Goal: Task Accomplishment & Management: Manage account settings

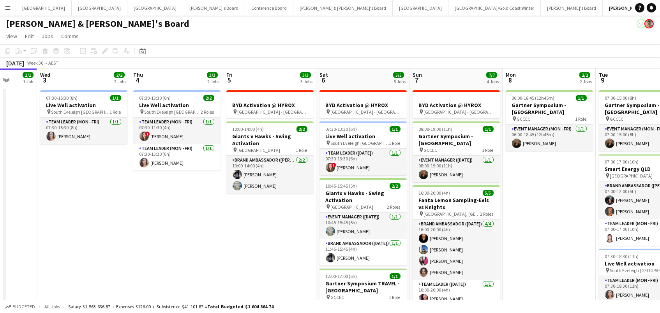
scroll to position [0, 186]
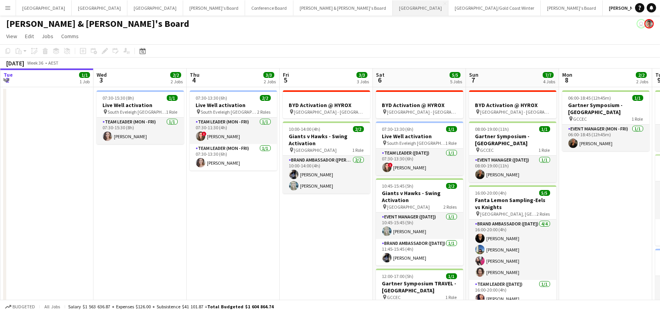
click at [393, 5] on button "Sydney Close" at bounding box center [421, 7] width 56 height 15
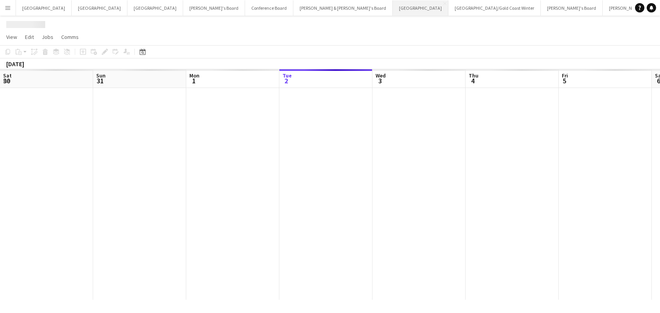
scroll to position [0, 186]
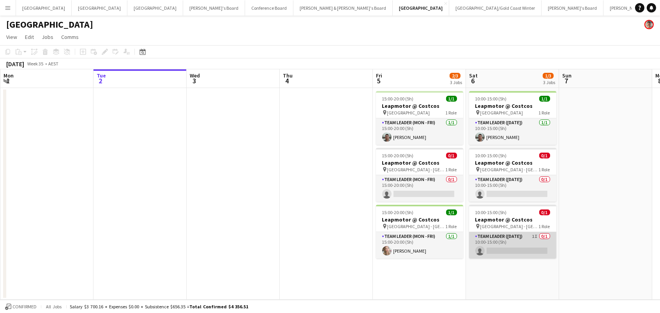
click at [530, 241] on app-card-role "Team Leader ([DATE]) 1I 0/1 10:00-15:00 (5h) single-neutral-actions" at bounding box center [512, 245] width 87 height 27
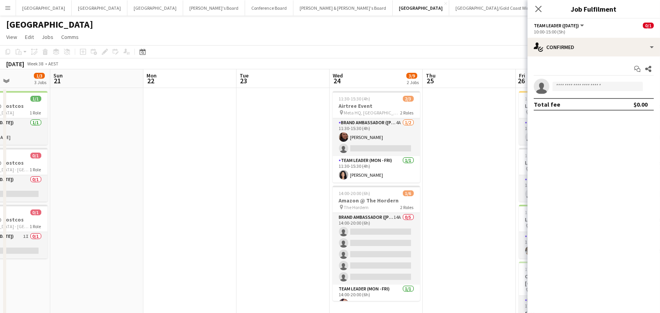
scroll to position [0, 323]
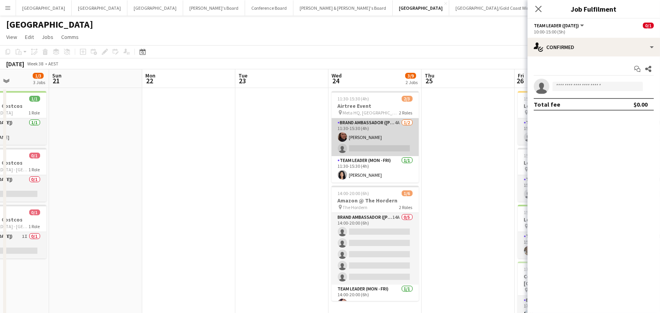
click at [378, 129] on app-card-role "Brand Ambassador (Mon - Fri) 4A [DATE] 11:30-15:30 (4h) [PERSON_NAME] single-ne…" at bounding box center [375, 137] width 87 height 38
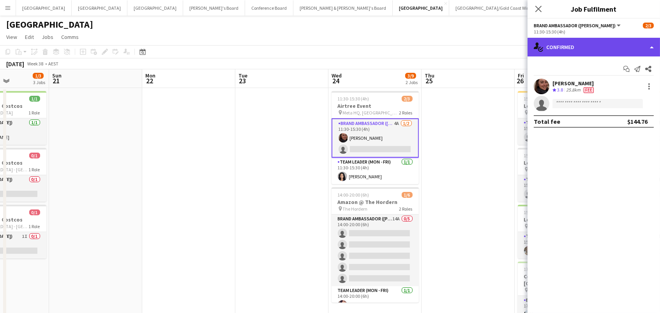
click at [586, 50] on div "single-neutral-actions-check-2 Confirmed" at bounding box center [594, 47] width 133 height 19
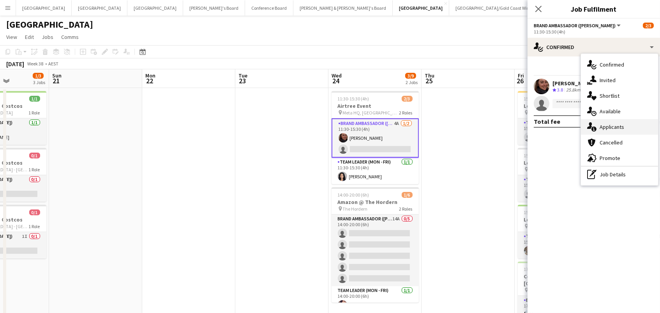
click at [617, 125] on span "Applicants" at bounding box center [612, 127] width 25 height 7
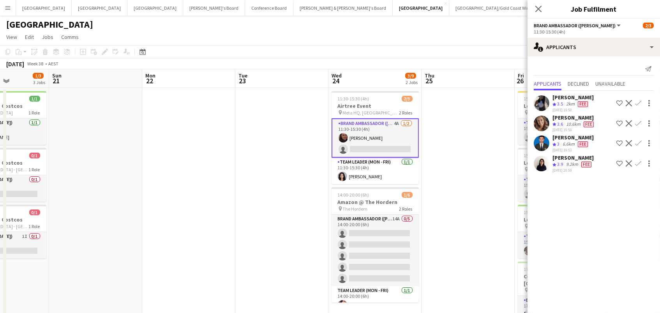
click at [638, 120] on app-icon "Confirm" at bounding box center [638, 123] width 6 height 6
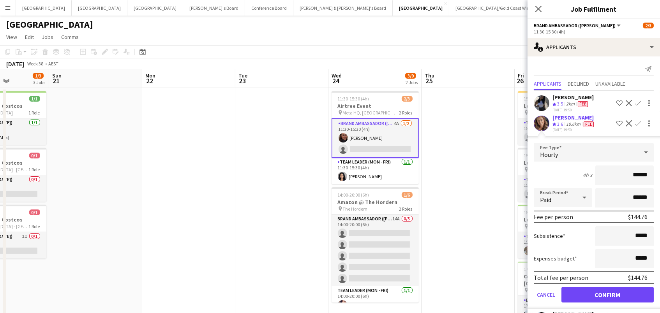
click at [608, 293] on button "Confirm" at bounding box center [608, 295] width 92 height 16
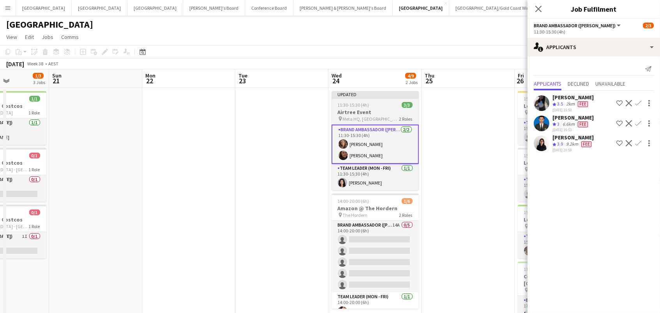
click at [355, 103] on span "11:30-15:30 (4h)" at bounding box center [354, 105] width 32 height 6
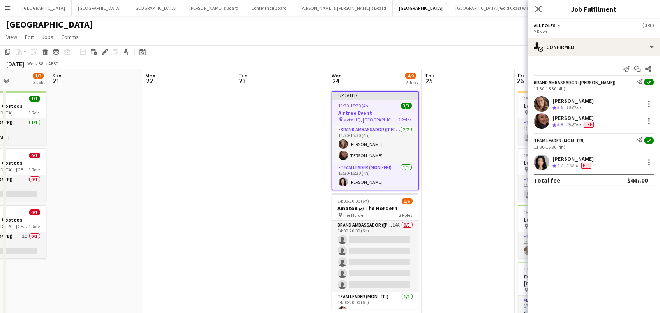
scroll to position [0, 323]
click at [103, 53] on icon "Edit" at bounding box center [105, 52] width 6 height 6
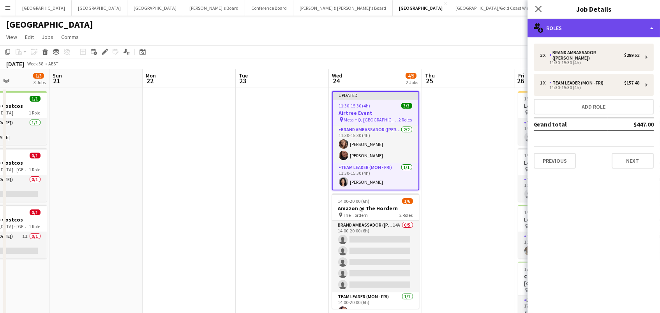
click at [577, 34] on div "multiple-users-add Roles" at bounding box center [594, 28] width 133 height 19
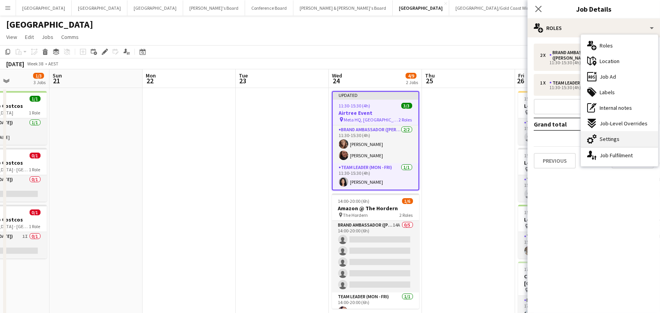
click at [607, 136] on span "Settings" at bounding box center [610, 139] width 20 height 7
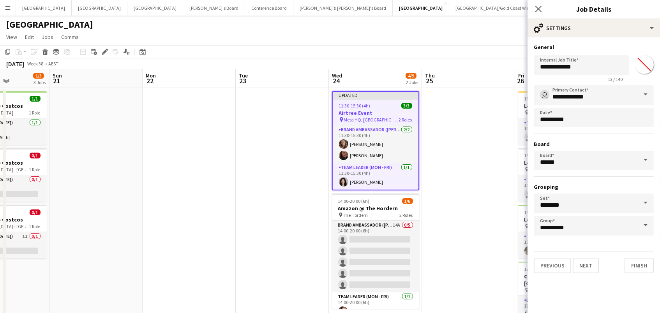
click at [648, 63] on input "*******" at bounding box center [645, 65] width 28 height 28
type input "*******"
click at [459, 145] on app-date-cell at bounding box center [468, 239] width 93 height 302
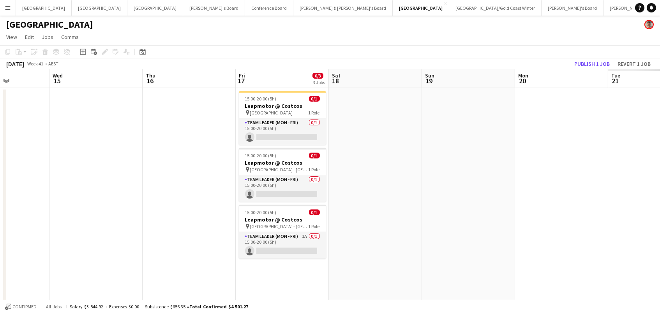
scroll to position [0, 276]
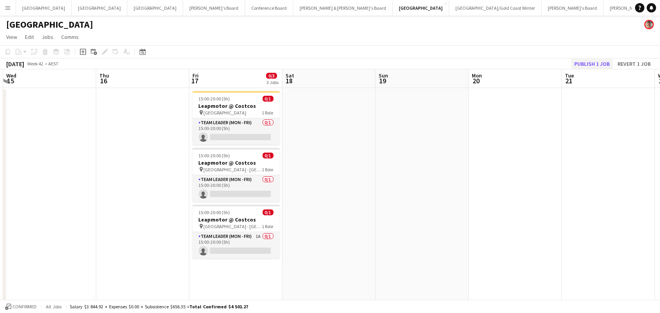
click at [601, 63] on button "Publish 1 job" at bounding box center [592, 64] width 42 height 10
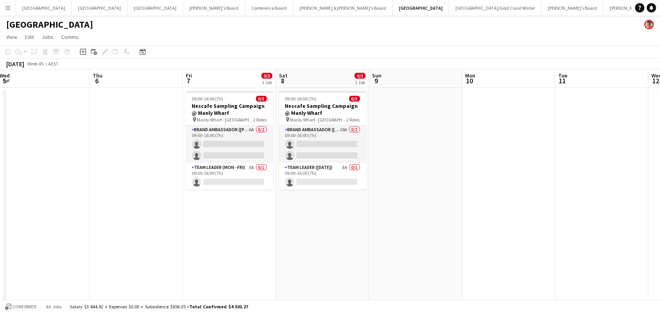
scroll to position [0, 218]
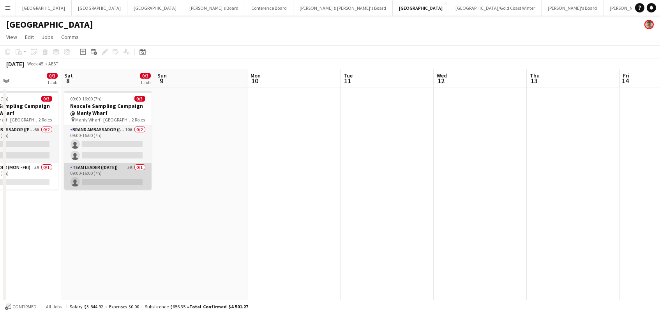
click at [128, 173] on app-card-role "Team Leader ([DATE]) 5A 0/1 09:00-16:00 (7h) single-neutral-actions" at bounding box center [107, 176] width 87 height 27
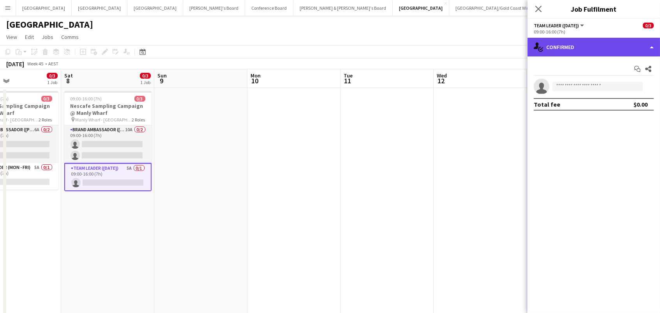
click at [565, 52] on div "single-neutral-actions-check-2 Confirmed" at bounding box center [594, 47] width 133 height 19
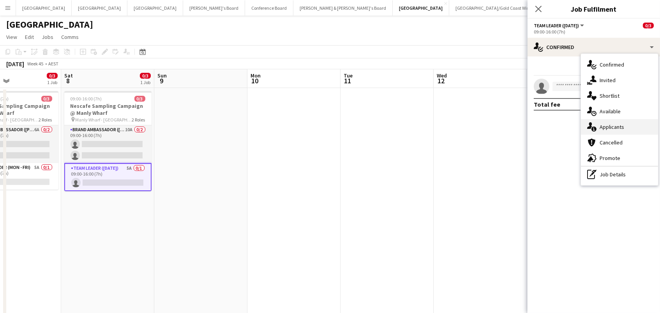
click at [612, 131] on div "single-neutral-actions-information Applicants" at bounding box center [619, 127] width 77 height 16
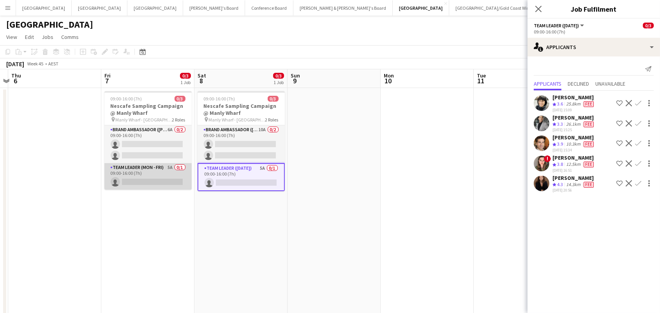
click at [162, 168] on app-card-role "Team Leader (Mon - Fri) 5A 0/1 09:00-16:00 (7h) single-neutral-actions" at bounding box center [147, 176] width 87 height 27
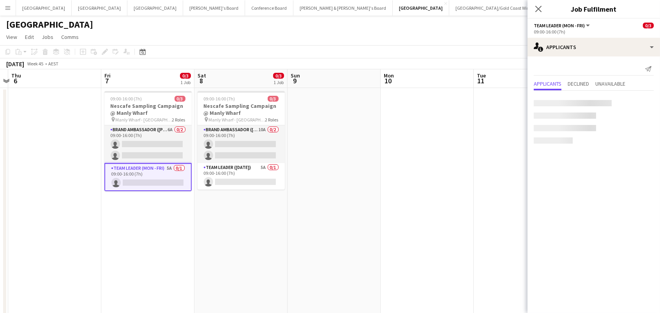
scroll to position [0, 178]
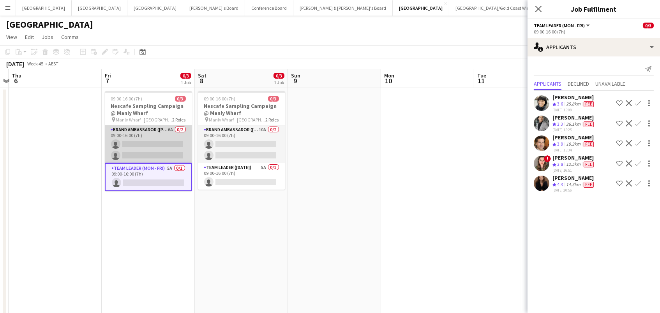
click at [163, 145] on app-card-role "Brand Ambassador (Mon - Fri) 6A 0/2 09:00-16:00 (7h) single-neutral-actions sin…" at bounding box center [148, 144] width 87 height 38
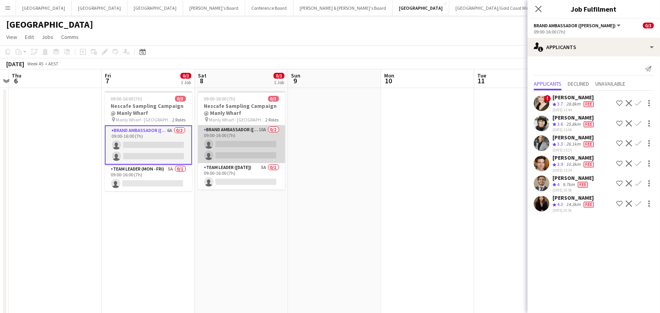
click at [237, 128] on app-card-role "Brand Ambassador ([DATE]) 10A 0/2 09:00-16:00 (7h) single-neutral-actions singl…" at bounding box center [241, 144] width 87 height 38
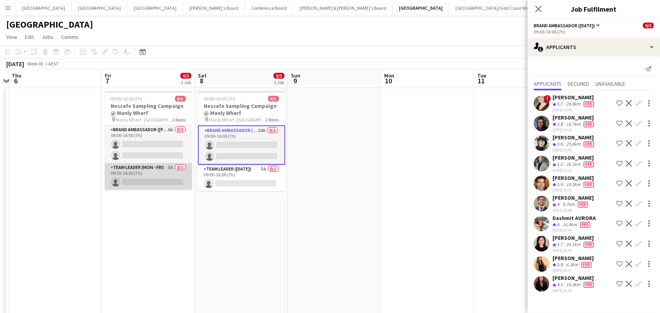
click at [138, 164] on app-card-role "Team Leader (Mon - Fri) 5A 0/1 09:00-16:00 (7h) single-neutral-actions" at bounding box center [148, 176] width 87 height 27
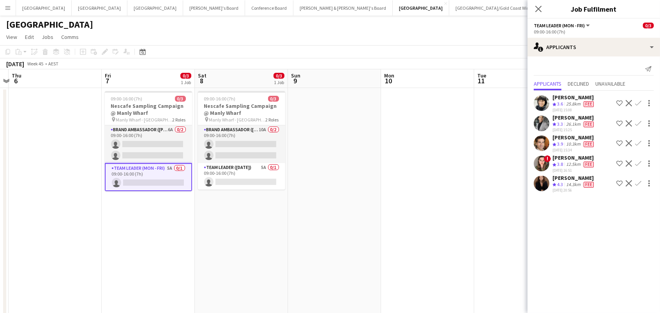
click at [637, 141] on app-icon "Confirm" at bounding box center [638, 143] width 6 height 6
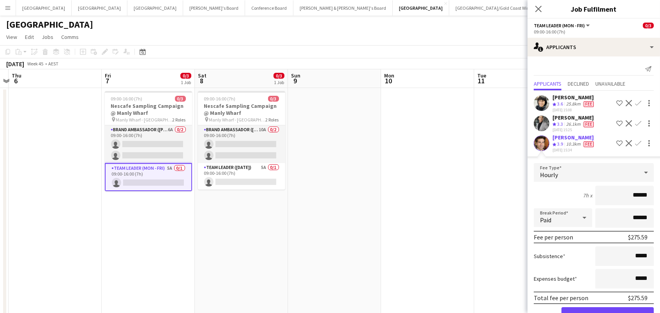
click at [608, 312] on button "Confirm" at bounding box center [608, 315] width 92 height 16
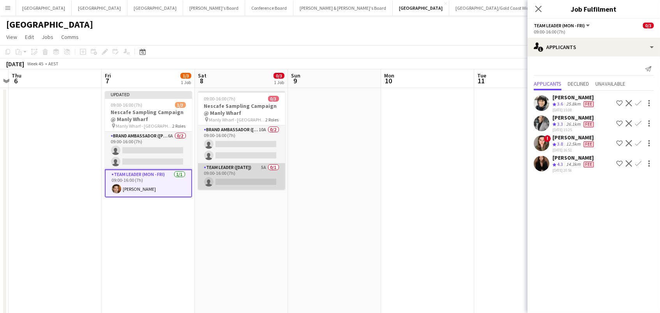
click at [226, 178] on app-card-role "Team Leader ([DATE]) 5A 0/1 09:00-16:00 (7h) single-neutral-actions" at bounding box center [241, 176] width 87 height 27
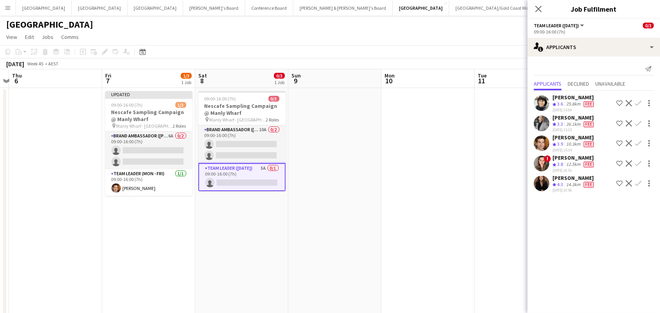
click at [638, 141] on app-icon "Confirm" at bounding box center [638, 143] width 6 height 6
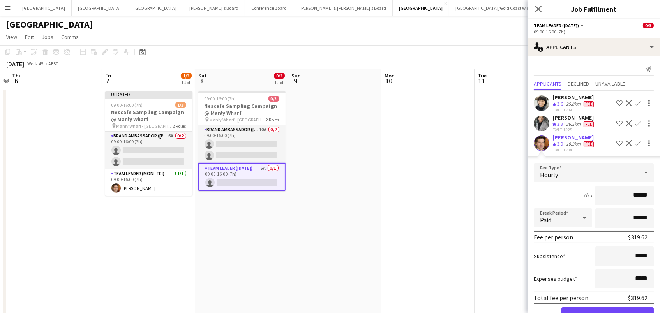
type input "******"
click at [608, 312] on button "Confirm" at bounding box center [608, 315] width 92 height 16
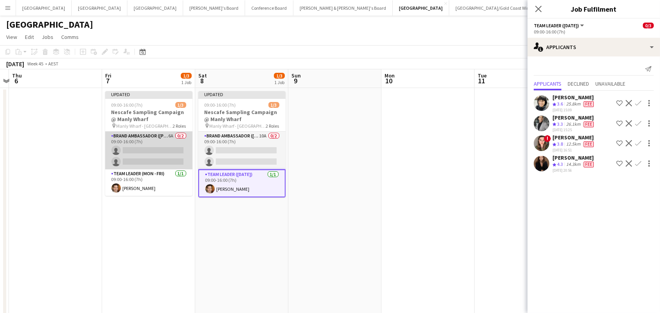
click at [151, 147] on app-card-role "Brand Ambassador (Mon - Fri) 6A 0/2 09:00-16:00 (7h) single-neutral-actions sin…" at bounding box center [148, 151] width 87 height 38
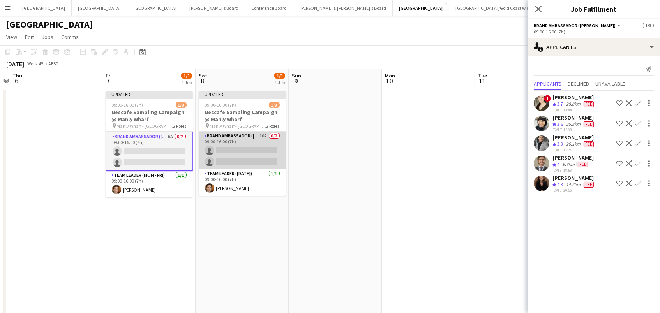
click at [250, 144] on app-card-role "Brand Ambassador ([DATE]) 10A 0/2 09:00-16:00 (7h) single-neutral-actions singl…" at bounding box center [242, 151] width 87 height 38
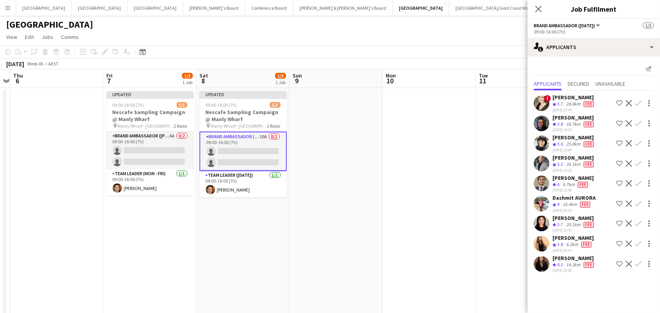
click at [639, 180] on app-icon "Confirm" at bounding box center [638, 183] width 6 height 6
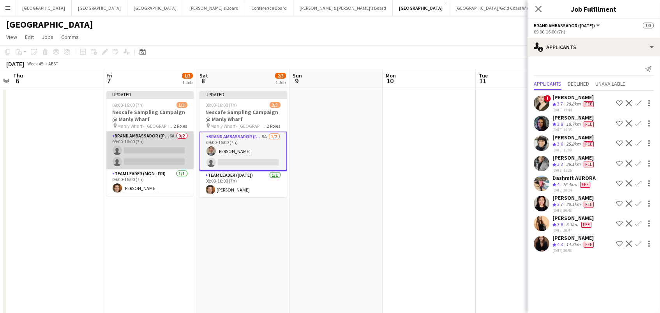
click at [120, 147] on app-card-role "Brand Ambassador (Mon - Fri) 6A 0/2 09:00-16:00 (7h) single-neutral-actions sin…" at bounding box center [149, 151] width 87 height 38
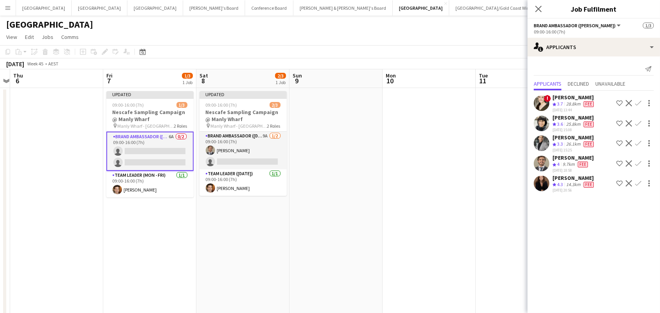
click at [639, 161] on app-icon "Confirm" at bounding box center [638, 164] width 6 height 6
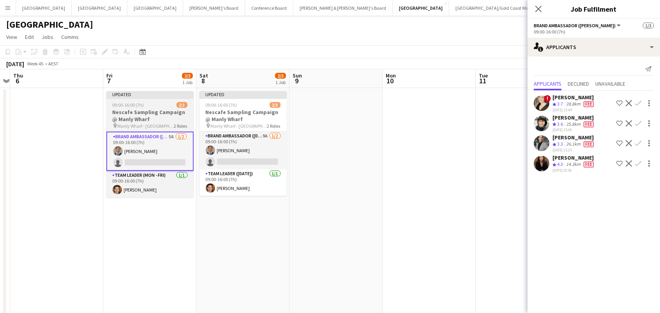
click at [134, 112] on h3 "Nescafe Sampling Campaign @ Manly Wharf" at bounding box center [149, 116] width 87 height 14
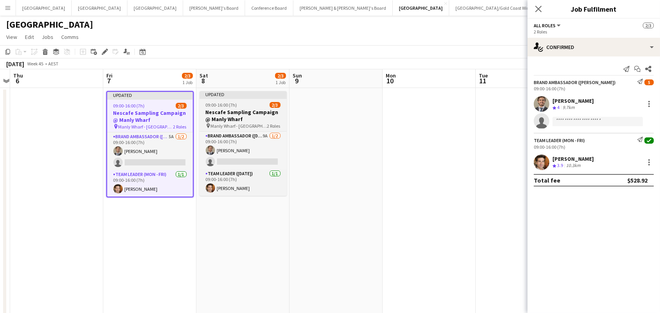
click at [231, 120] on h3 "Nescafe Sampling Campaign @ Manly Wharf" at bounding box center [243, 116] width 87 height 14
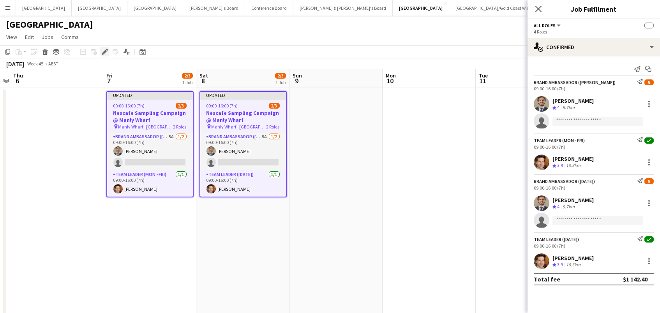
click at [107, 49] on icon at bounding box center [107, 50] width 2 height 2
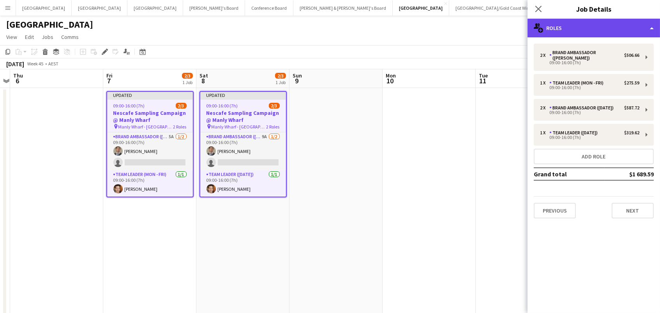
click at [590, 25] on div "multiple-users-add Roles" at bounding box center [594, 28] width 133 height 19
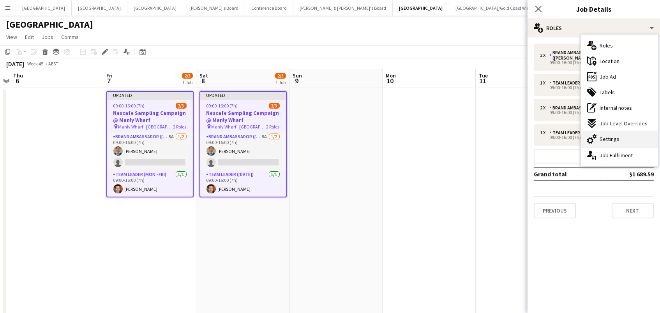
click at [616, 139] on span "Settings" at bounding box center [610, 139] width 20 height 7
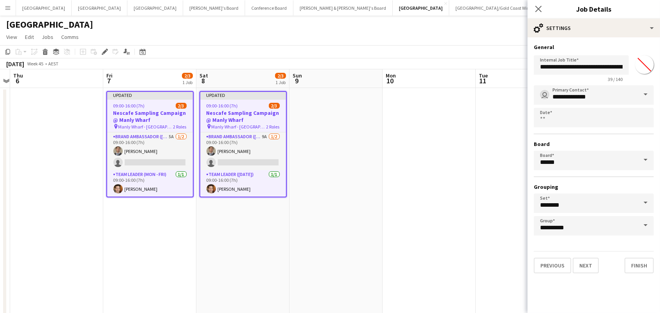
click at [645, 68] on input "*******" at bounding box center [645, 65] width 28 height 28
type input "*******"
click at [400, 138] on app-date-cell at bounding box center [429, 239] width 93 height 302
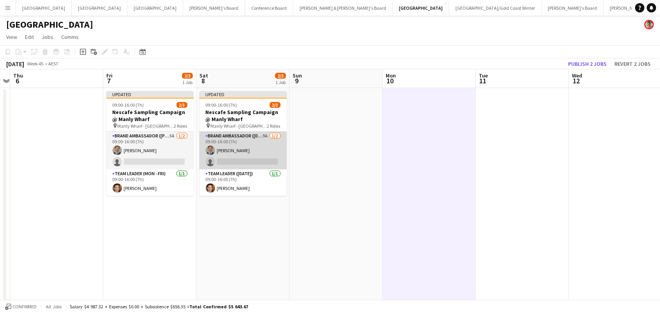
click at [224, 146] on app-card-role "Brand Ambassador ([DATE]) 9A [DATE] 09:00-16:00 (7h) [PERSON_NAME] single-neutr…" at bounding box center [243, 151] width 87 height 38
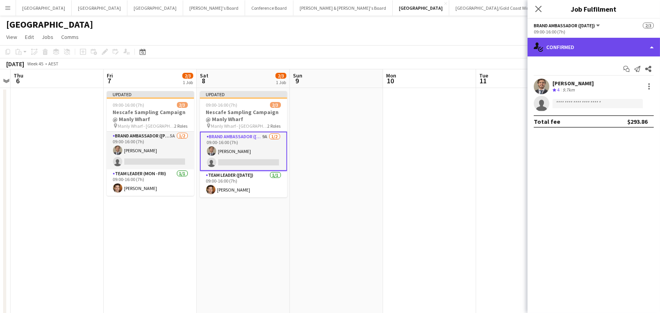
click at [571, 51] on div "single-neutral-actions-check-2 Confirmed" at bounding box center [594, 47] width 133 height 19
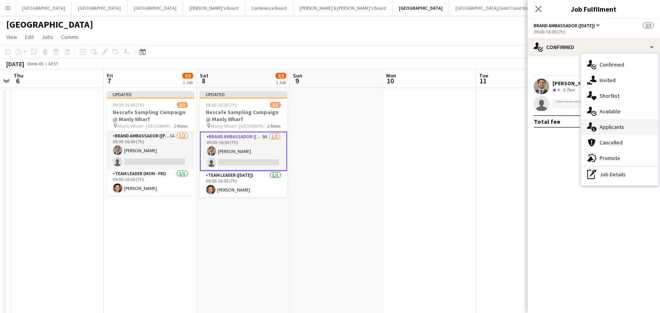
click at [607, 127] on span "Applicants" at bounding box center [612, 127] width 25 height 7
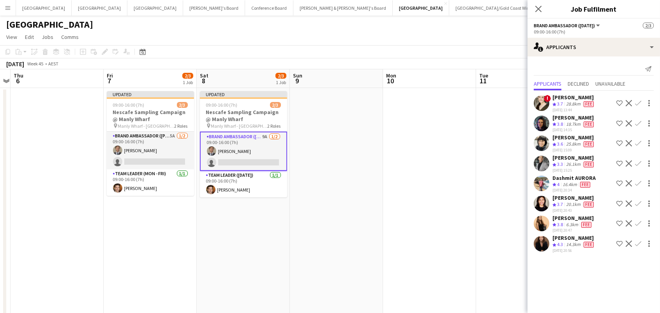
click at [640, 241] on app-icon "Confirm" at bounding box center [638, 244] width 6 height 6
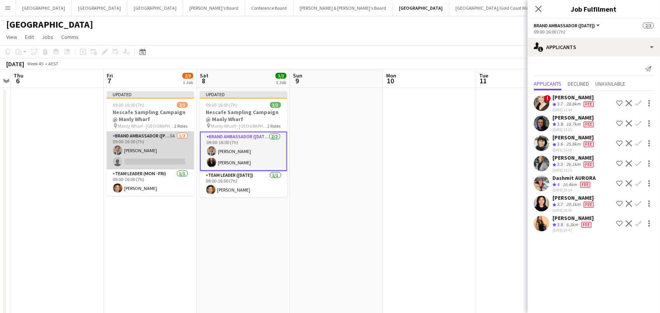
click at [157, 150] on app-card-role "Brand Ambassador (Mon - Fri) 5A [DATE] 09:00-16:00 (7h) [PERSON_NAME] single-ne…" at bounding box center [150, 151] width 87 height 38
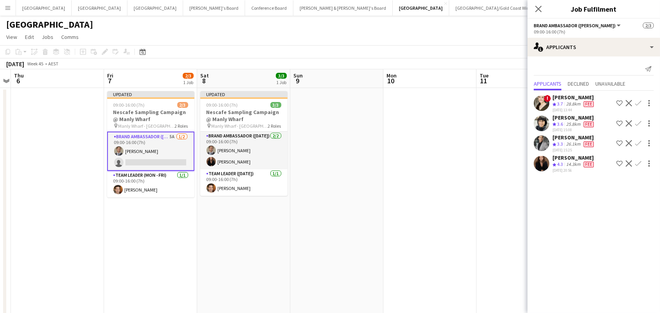
click at [639, 161] on app-icon "Confirm" at bounding box center [638, 164] width 6 height 6
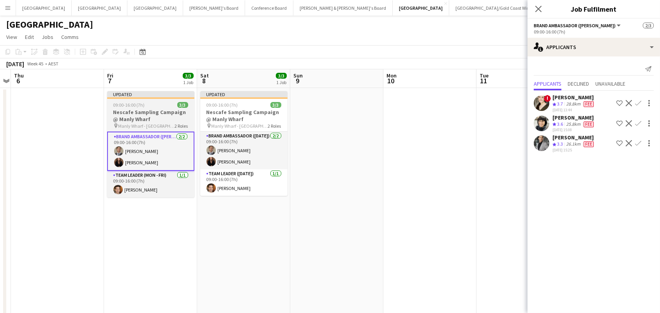
click at [168, 116] on h3 "Nescafe Sampling Campaign @ Manly Wharf" at bounding box center [150, 116] width 87 height 14
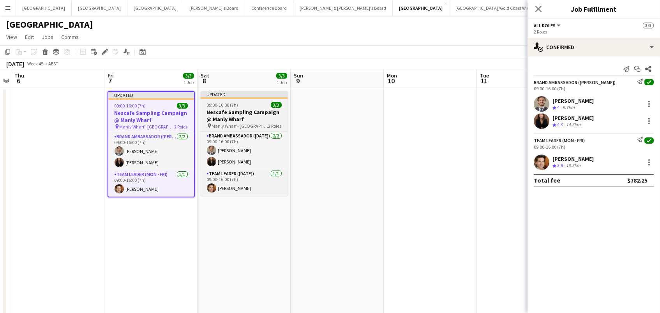
click at [227, 126] on span "Manly Wharf - [GEOGRAPHIC_DATA]" at bounding box center [240, 126] width 57 height 6
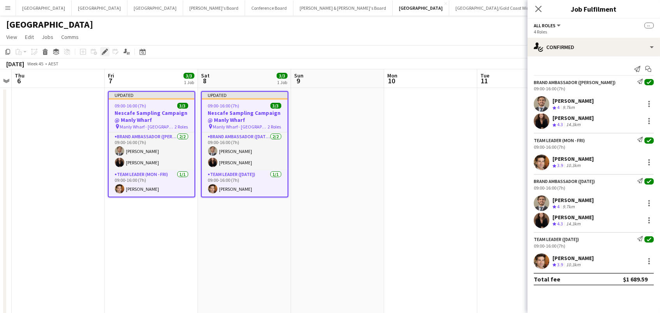
click at [102, 54] on icon at bounding box center [103, 54] width 2 height 2
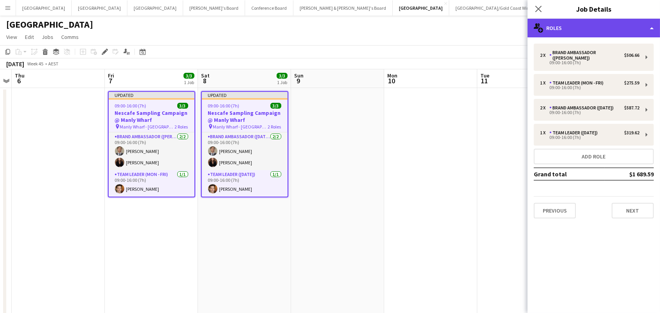
click at [576, 28] on div "multiple-users-add Roles" at bounding box center [594, 28] width 133 height 19
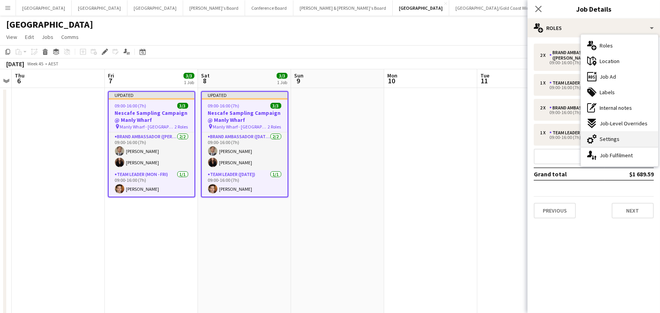
click at [606, 139] on span "Settings" at bounding box center [610, 139] width 20 height 7
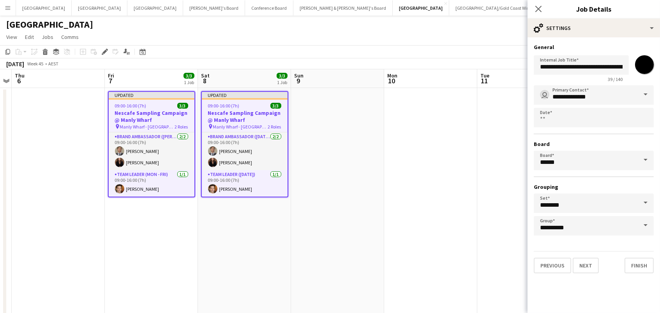
click at [645, 63] on input "*******" at bounding box center [645, 65] width 28 height 28
type input "*******"
click at [381, 138] on app-calendar-viewport "Tue 4 Wed 5 Thu 6 Fri 7 3/3 1 Job Sat 8 3/3 1 Job Sun 9 Mon 10 Tue 11 Wed 12 Th…" at bounding box center [330, 229] width 660 height 320
click at [448, 115] on app-date-cell at bounding box center [429, 239] width 93 height 302
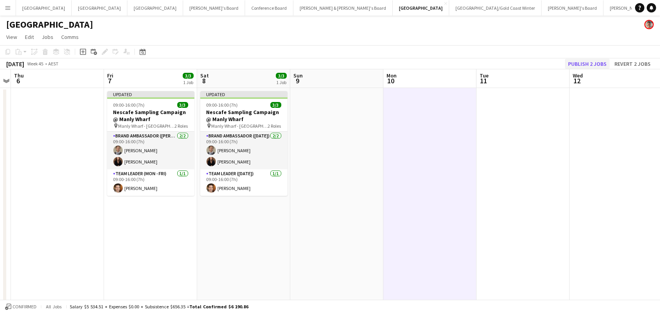
click at [574, 68] on button "Publish 2 jobs" at bounding box center [587, 64] width 45 height 10
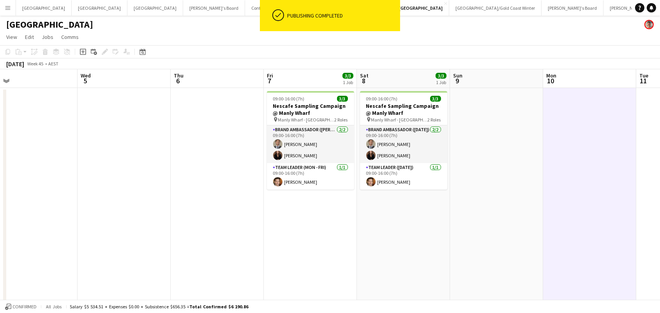
scroll to position [0, 210]
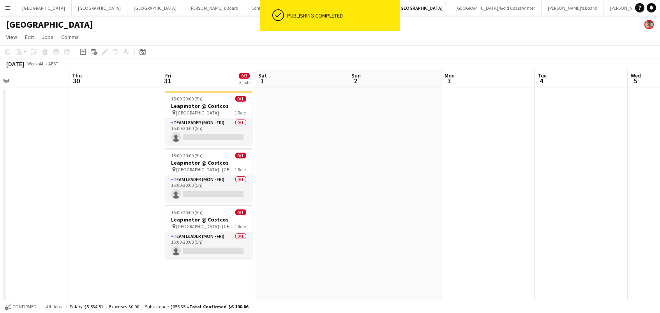
click at [345, 256] on app-date-cell at bounding box center [301, 239] width 93 height 302
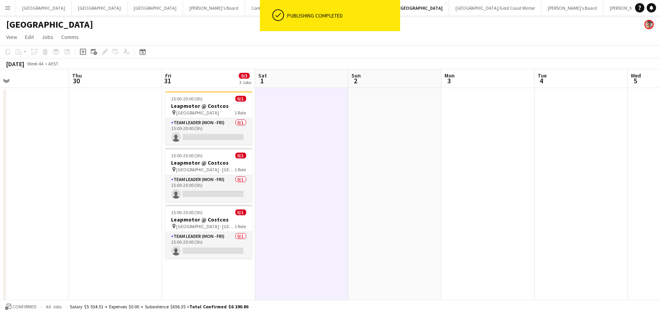
scroll to position [0, 186]
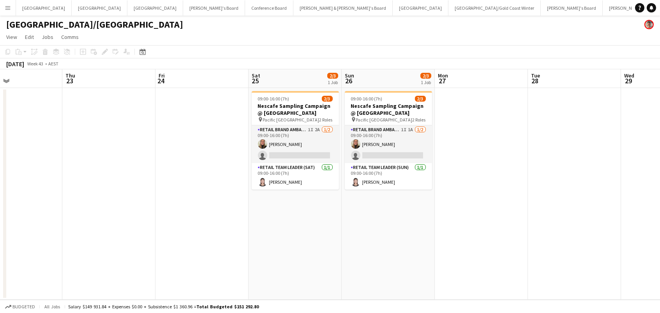
scroll to position [0, 219]
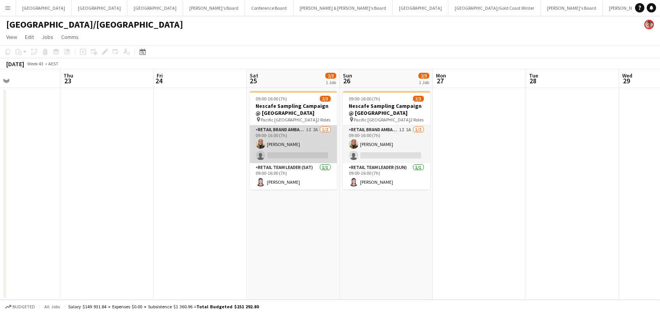
click at [276, 142] on app-card-role "RETAIL Brand Ambassador ([DATE]) 1I 2A [DATE] 09:00-16:00 (7h) [PERSON_NAME] si…" at bounding box center [293, 144] width 87 height 38
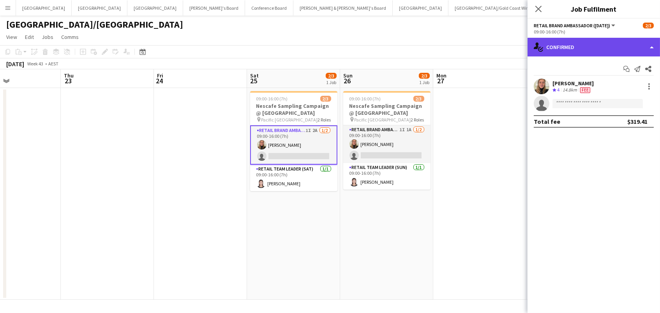
click at [593, 50] on div "single-neutral-actions-check-2 Confirmed" at bounding box center [594, 47] width 133 height 19
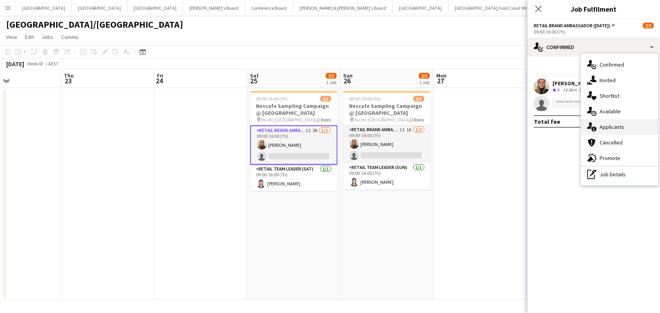
click at [612, 124] on span "Applicants" at bounding box center [612, 127] width 25 height 7
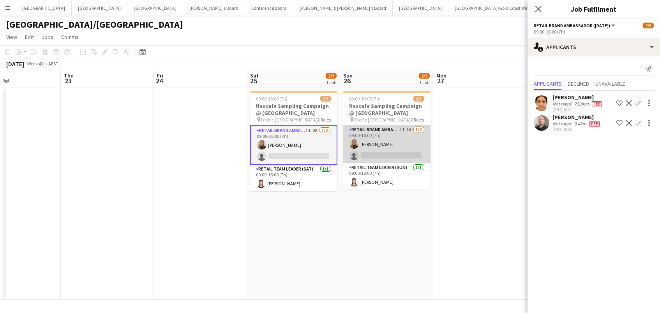
click at [349, 154] on app-card-role "RETAIL Brand Ambassador ([DATE]) 1I 1A [DATE] 09:00-16:00 (7h) [PERSON_NAME] si…" at bounding box center [386, 144] width 87 height 38
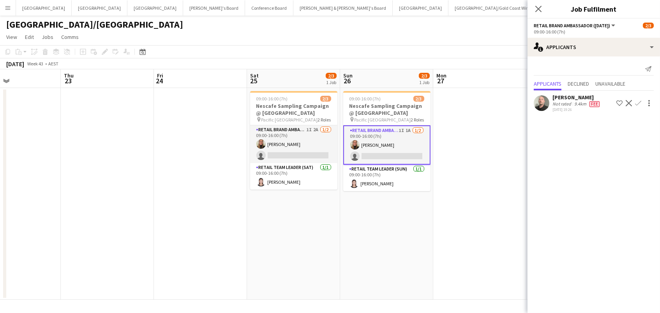
click at [639, 102] on app-icon "Confirm" at bounding box center [638, 103] width 6 height 6
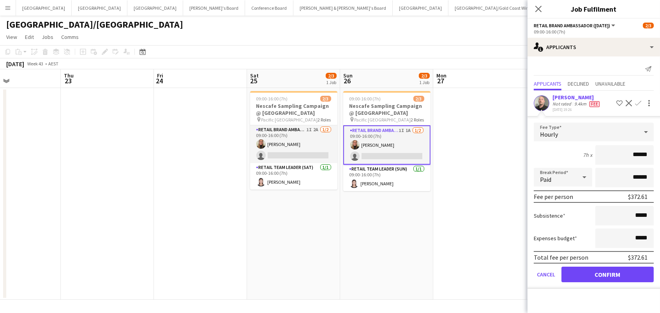
click at [608, 273] on button "Confirm" at bounding box center [608, 275] width 92 height 16
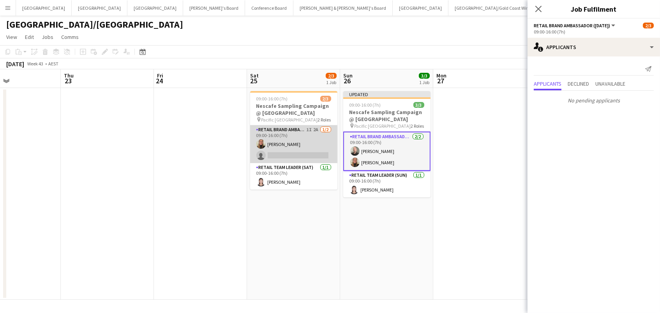
click at [332, 154] on app-card-role "RETAIL Brand Ambassador ([DATE]) 1I 2A [DATE] 09:00-16:00 (7h) [PERSON_NAME] si…" at bounding box center [293, 144] width 87 height 38
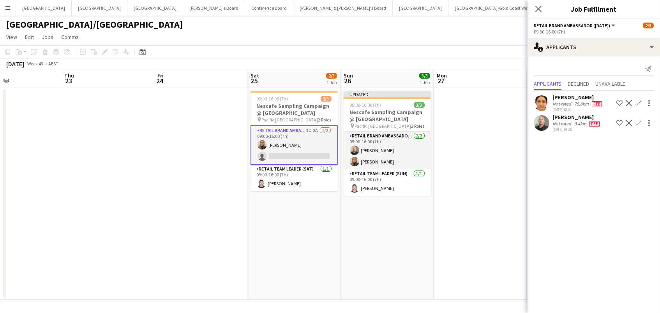
click at [640, 123] on app-icon "Confirm" at bounding box center [638, 123] width 6 height 6
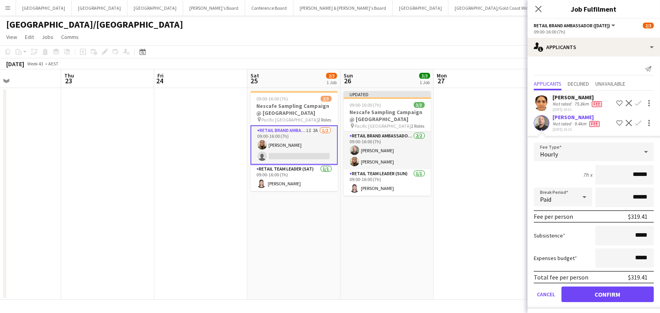
click at [608, 293] on button "Confirm" at bounding box center [608, 295] width 92 height 16
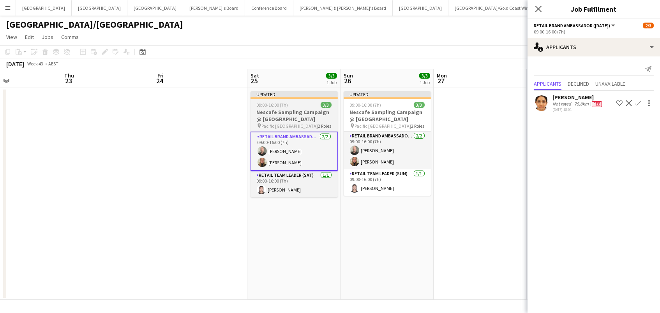
click at [286, 115] on h3 "Nescafe Sampling Campaign @ [GEOGRAPHIC_DATA]" at bounding box center [294, 116] width 87 height 14
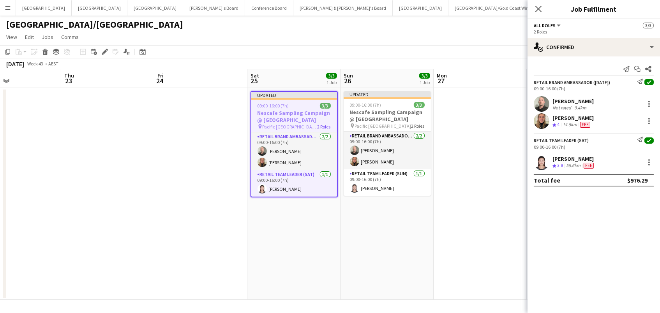
scroll to position [0, 217]
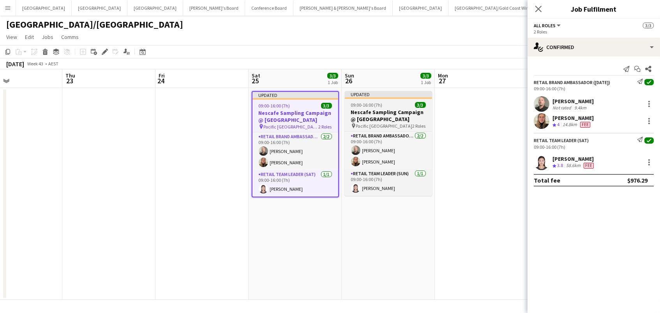
click at [370, 112] on h3 "Nescafe Sampling Campaign @ [GEOGRAPHIC_DATA]" at bounding box center [388, 116] width 87 height 14
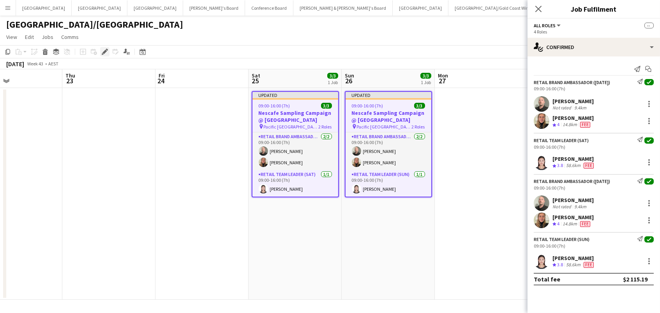
click at [103, 49] on icon "Edit" at bounding box center [105, 52] width 6 height 6
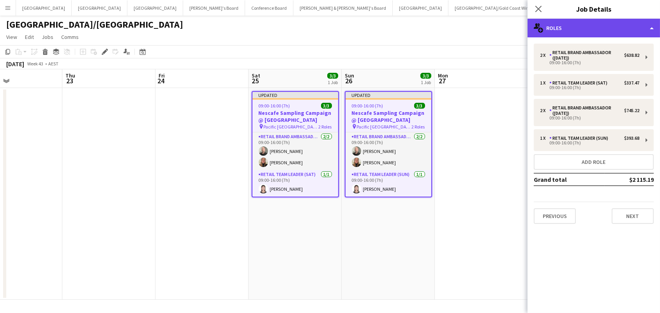
click at [562, 28] on div "multiple-users-add Roles" at bounding box center [594, 28] width 133 height 19
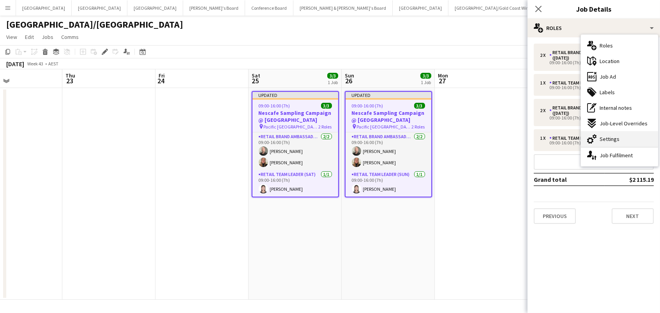
click at [613, 142] on div "cog-double-3 Settings" at bounding box center [619, 139] width 77 height 16
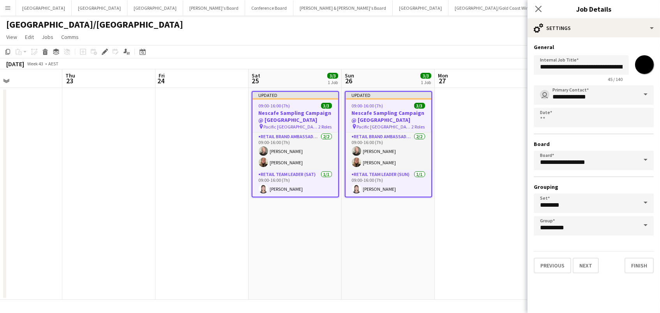
click at [651, 66] on input "*******" at bounding box center [645, 65] width 28 height 28
type input "*******"
click at [586, 154] on input "**********" at bounding box center [594, 160] width 120 height 19
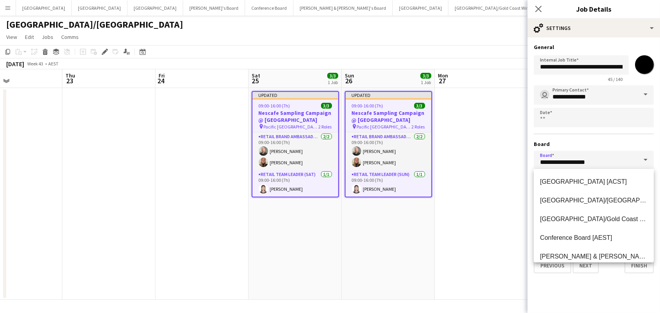
click at [479, 136] on app-date-cell at bounding box center [481, 194] width 93 height 212
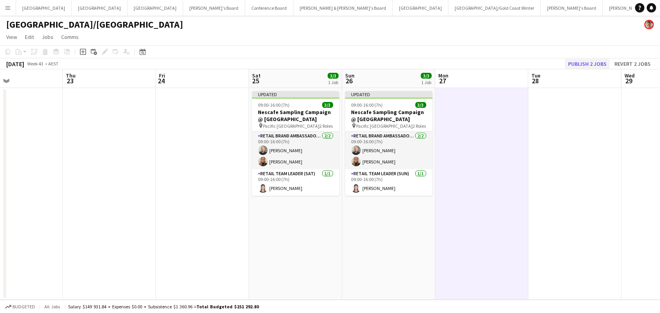
click at [599, 61] on button "Publish 2 jobs" at bounding box center [587, 64] width 45 height 10
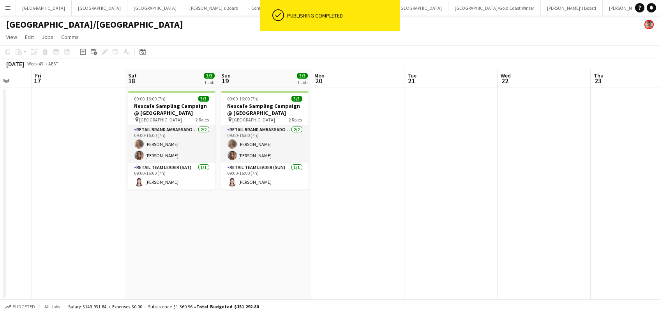
scroll to position [0, 178]
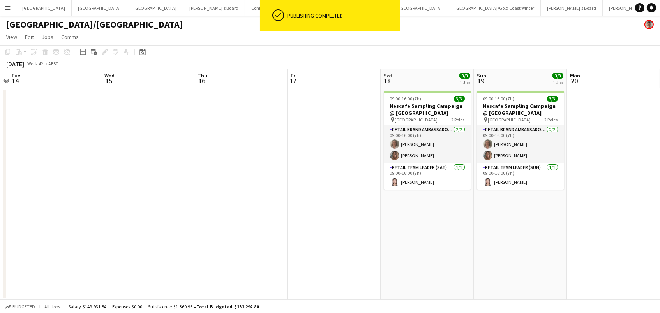
click at [377, 0] on div "Publishing completed" at bounding box center [342, 15] width 116 height 31
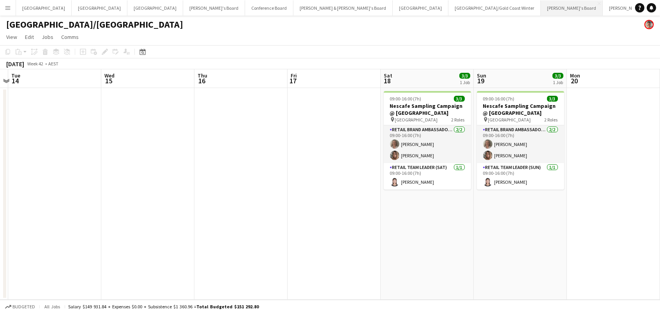
click at [541, 11] on button "[PERSON_NAME]'s Board Close" at bounding box center [572, 7] width 62 height 15
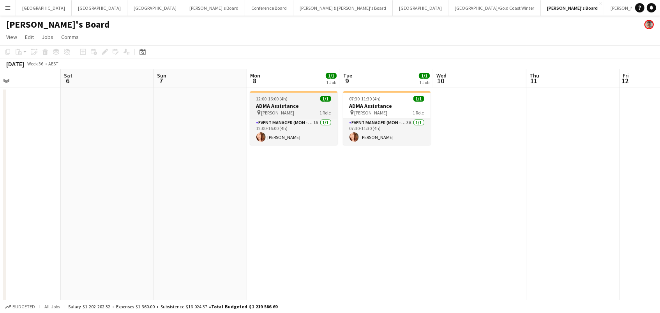
click at [270, 102] on h3 "ADMA Assistance" at bounding box center [293, 105] width 87 height 7
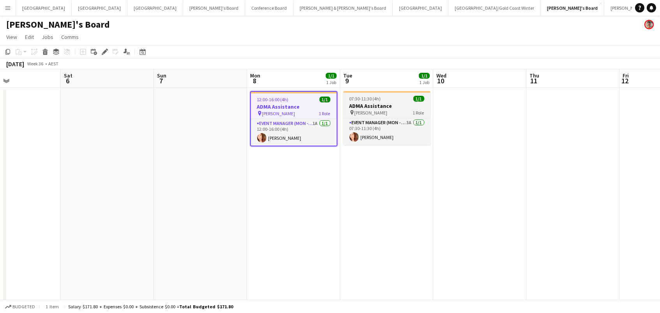
click at [383, 96] on div "07:30-11:30 (4h) 1/1" at bounding box center [386, 99] width 87 height 6
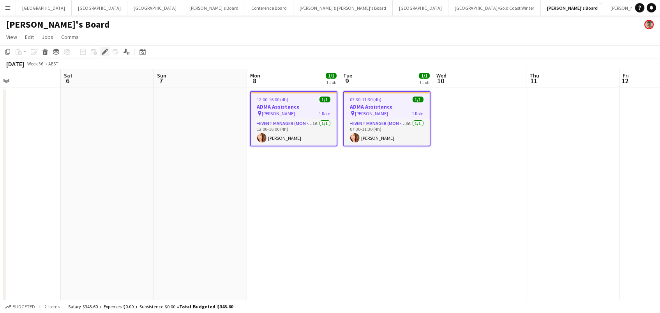
click at [102, 51] on icon "Edit" at bounding box center [105, 52] width 6 height 6
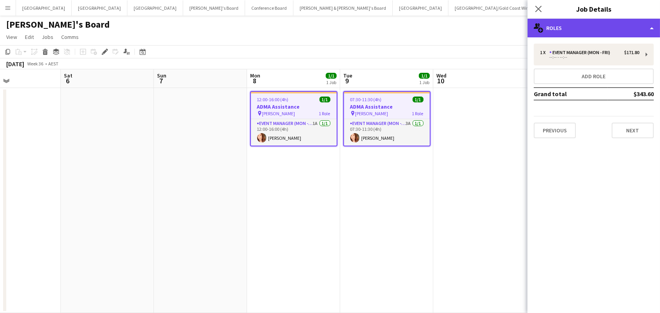
click at [589, 36] on div "multiple-users-add Roles" at bounding box center [594, 28] width 133 height 19
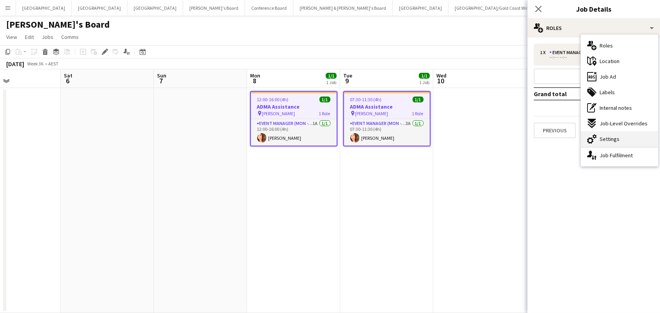
click at [614, 146] on div "cog-double-3 Settings" at bounding box center [619, 139] width 77 height 16
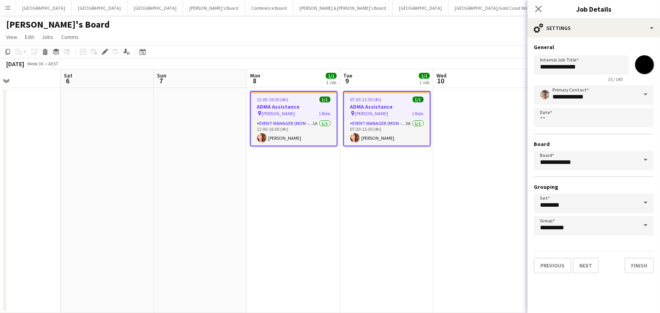
click at [653, 63] on input "*******" at bounding box center [645, 65] width 28 height 28
type input "*******"
click at [454, 172] on app-date-cell at bounding box center [479, 200] width 93 height 225
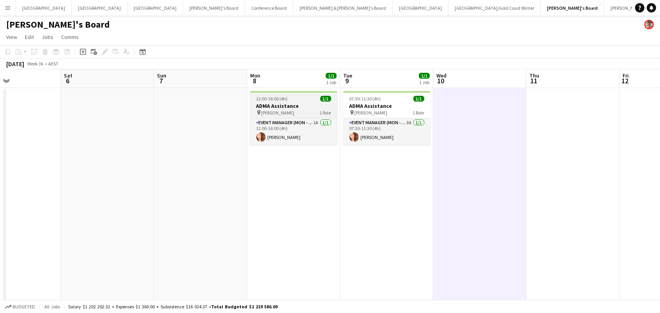
click at [261, 98] on span "12:00-16:00 (4h)" at bounding box center [272, 99] width 32 height 6
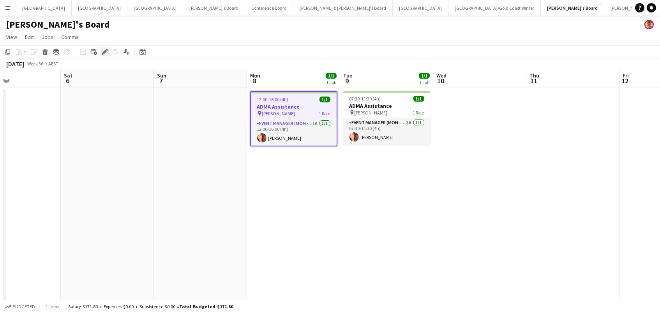
click at [105, 52] on icon "Edit" at bounding box center [105, 52] width 6 height 6
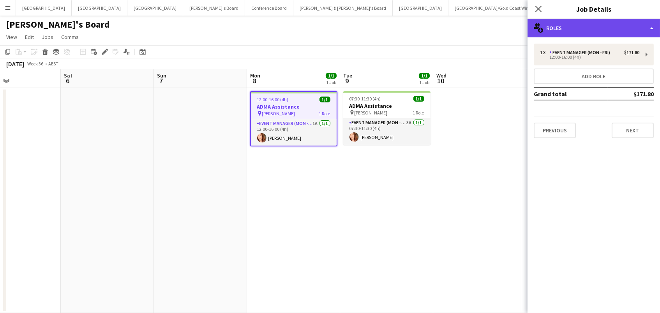
click at [542, 23] on icon "multiple-users-add" at bounding box center [538, 27] width 9 height 9
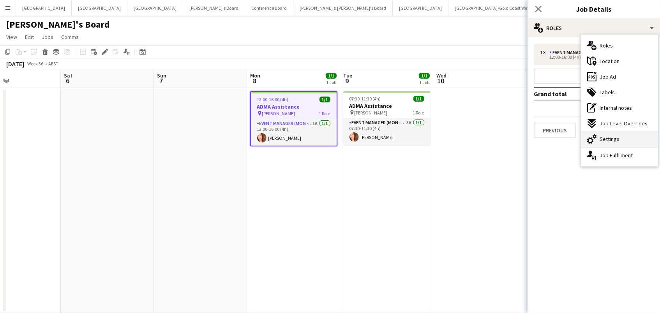
click at [607, 137] on span "Settings" at bounding box center [610, 139] width 20 height 7
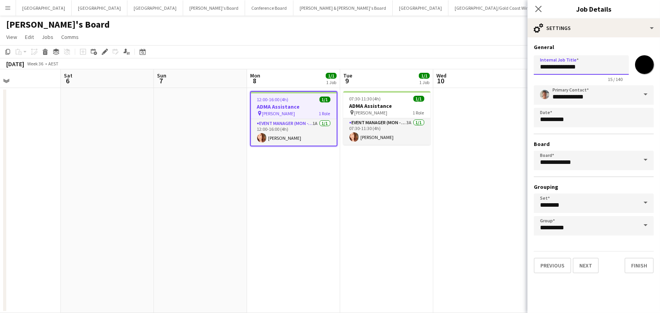
drag, startPoint x: 604, startPoint y: 71, endPoint x: 443, endPoint y: 48, distance: 162.2
click at [443, 49] on body "Menu Boards Boards Boards All jobs Status Workforce Workforce My Workforce Recr…" at bounding box center [330, 163] width 660 height 327
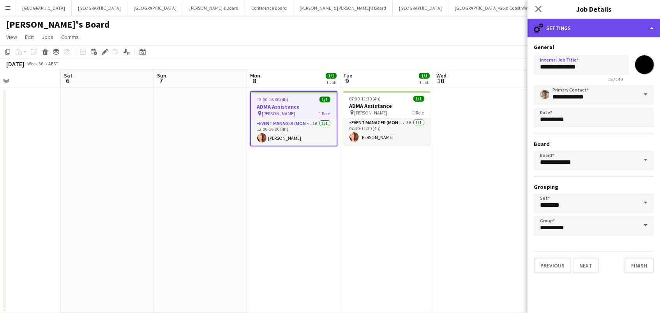
click at [577, 20] on div "cog-double-3 Settings" at bounding box center [594, 28] width 133 height 19
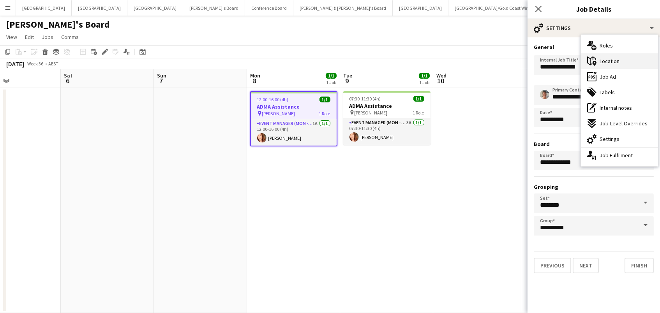
click at [613, 65] on div "maps-pin-1 Location" at bounding box center [619, 61] width 77 height 16
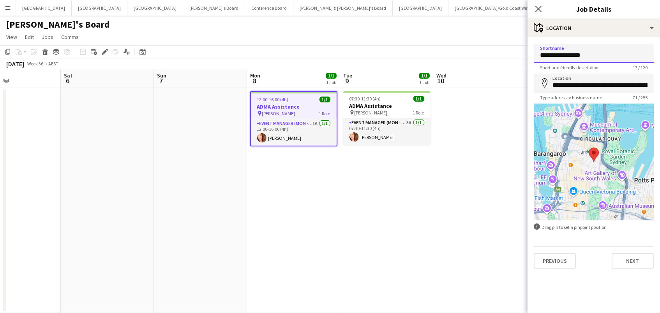
drag, startPoint x: 606, startPoint y: 50, endPoint x: 445, endPoint y: 44, distance: 161.1
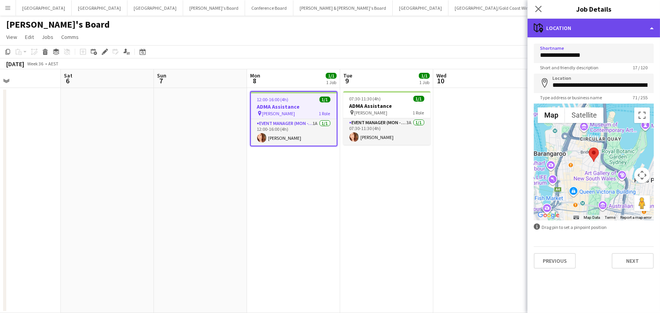
click at [563, 25] on div "maps-pin-1 Location" at bounding box center [594, 28] width 133 height 19
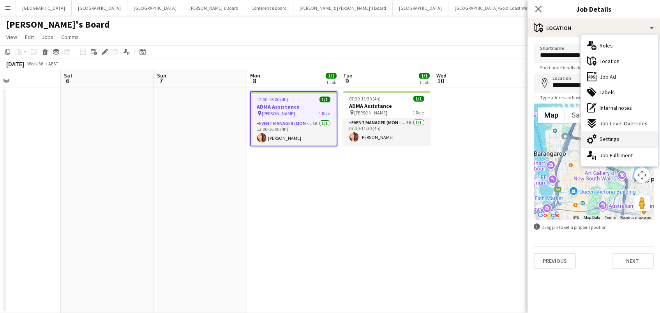
click at [610, 136] on span "Settings" at bounding box center [610, 139] width 20 height 7
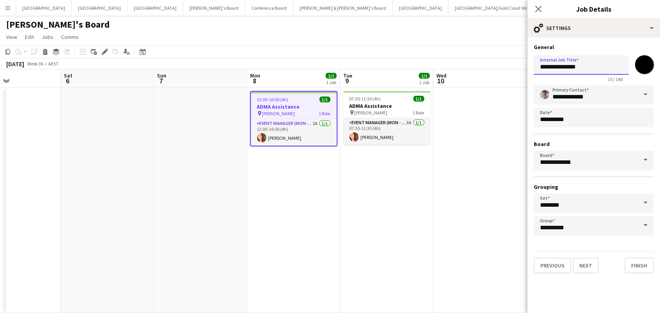
drag, startPoint x: 592, startPoint y: 68, endPoint x: 396, endPoint y: 53, distance: 196.2
click at [396, 53] on body "Menu Boards Boards Boards All jobs Status Workforce Workforce My Workforce Recr…" at bounding box center [330, 163] width 660 height 327
click at [396, 102] on h3 "ADMA Assistance" at bounding box center [386, 105] width 87 height 7
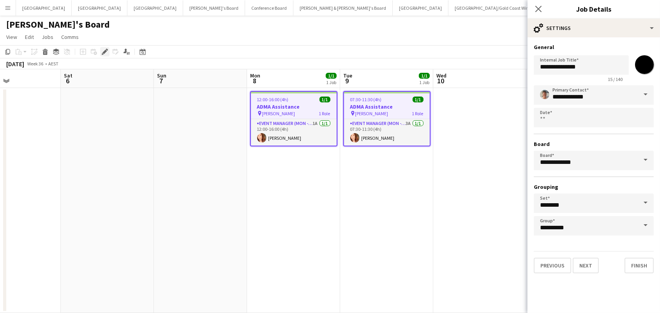
click at [104, 49] on icon "Edit" at bounding box center [105, 52] width 6 height 6
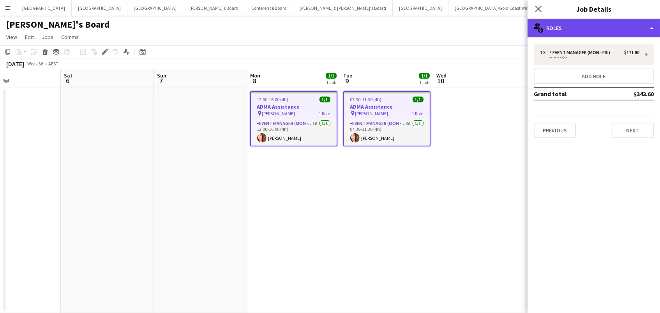
click at [567, 34] on div "multiple-users-add Roles" at bounding box center [594, 28] width 133 height 19
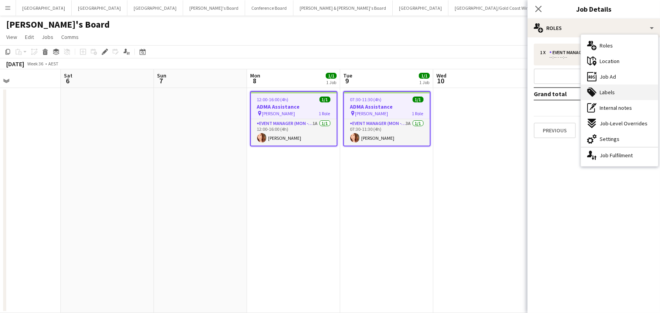
click at [610, 91] on span "Labels" at bounding box center [607, 92] width 15 height 7
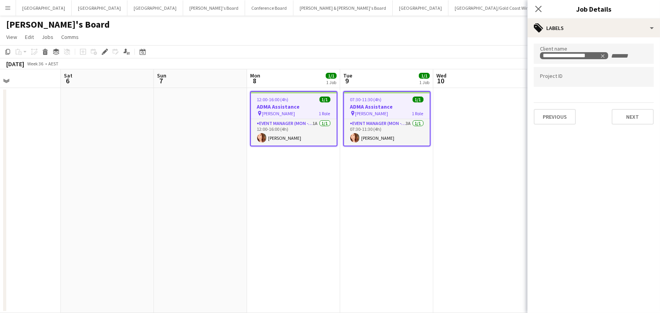
click at [598, 76] on input "Type to search project ID labels..." at bounding box center [594, 77] width 108 height 7
paste input "******"
type input "******"
click at [482, 35] on app-page-menu "View Day view expanded Day view collapsed Month view Date picker Jump to [DATE]…" at bounding box center [330, 37] width 660 height 15
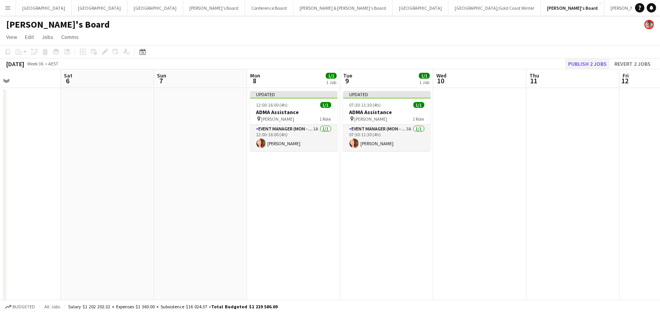
click at [580, 61] on button "Publish 2 jobs" at bounding box center [587, 64] width 45 height 10
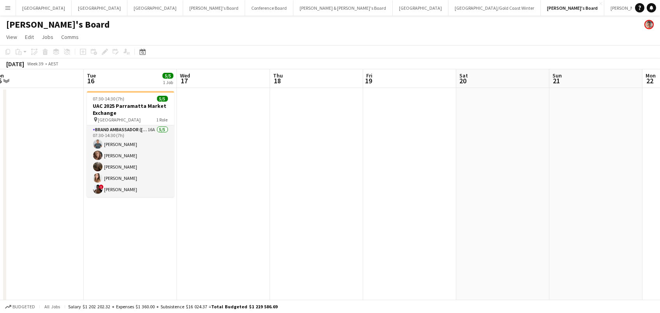
scroll to position [0, 196]
click at [111, 109] on h3 "UAC 2025 Parramatta Market Exchange" at bounding box center [130, 109] width 87 height 14
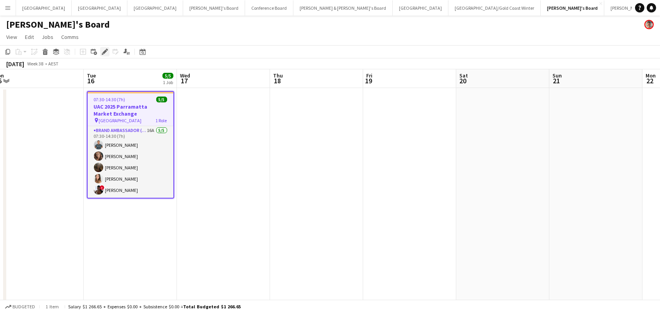
click at [103, 53] on icon at bounding box center [104, 52] width 4 height 4
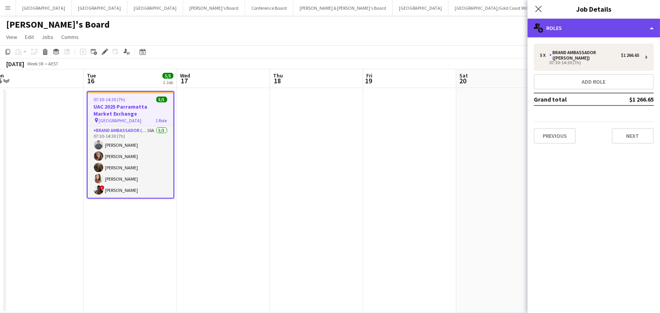
click at [560, 27] on div "multiple-users-add Roles" at bounding box center [594, 28] width 133 height 19
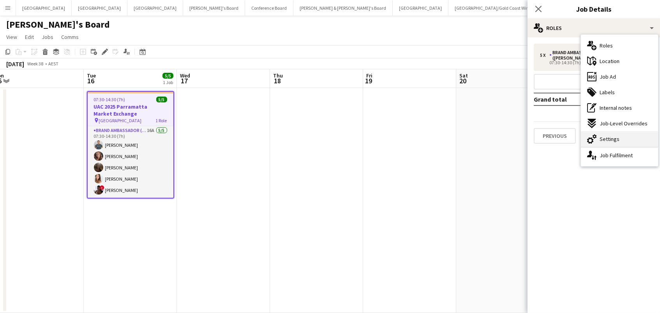
click at [615, 139] on span "Settings" at bounding box center [610, 139] width 20 height 7
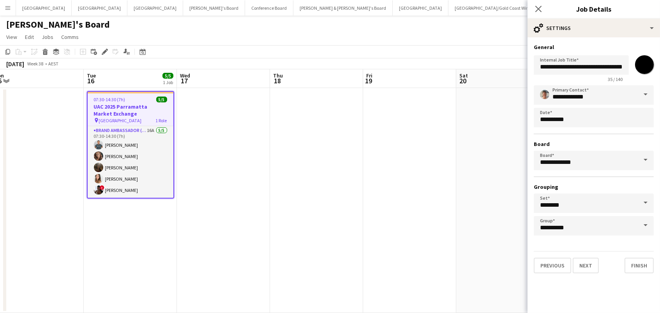
click at [643, 71] on input "*******" at bounding box center [645, 65] width 28 height 28
type input "*******"
click at [398, 139] on app-date-cell at bounding box center [409, 200] width 93 height 225
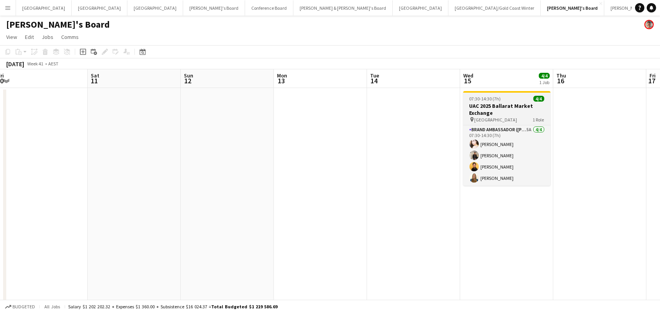
scroll to position [0, 298]
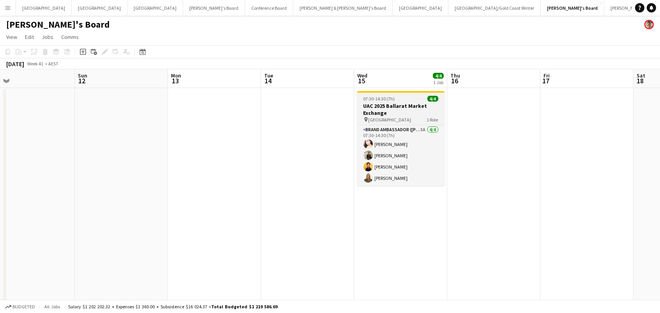
click at [413, 111] on h3 "UAC 2025 Ballarat Market Exchange" at bounding box center [400, 109] width 87 height 14
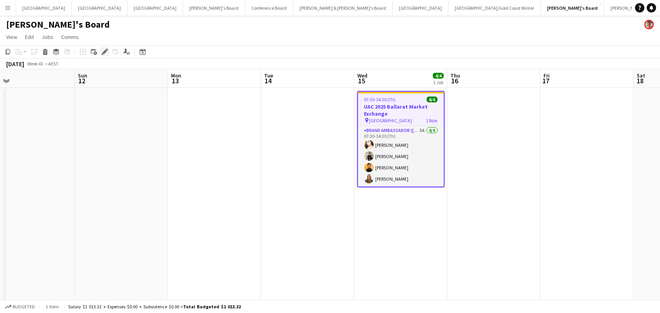
click at [106, 49] on icon at bounding box center [107, 50] width 2 height 2
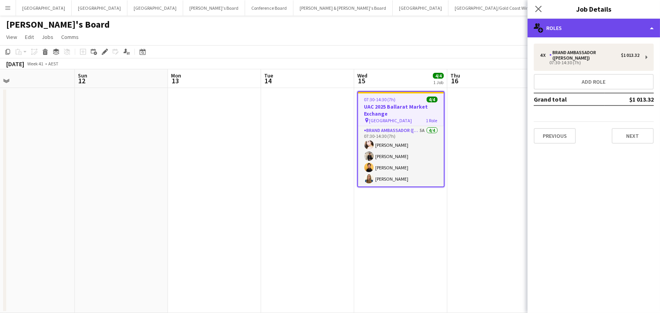
click at [551, 27] on div "multiple-users-add Roles" at bounding box center [594, 28] width 133 height 19
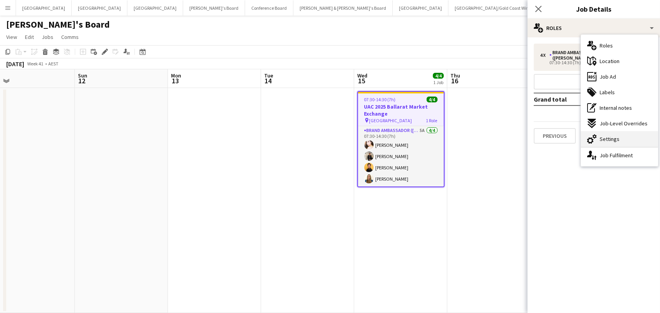
click at [617, 139] on span "Settings" at bounding box center [610, 139] width 20 height 7
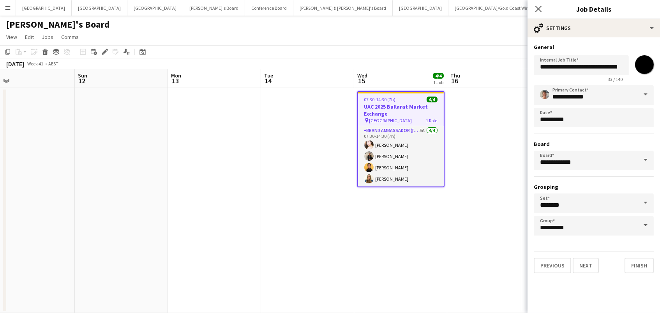
click at [645, 74] on div "**********" at bounding box center [594, 67] width 120 height 30
click at [643, 65] on input "*******" at bounding box center [645, 65] width 28 height 28
type input "*******"
click at [487, 118] on app-date-cell at bounding box center [493, 200] width 93 height 225
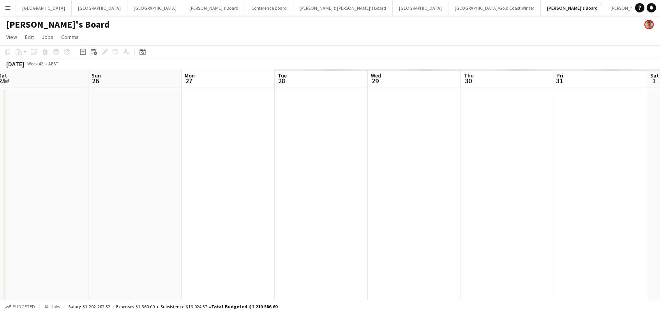
scroll to position [0, 302]
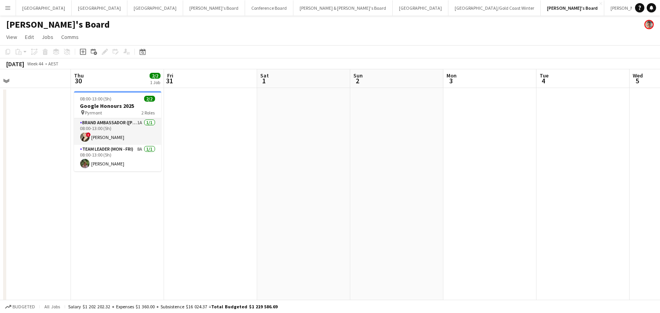
click at [210, 57] on app-toolbar "Copy Paste Paste Command V Paste with crew Command Shift V Paste linked Job [GE…" at bounding box center [330, 51] width 660 height 13
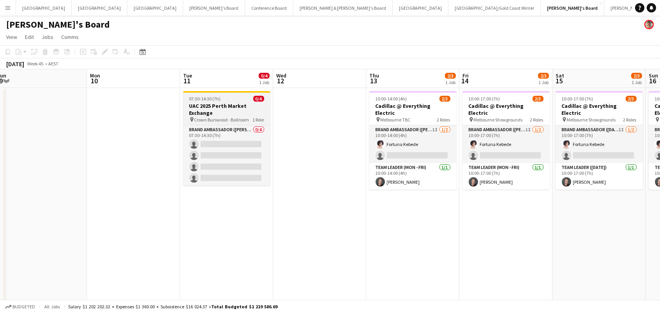
scroll to position [0, 0]
click at [33, 11] on button "Adelaide Close" at bounding box center [44, 7] width 56 height 15
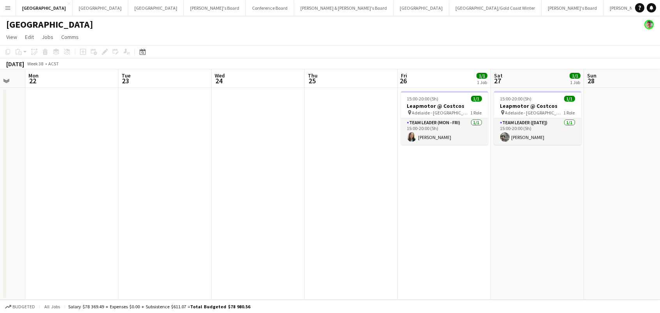
scroll to position [0, 281]
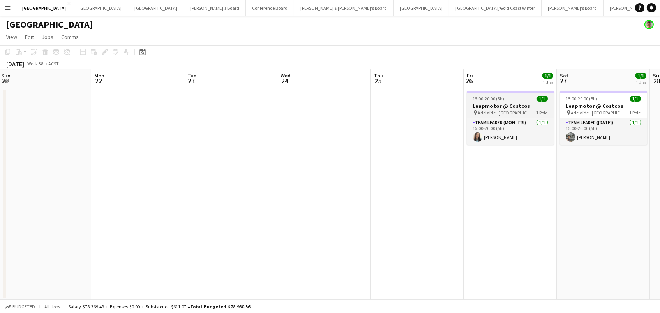
click at [503, 106] on h3 "Leapmotor @ Costcos" at bounding box center [510, 105] width 87 height 7
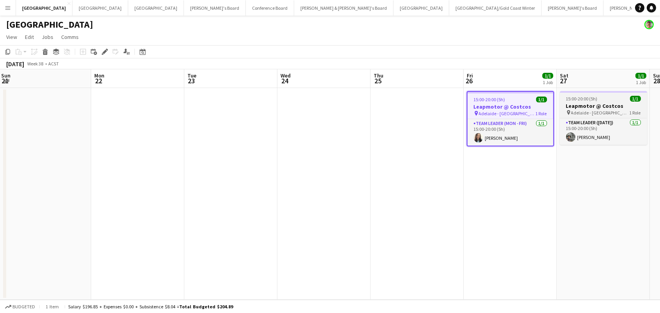
click at [601, 110] on div "pin [GEOGRAPHIC_DATA] - SA 1 Role" at bounding box center [603, 113] width 87 height 6
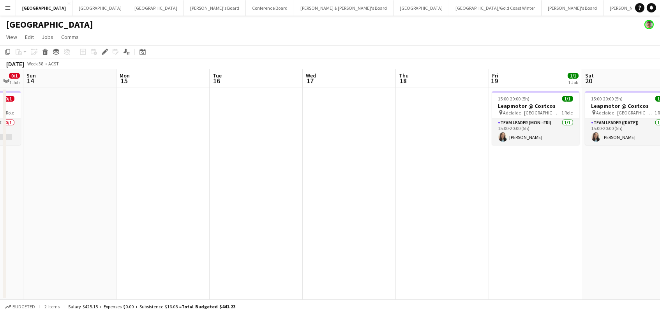
scroll to position [0, 217]
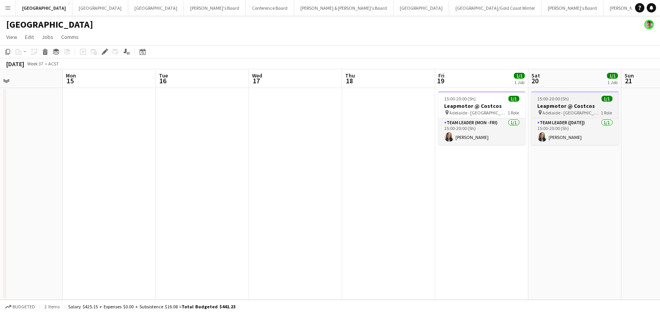
click at [548, 112] on span "Adelaide - [GEOGRAPHIC_DATA]" at bounding box center [572, 113] width 58 height 6
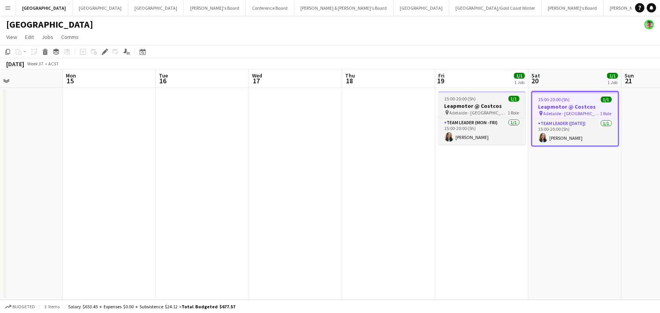
click at [493, 103] on h3 "Leapmotor @ Costcos" at bounding box center [481, 105] width 87 height 7
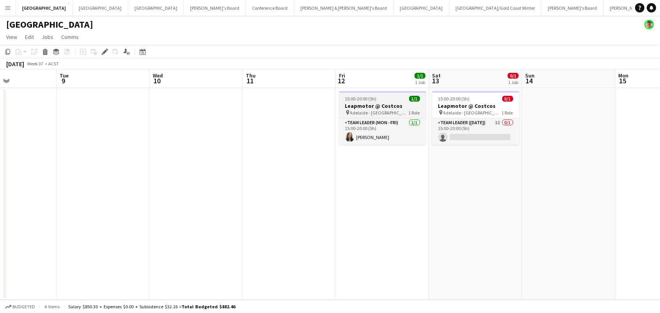
click at [369, 103] on h3 "Leapmotor @ Costcos" at bounding box center [382, 105] width 87 height 7
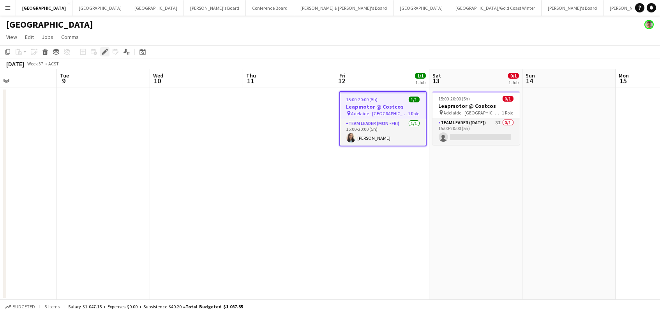
click at [104, 50] on icon at bounding box center [104, 52] width 4 height 4
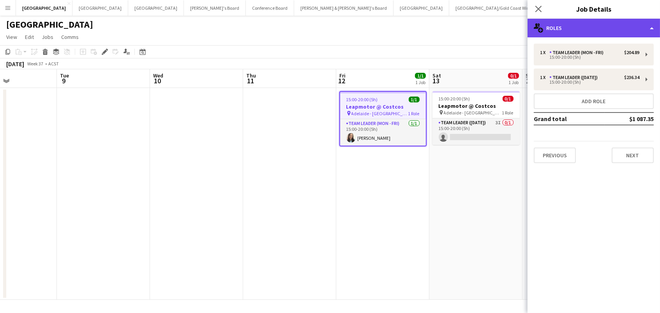
click at [567, 31] on div "multiple-users-add Roles" at bounding box center [594, 28] width 133 height 19
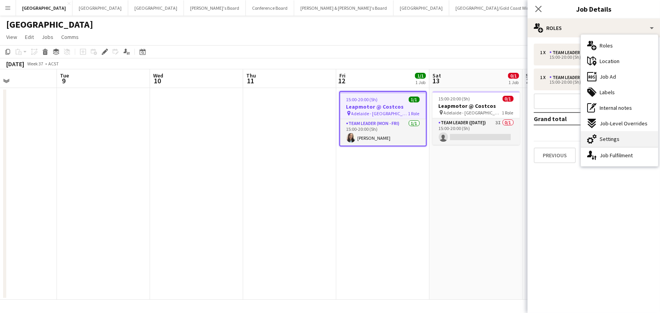
click at [594, 139] on icon "cog-double-3" at bounding box center [591, 138] width 9 height 9
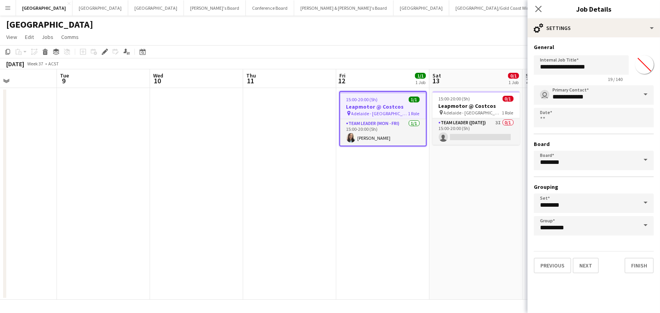
click at [645, 68] on input "*******" at bounding box center [645, 65] width 28 height 28
type input "*******"
click at [493, 166] on app-date-cell "15:00-20:00 (5h) 0/1 Leapmotor @ Costcos pin Adelaide - SA 1 Role Team Leader (…" at bounding box center [475, 194] width 93 height 212
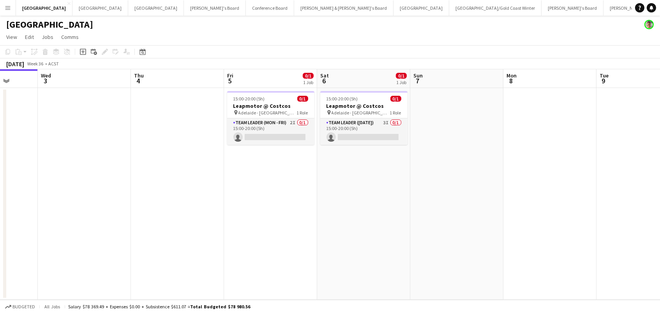
scroll to position [0, 193]
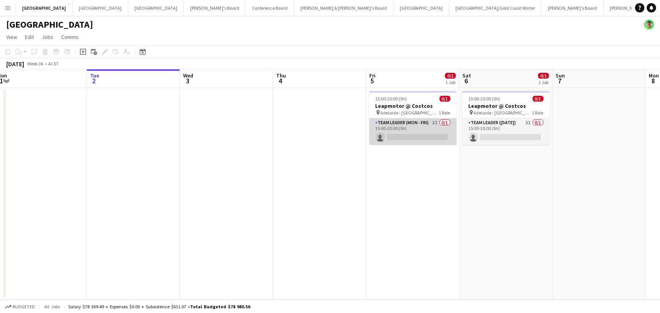
click at [424, 129] on app-card-role "Team Leader (Mon - Fri) 2I 0/1 15:00-20:00 (5h) single-neutral-actions" at bounding box center [412, 131] width 87 height 27
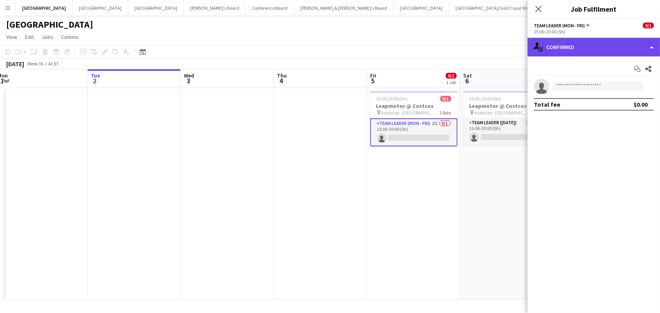
click at [603, 55] on div "single-neutral-actions-check-2 Confirmed" at bounding box center [594, 47] width 133 height 19
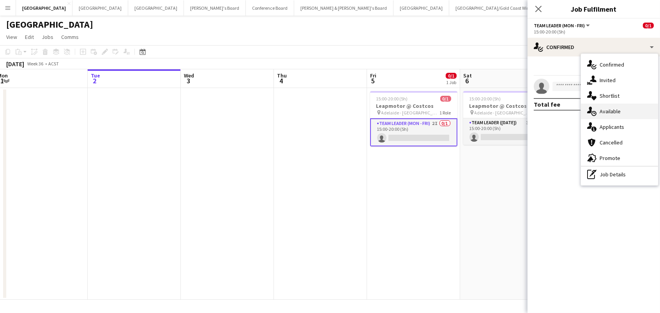
click at [610, 105] on div "single-neutral-actions-upload Available" at bounding box center [619, 112] width 77 height 16
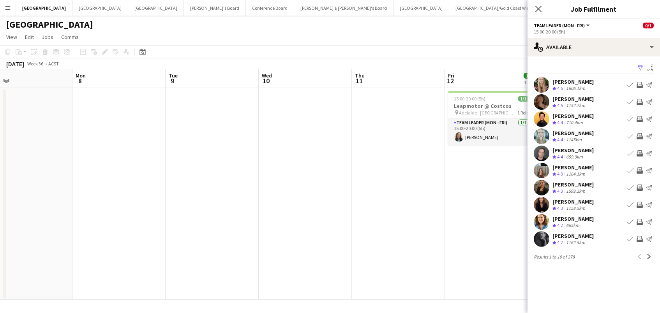
scroll to position [0, 318]
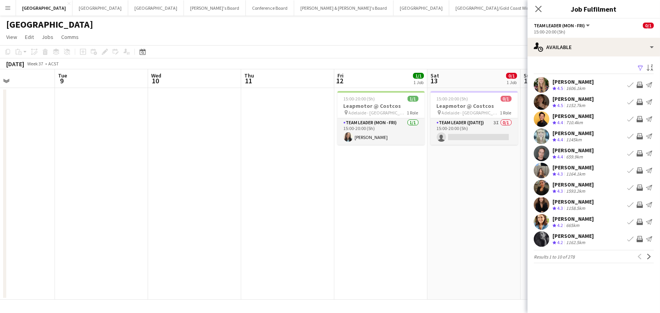
click at [638, 65] on app-icon "Filter" at bounding box center [641, 68] width 6 height 7
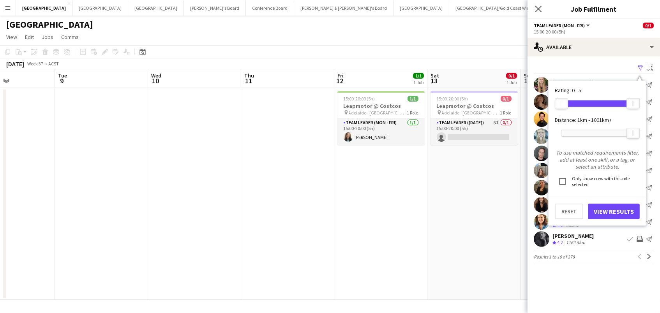
click at [584, 133] on div at bounding box center [598, 133] width 72 height 6
click at [601, 209] on button "View Results" at bounding box center [614, 212] width 52 height 16
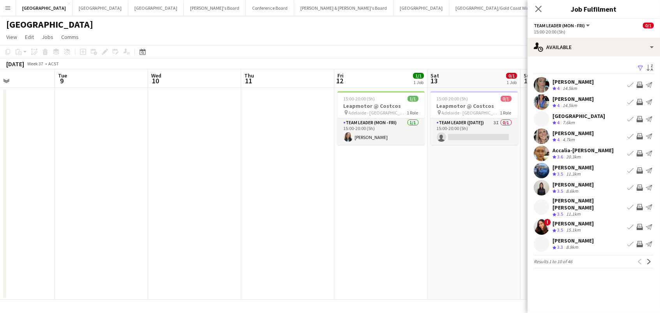
click at [640, 99] on app-icon "Invite crew" at bounding box center [640, 102] width 6 height 6
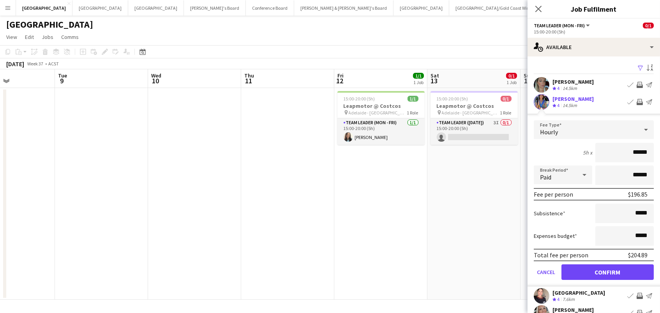
click at [611, 269] on button "Confirm" at bounding box center [608, 273] width 92 height 16
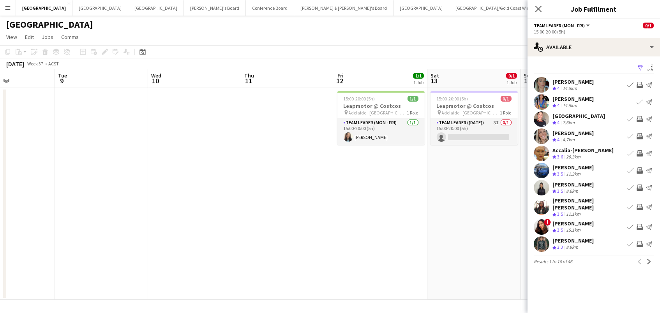
click at [639, 135] on app-icon "Invite crew" at bounding box center [640, 136] width 6 height 6
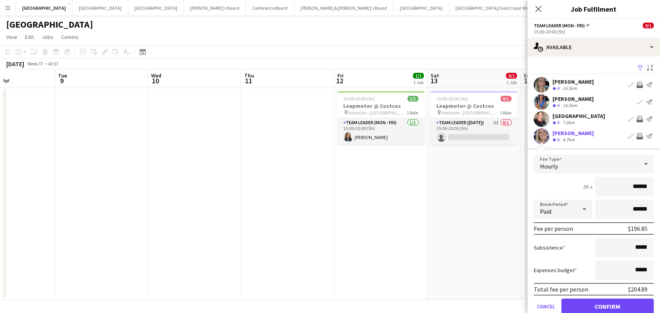
click at [608, 306] on button "Confirm" at bounding box center [608, 307] width 92 height 16
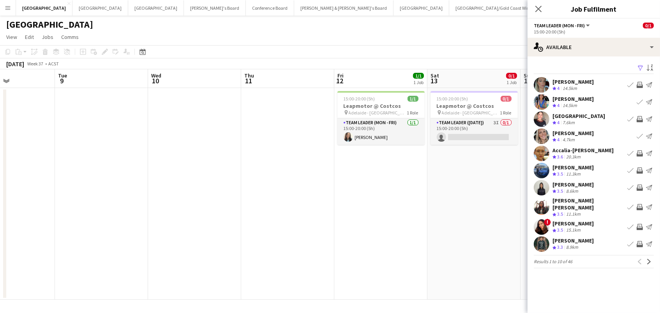
click at [638, 117] on app-icon "Invite crew" at bounding box center [640, 119] width 6 height 6
click at [640, 83] on app-icon "Invite crew" at bounding box center [640, 85] width 6 height 6
click at [649, 259] on app-icon "Next" at bounding box center [649, 261] width 5 height 5
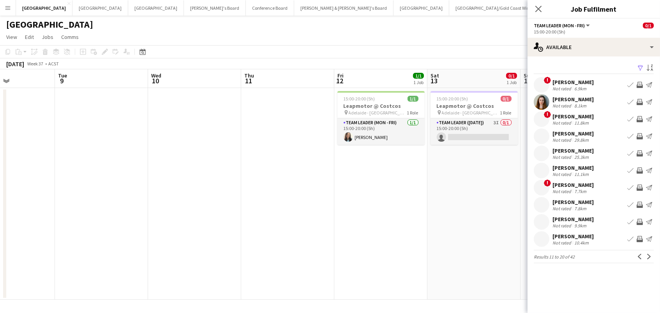
click at [638, 101] on app-icon "Invite crew" at bounding box center [640, 102] width 6 height 6
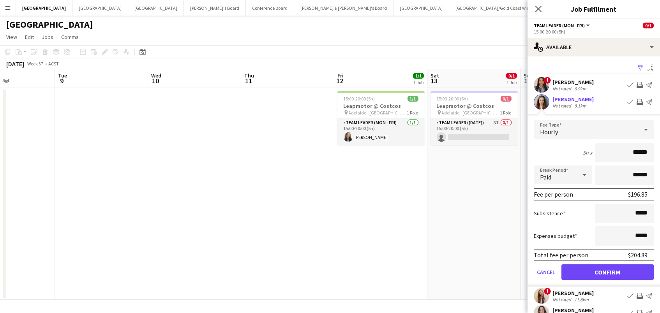
click at [608, 271] on button "Confirm" at bounding box center [608, 273] width 92 height 16
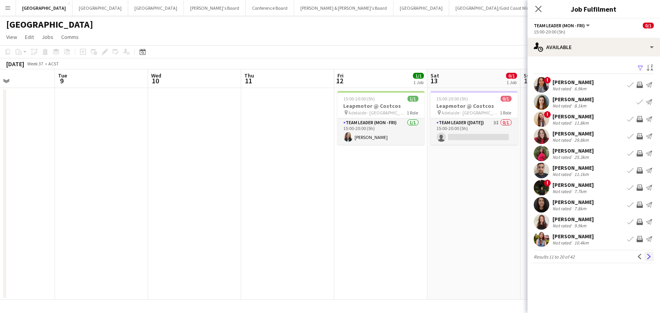
click at [650, 259] on button "Next" at bounding box center [649, 256] width 9 height 9
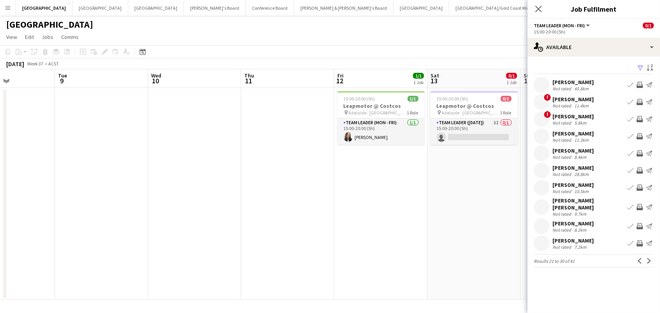
click at [640, 85] on app-icon "Invite crew" at bounding box center [640, 85] width 6 height 6
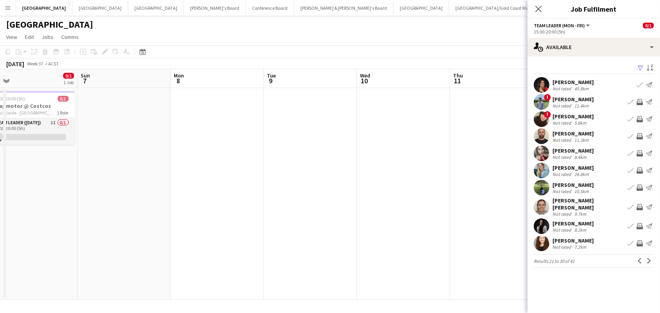
scroll to position [0, 216]
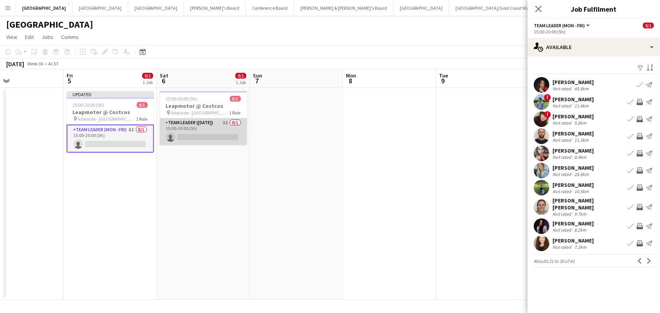
click at [222, 135] on app-card-role "Team Leader ([DATE]) 3I 0/1 15:00-20:00 (5h) single-neutral-actions" at bounding box center [203, 131] width 87 height 27
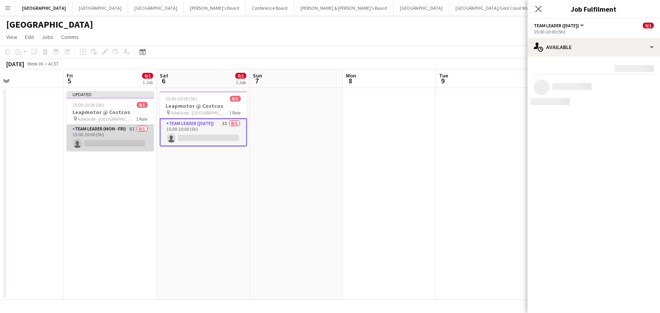
click at [110, 141] on app-card-role "Team Leader (Mon - Fri) 8I 0/1 15:00-20:00 (5h) single-neutral-actions" at bounding box center [110, 138] width 87 height 27
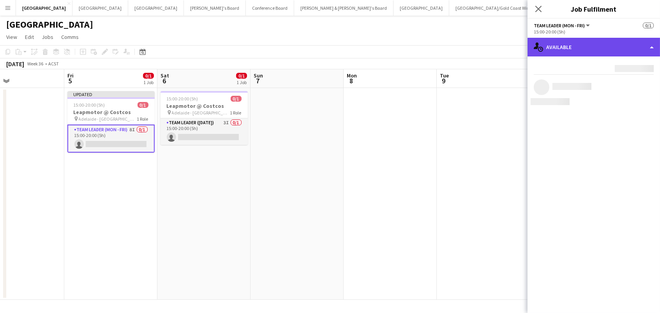
click at [569, 48] on div "single-neutral-actions-upload Available" at bounding box center [594, 47] width 133 height 19
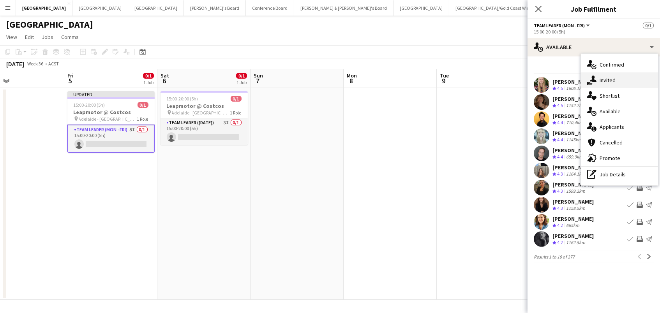
click at [590, 84] on icon "single-neutral-actions-share-1" at bounding box center [591, 80] width 9 height 9
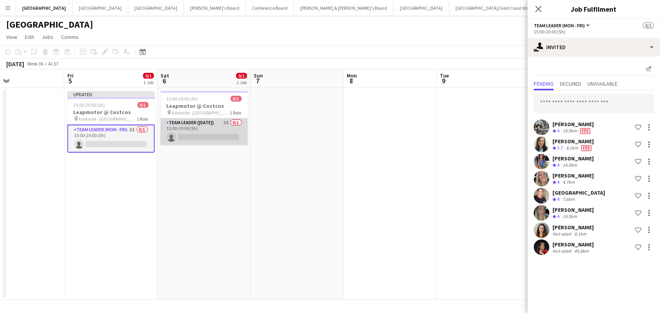
click at [199, 135] on app-card-role "Team Leader ([DATE]) 3I 0/1 15:00-20:00 (5h) single-neutral-actions" at bounding box center [204, 131] width 87 height 27
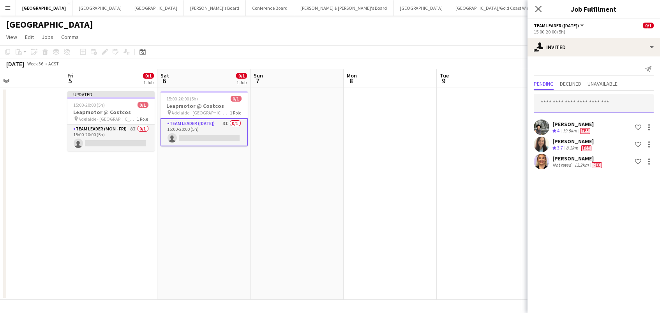
click at [600, 97] on input "text" at bounding box center [594, 103] width 120 height 19
type input "*******"
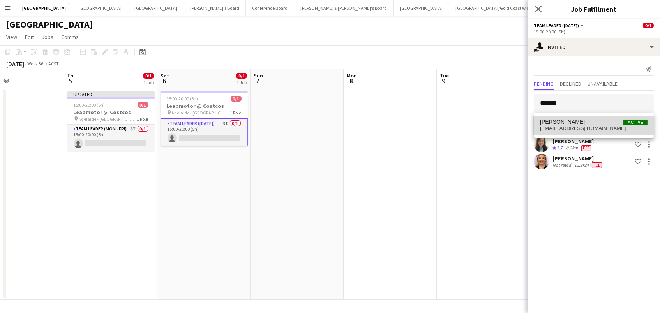
drag, startPoint x: 607, startPoint y: 99, endPoint x: 572, endPoint y: 122, distance: 41.7
click at [572, 122] on span "[PERSON_NAME]" at bounding box center [562, 122] width 45 height 7
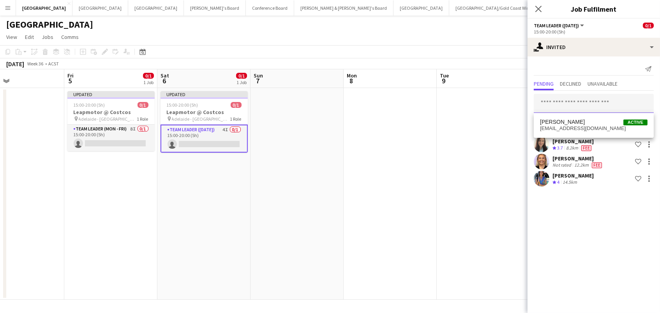
click at [567, 95] on input "text" at bounding box center [594, 103] width 120 height 19
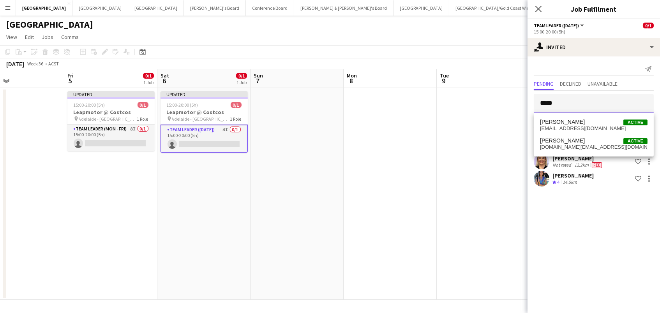
type input "*****"
click at [581, 122] on span "[PERSON_NAME] Active" at bounding box center [594, 122] width 108 height 7
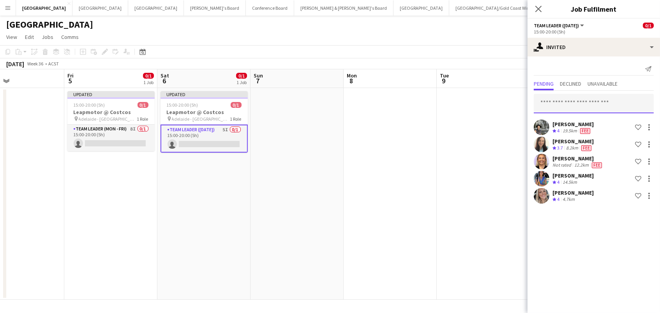
click at [570, 108] on input "text" at bounding box center [594, 103] width 120 height 19
type input "******"
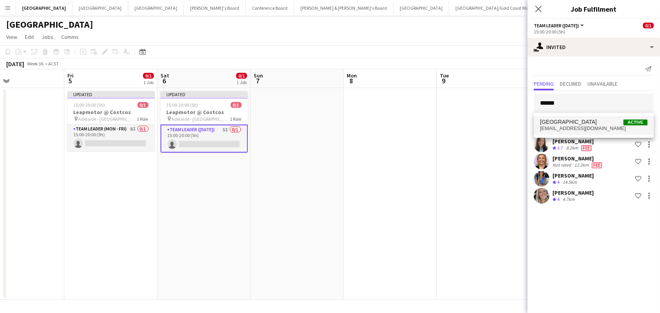
drag, startPoint x: 578, startPoint y: 119, endPoint x: 580, endPoint y: 123, distance: 4.7
click at [580, 123] on span "Ayesha Field Active" at bounding box center [594, 122] width 108 height 7
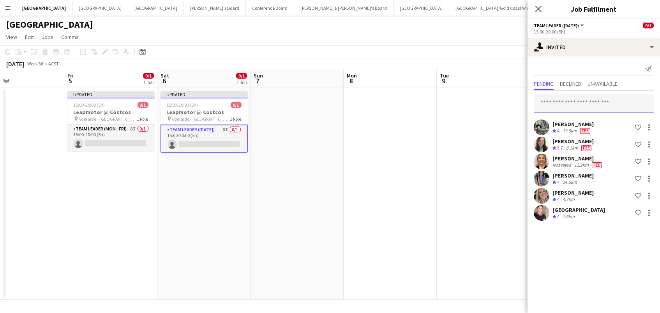
click at [572, 99] on input "text" at bounding box center [594, 103] width 120 height 19
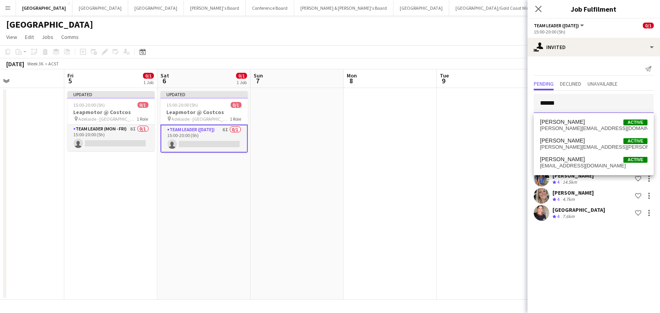
type input "*****"
drag, startPoint x: 572, startPoint y: 99, endPoint x: 581, endPoint y: 118, distance: 21.1
click at [581, 121] on span "[PERSON_NAME] Active" at bounding box center [594, 122] width 108 height 7
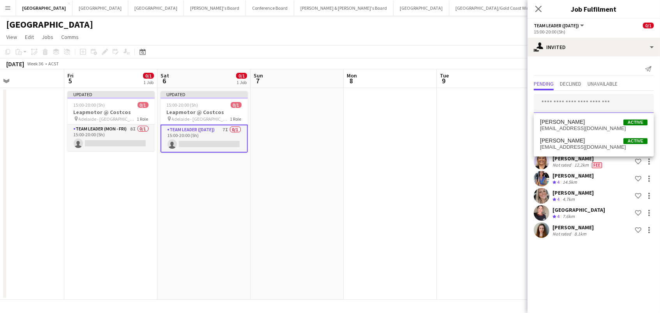
click at [580, 102] on input "text" at bounding box center [594, 103] width 120 height 19
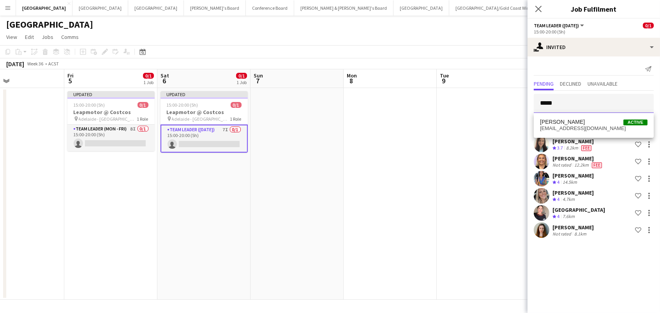
type input "*****"
drag, startPoint x: 580, startPoint y: 101, endPoint x: 595, endPoint y: 118, distance: 23.2
click at [594, 120] on span "[PERSON_NAME] Active" at bounding box center [594, 122] width 108 height 7
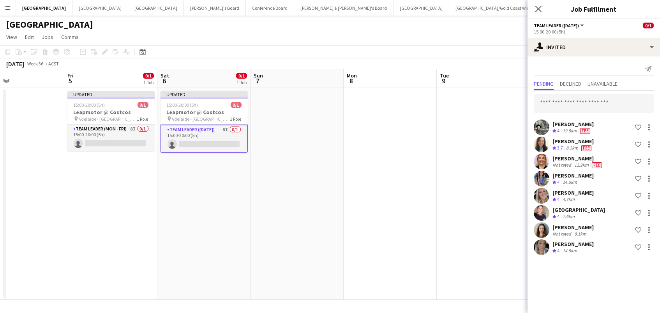
click at [328, 172] on app-date-cell at bounding box center [297, 194] width 93 height 212
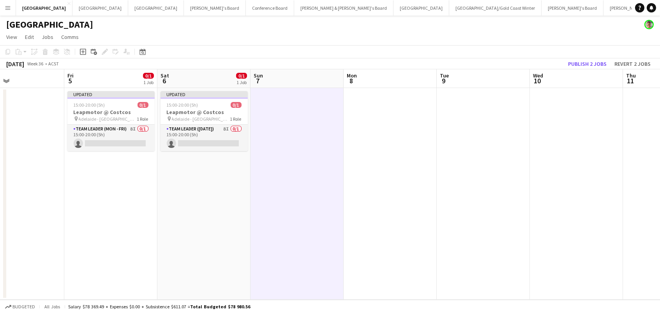
scroll to position [0, 215]
click at [596, 64] on button "Publish 2 jobs" at bounding box center [587, 64] width 45 height 10
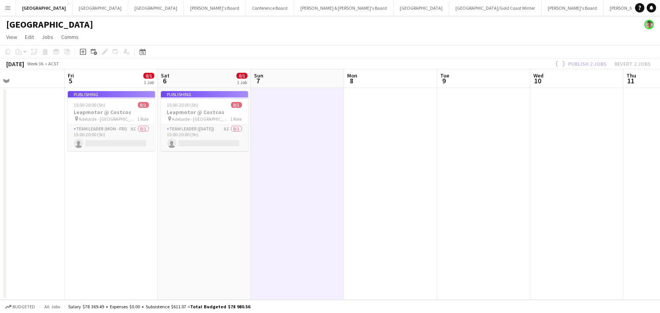
click at [116, 136] on app-job-card "Publishing 15:00-20:00 (5h) 0/1 Leapmotor @ Costcos pin Adelaide - SA 1 Role Te…" at bounding box center [111, 121] width 87 height 60
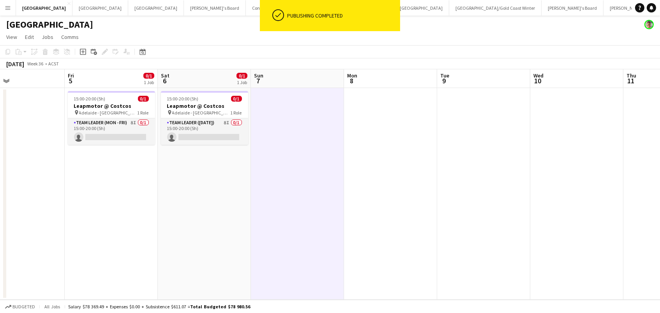
click at [180, 23] on div "[GEOGRAPHIC_DATA]" at bounding box center [330, 23] width 660 height 15
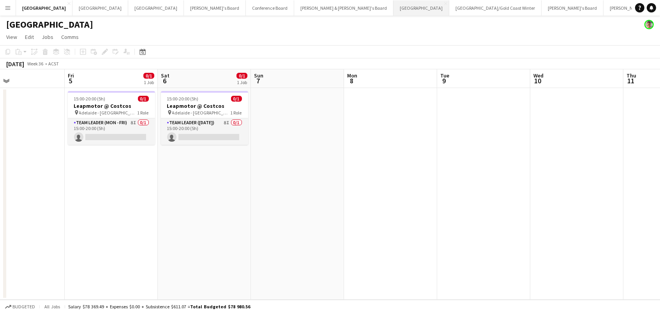
click at [394, 6] on button "Sydney Close" at bounding box center [422, 7] width 56 height 15
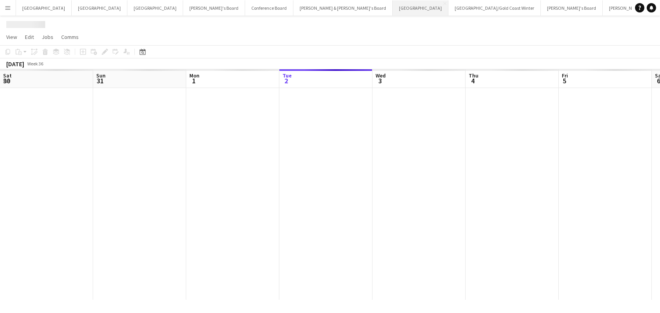
scroll to position [0, 186]
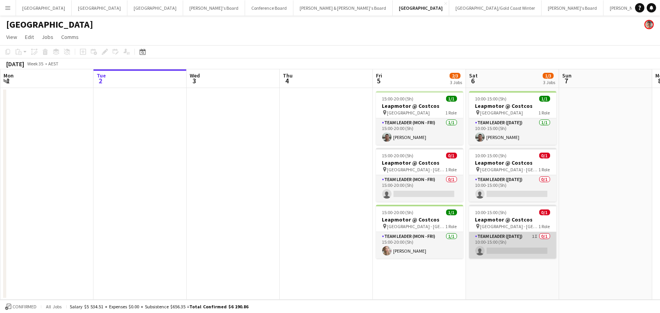
click at [523, 239] on app-card-role "Team Leader ([DATE]) 1I 0/1 10:00-15:00 (5h) single-neutral-actions" at bounding box center [512, 245] width 87 height 27
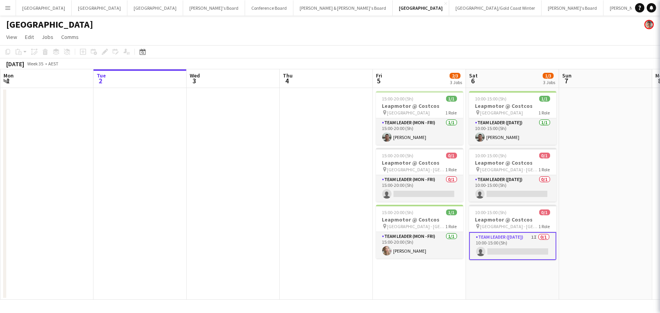
scroll to position [0, 186]
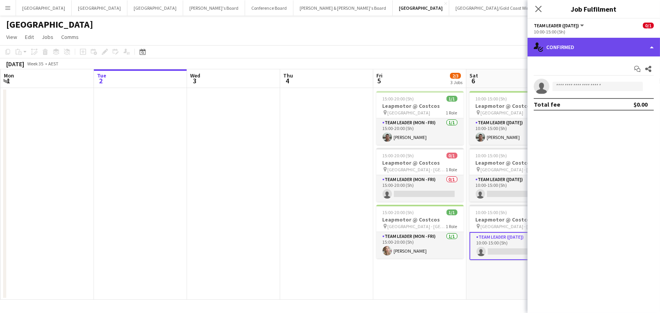
click at [563, 49] on div "single-neutral-actions-check-2 Confirmed" at bounding box center [594, 47] width 133 height 19
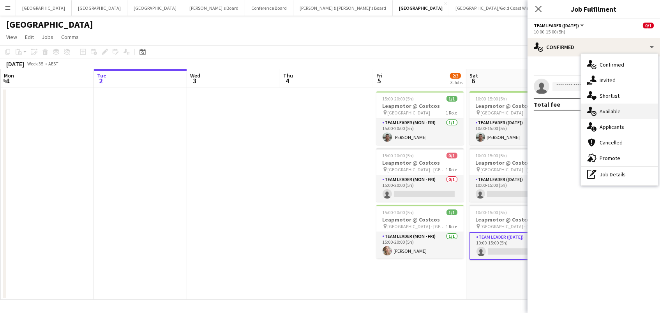
click at [606, 116] on div "single-neutral-actions-upload Available" at bounding box center [619, 112] width 77 height 16
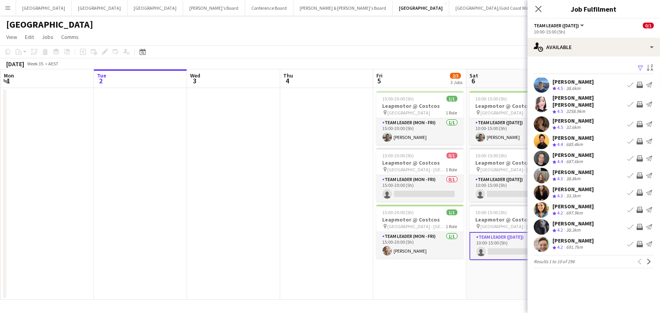
click at [641, 65] on app-icon "Filter" at bounding box center [641, 68] width 6 height 7
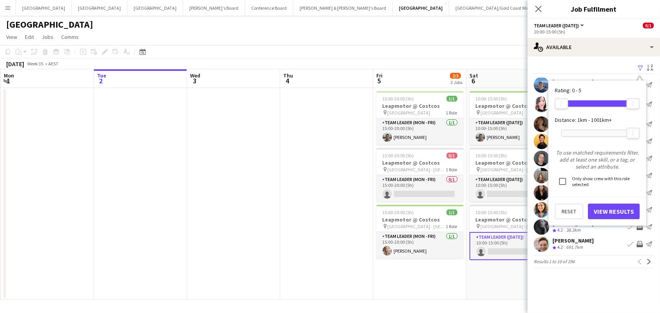
click at [578, 132] on div at bounding box center [598, 133] width 72 height 6
click at [617, 205] on button "View Results" at bounding box center [614, 212] width 52 height 16
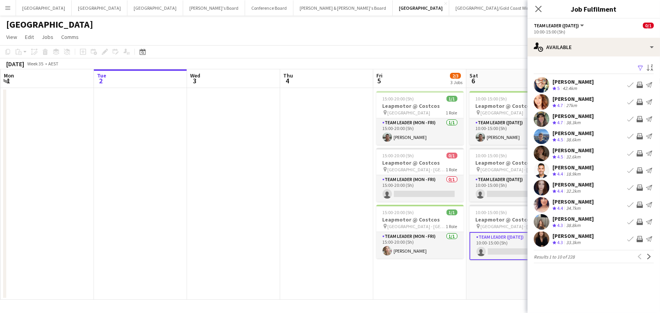
click at [638, 100] on app-icon "Invite crew" at bounding box center [640, 102] width 6 height 6
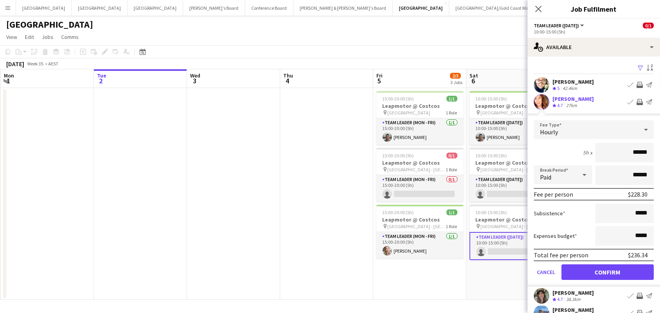
click at [608, 271] on button "Confirm" at bounding box center [608, 273] width 92 height 16
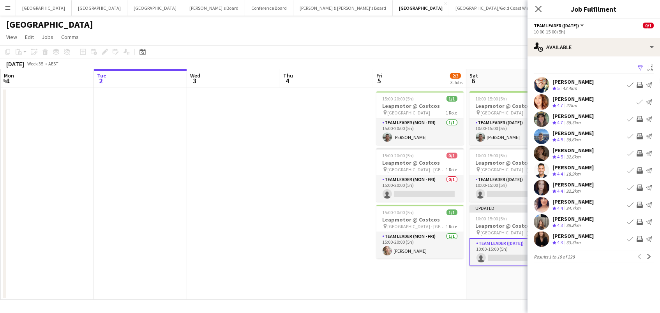
click at [640, 118] on app-icon "Invite crew" at bounding box center [640, 119] width 6 height 6
click at [640, 202] on app-icon "Invite crew" at bounding box center [640, 205] width 6 height 6
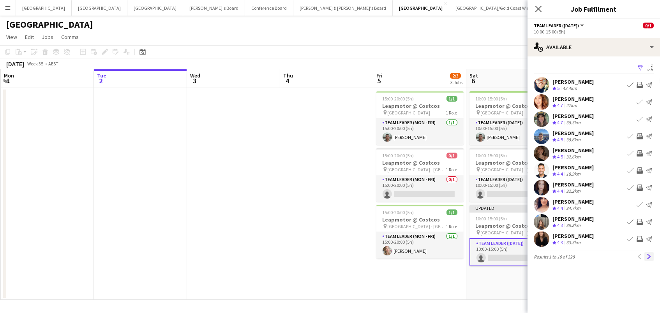
click at [650, 253] on button "Next" at bounding box center [649, 256] width 9 height 9
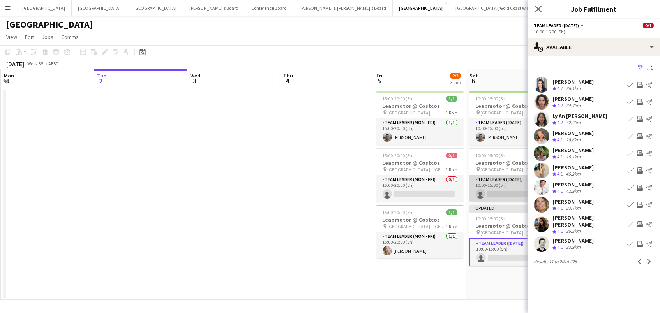
click at [502, 188] on app-card-role "Team Leader ([DATE]) 0/1 10:00-15:00 (5h) single-neutral-actions" at bounding box center [513, 188] width 87 height 27
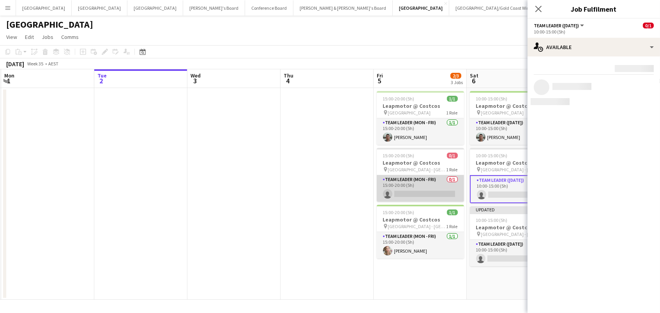
click at [437, 187] on app-card-role "Team Leader (Mon - Fri) 0/1 15:00-20:00 (5h) single-neutral-actions" at bounding box center [420, 188] width 87 height 27
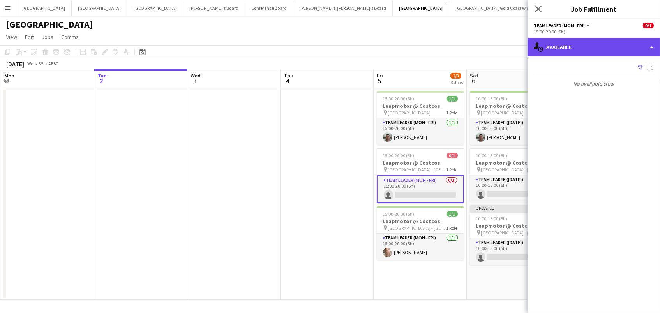
click at [580, 51] on div "single-neutral-actions-upload Available" at bounding box center [594, 47] width 133 height 19
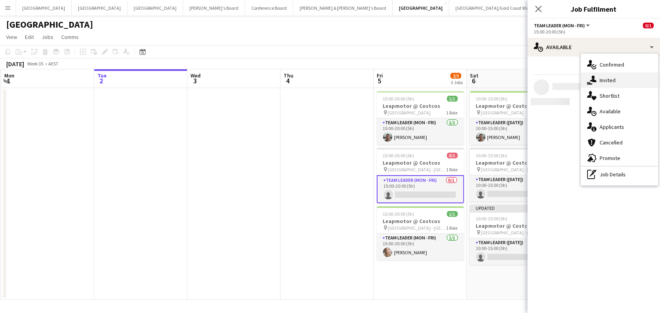
click at [599, 85] on div "single-neutral-actions-share-1 Invited" at bounding box center [619, 80] width 77 height 16
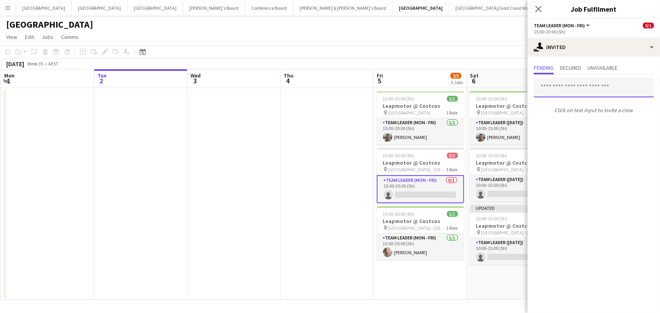
click at [547, 87] on input "text" at bounding box center [594, 87] width 120 height 19
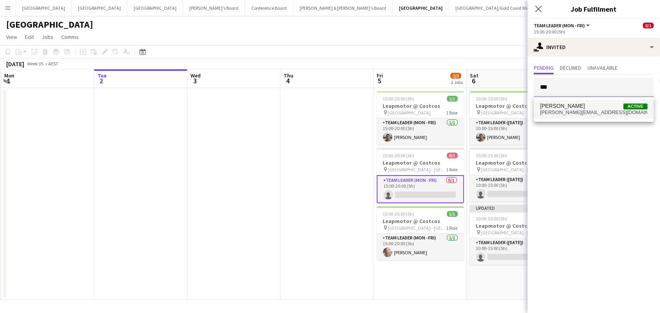
type input "***"
click at [549, 105] on span "[PERSON_NAME]" at bounding box center [562, 106] width 45 height 7
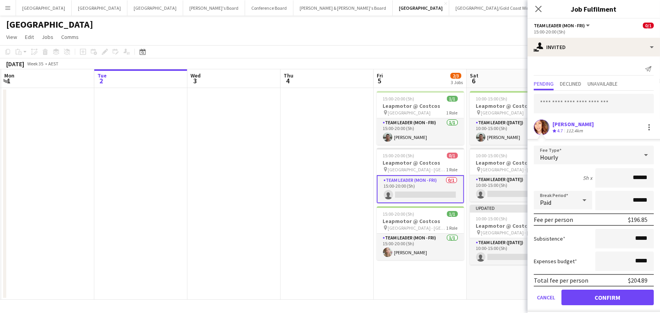
click at [608, 297] on button "Confirm" at bounding box center [608, 298] width 92 height 16
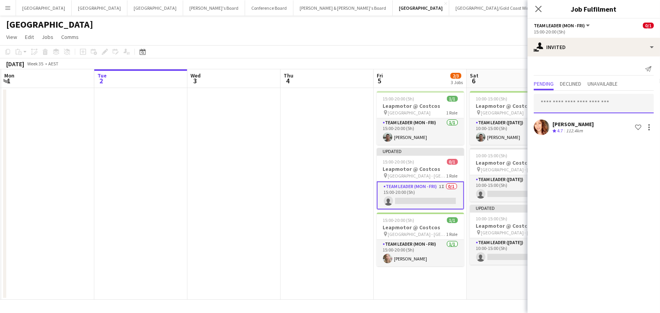
click at [549, 97] on input "text" at bounding box center [594, 103] width 120 height 19
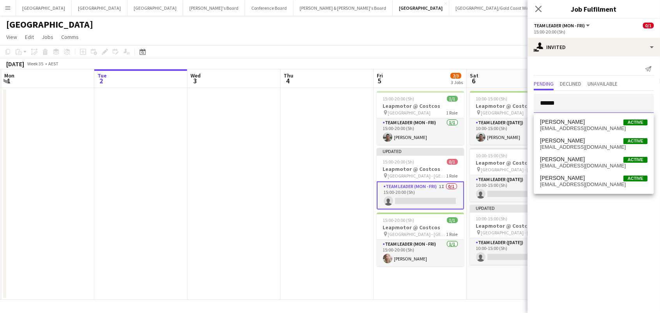
type input "******"
drag, startPoint x: 557, startPoint y: 118, endPoint x: 557, endPoint y: 140, distance: 21.8
click at [557, 140] on span "[PERSON_NAME]" at bounding box center [562, 141] width 45 height 7
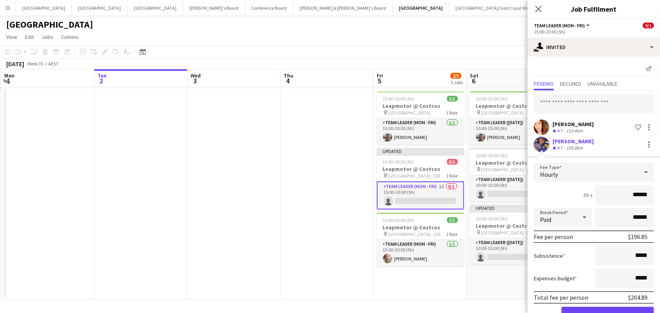
click at [608, 313] on button "Confirm" at bounding box center [608, 315] width 92 height 16
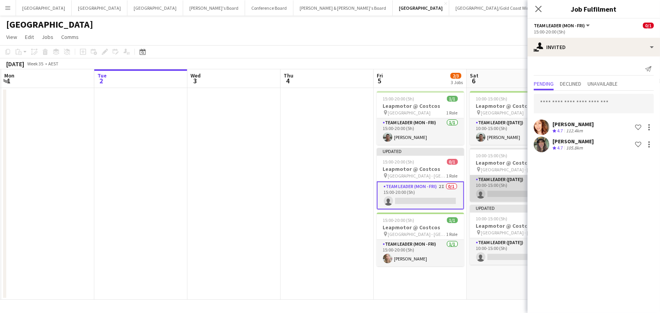
click at [516, 185] on app-card-role "Team Leader ([DATE]) 0/1 10:00-15:00 (5h) single-neutral-actions" at bounding box center [513, 188] width 87 height 27
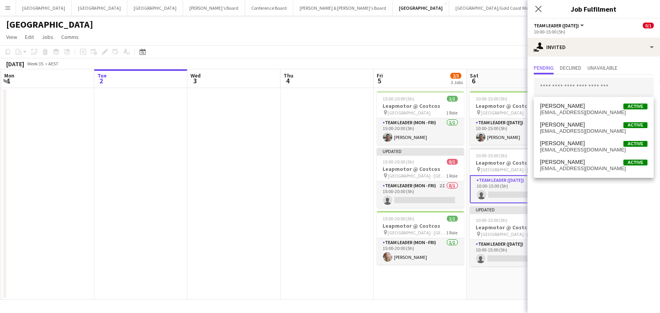
click at [560, 89] on input "text" at bounding box center [594, 87] width 120 height 19
type input "******"
drag, startPoint x: 563, startPoint y: 102, endPoint x: 562, endPoint y: 122, distance: 19.9
click at [562, 122] on span "[PERSON_NAME]" at bounding box center [562, 125] width 45 height 7
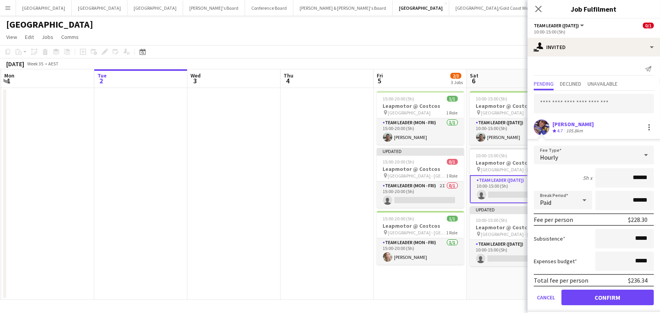
click at [608, 297] on button "Confirm" at bounding box center [608, 298] width 92 height 16
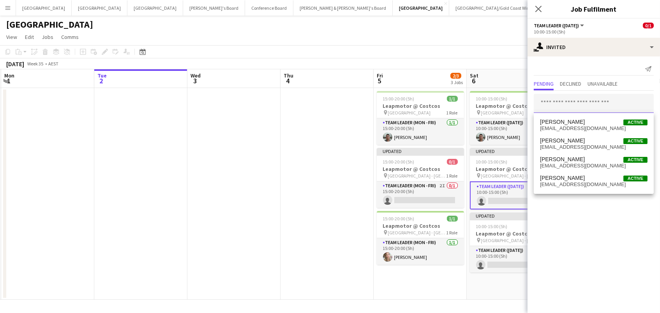
click at [556, 112] on input "text" at bounding box center [594, 103] width 120 height 19
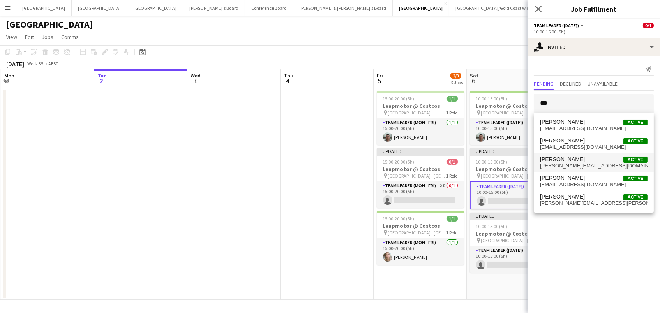
type input "***"
click at [564, 164] on span "[PERSON_NAME][EMAIL_ADDRESS][DOMAIN_NAME]" at bounding box center [594, 166] width 108 height 6
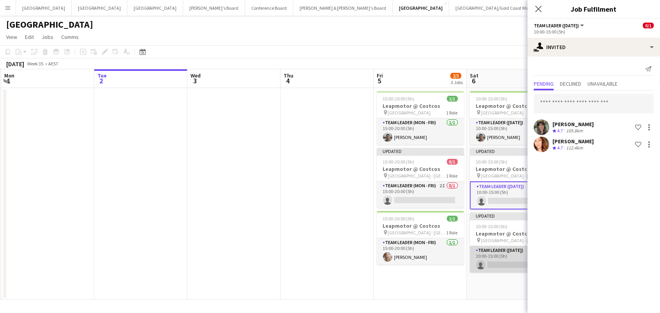
click at [491, 259] on app-card-role "Team Leader ([DATE]) 4I 0/1 10:00-15:00 (5h) single-neutral-actions" at bounding box center [513, 259] width 87 height 27
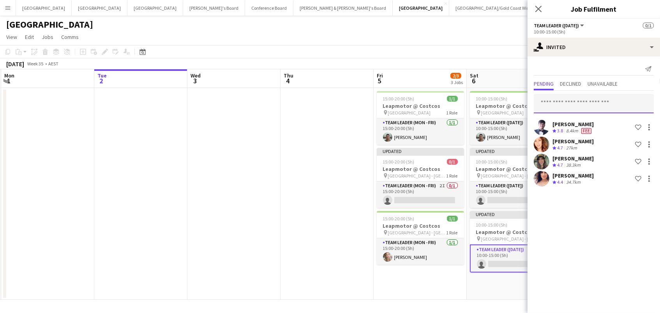
click at [549, 104] on input "text" at bounding box center [594, 103] width 120 height 19
type input "******"
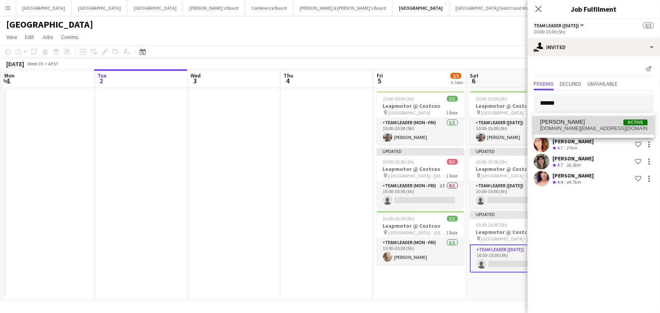
drag, startPoint x: 549, startPoint y: 124, endPoint x: 555, endPoint y: 125, distance: 6.7
click at [555, 125] on span "[PERSON_NAME]" at bounding box center [562, 122] width 45 height 7
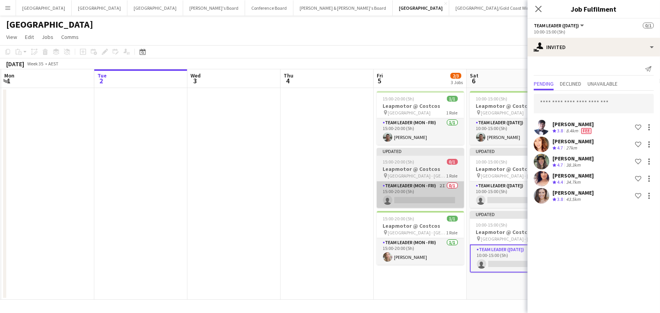
click at [440, 190] on app-card-role "Team Leader (Mon - Fri) 2I 0/1 15:00-20:00 (5h) single-neutral-actions" at bounding box center [420, 195] width 87 height 27
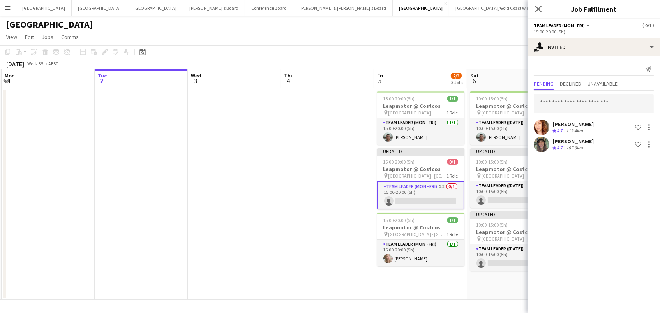
click at [578, 93] on div "[PERSON_NAME] Crew rating 4.7 112.4km Shortlist crew [PERSON_NAME] Crew rating …" at bounding box center [594, 122] width 133 height 63
click at [563, 104] on input "text" at bounding box center [594, 103] width 120 height 19
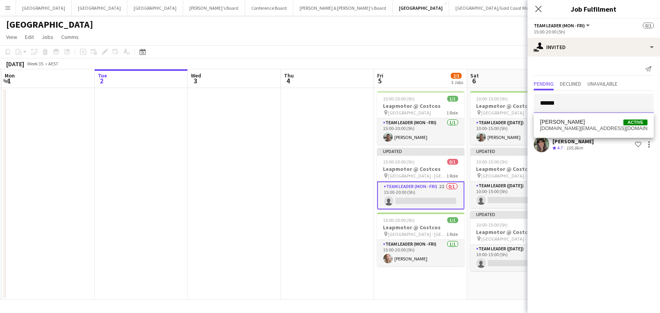
type input "******"
drag, startPoint x: 568, startPoint y: 118, endPoint x: 573, endPoint y: 125, distance: 9.0
click at [573, 125] on span "[PERSON_NAME]" at bounding box center [562, 122] width 45 height 7
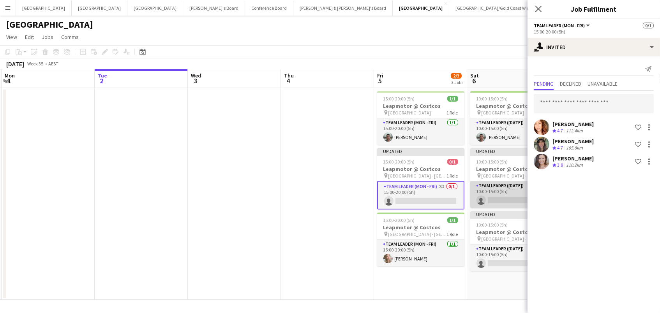
click at [514, 192] on app-card-role "Team Leader ([DATE]) 2I 0/1 10:00-15:00 (5h) single-neutral-actions" at bounding box center [513, 195] width 87 height 27
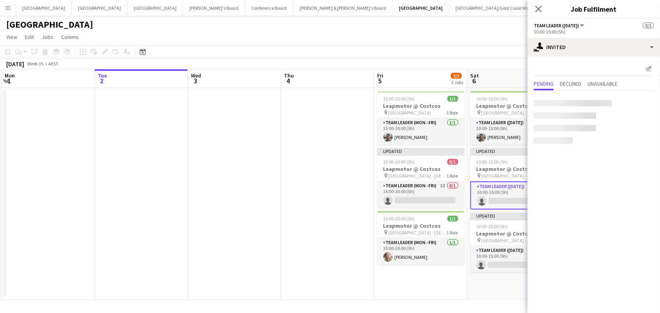
scroll to position [0, 184]
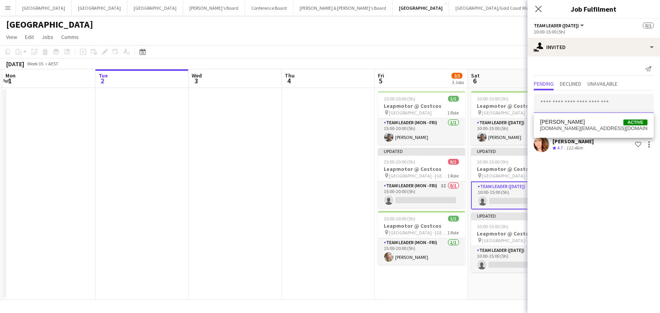
click at [578, 102] on input "text" at bounding box center [594, 103] width 120 height 19
type input "******"
drag, startPoint x: 578, startPoint y: 102, endPoint x: 578, endPoint y: 120, distance: 17.9
click at [578, 120] on span "[PERSON_NAME]" at bounding box center [562, 122] width 45 height 7
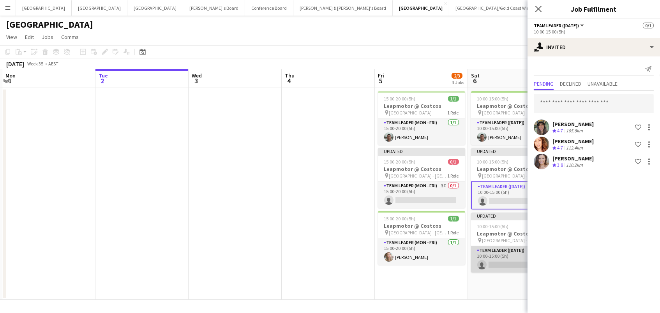
click at [507, 253] on app-card-role "Team Leader ([DATE]) 5I 0/1 10:00-15:00 (5h) single-neutral-actions" at bounding box center [514, 259] width 87 height 27
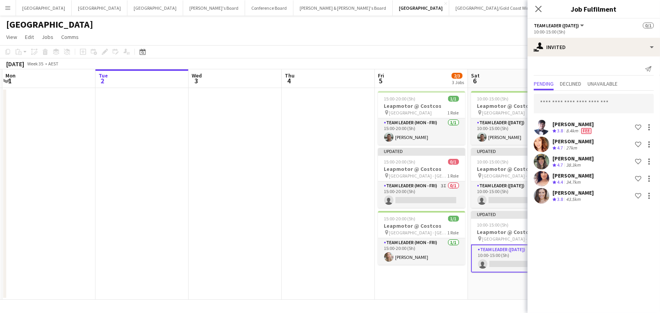
click at [575, 33] on div "10:00-15:00 (5h)" at bounding box center [594, 32] width 120 height 6
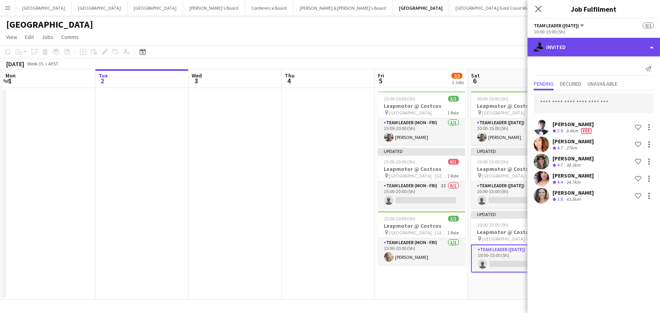
click at [574, 46] on div "single-neutral-actions-share-1 Invited" at bounding box center [594, 47] width 133 height 19
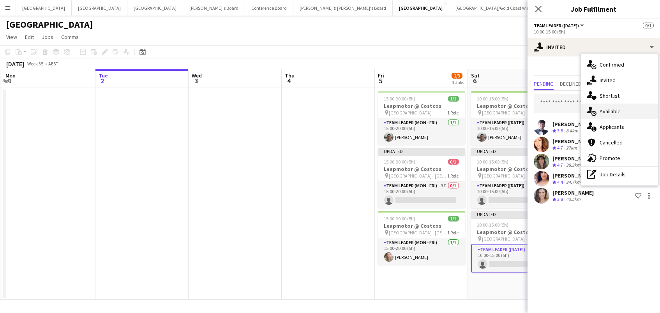
click at [603, 108] on span "Available" at bounding box center [610, 111] width 21 height 7
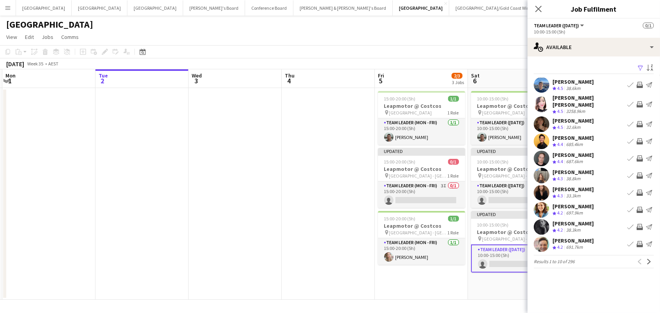
click at [640, 65] on app-icon "Filter" at bounding box center [641, 68] width 6 height 7
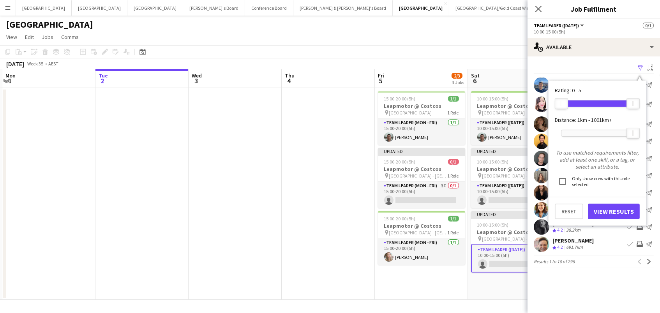
click at [578, 134] on div at bounding box center [598, 133] width 72 height 6
click at [605, 211] on button "View Results" at bounding box center [614, 212] width 52 height 16
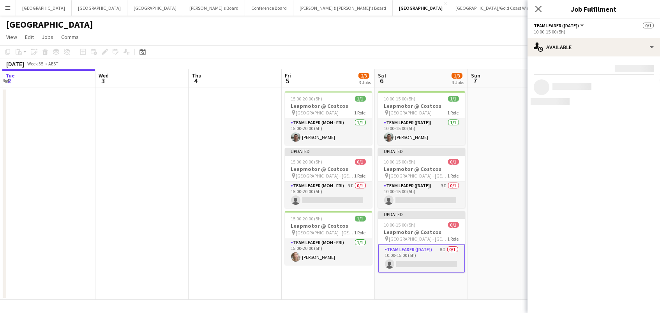
scroll to position [0, 313]
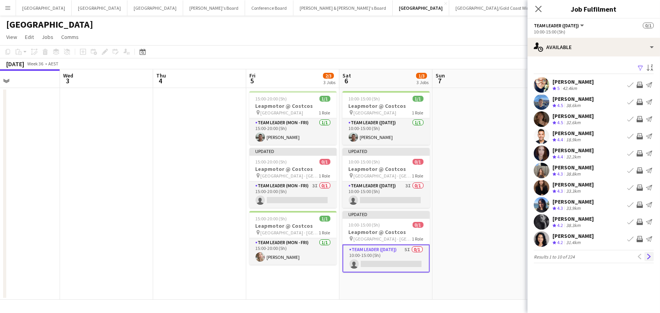
click at [647, 254] on app-icon "Next" at bounding box center [649, 256] width 5 height 5
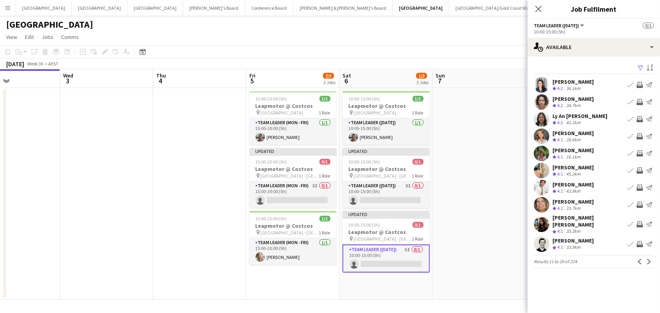
click at [640, 118] on app-icon "Invite crew" at bounding box center [640, 119] width 6 height 6
click at [638, 152] on app-icon "Invite crew" at bounding box center [640, 153] width 6 height 6
click at [650, 259] on app-icon "Next" at bounding box center [649, 261] width 5 height 5
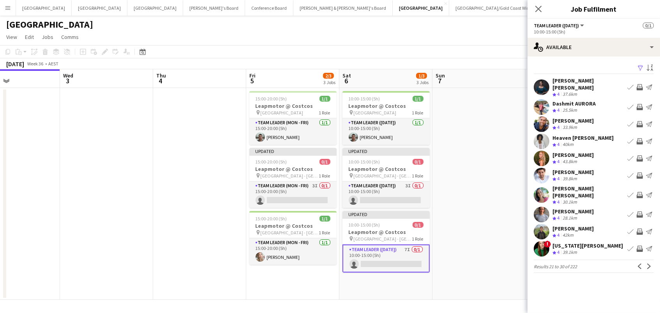
click at [638, 121] on app-icon "Invite crew" at bounding box center [640, 124] width 6 height 6
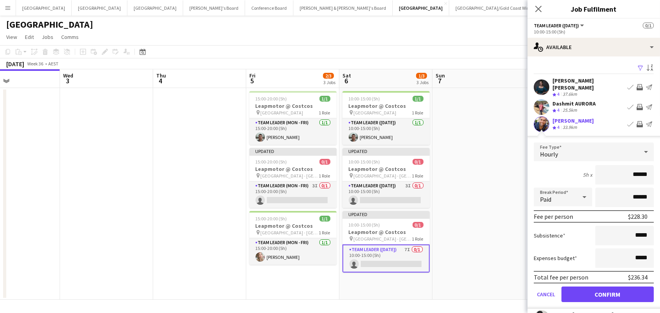
click at [608, 288] on button "Confirm" at bounding box center [608, 295] width 92 height 16
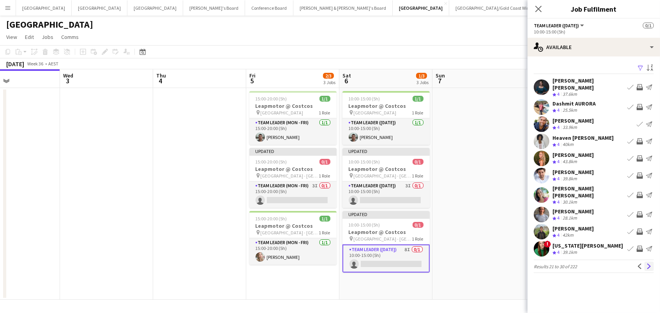
click at [650, 264] on app-icon "Next" at bounding box center [649, 266] width 5 height 5
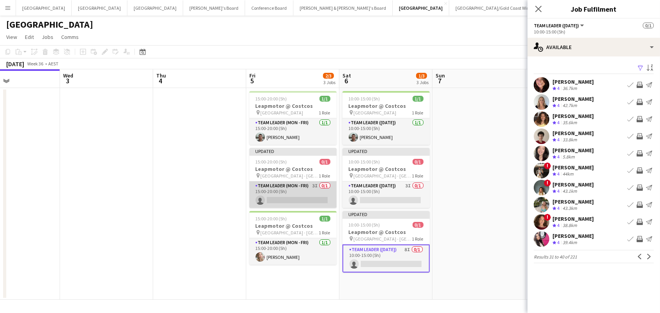
click at [306, 189] on app-card-role "Team Leader (Mon - Fri) 3I 0/1 15:00-20:00 (5h) single-neutral-actions" at bounding box center [292, 195] width 87 height 27
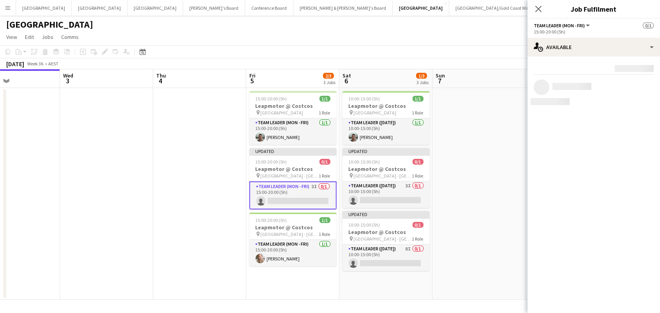
scroll to position [0, 312]
click at [369, 191] on app-card-role "Team Leader ([DATE]) 3I 0/1 10:00-15:00 (5h) single-neutral-actions" at bounding box center [386, 195] width 87 height 27
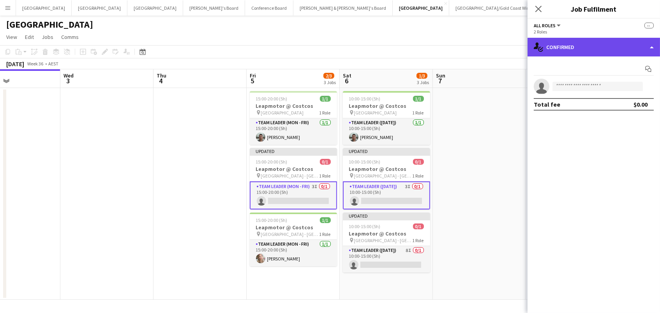
click at [597, 45] on div "single-neutral-actions-check-2 Confirmed" at bounding box center [594, 47] width 133 height 19
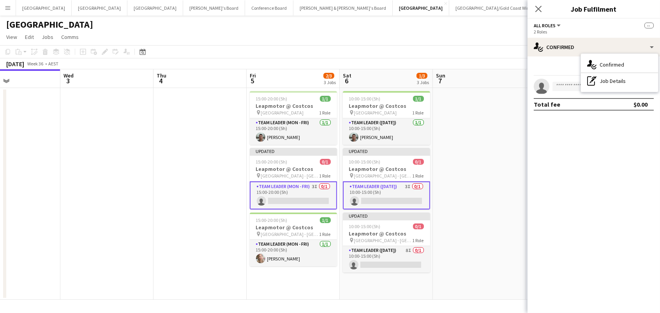
click at [405, 192] on app-card-role "Team Leader ([DATE]) 3I 0/1 10:00-15:00 (5h) single-neutral-actions" at bounding box center [386, 196] width 87 height 28
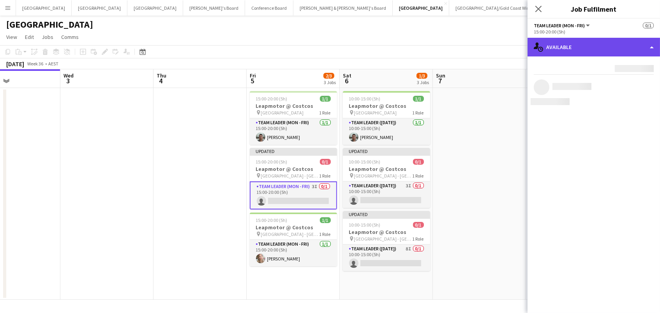
click at [573, 46] on div "single-neutral-actions-upload Available" at bounding box center [594, 47] width 133 height 19
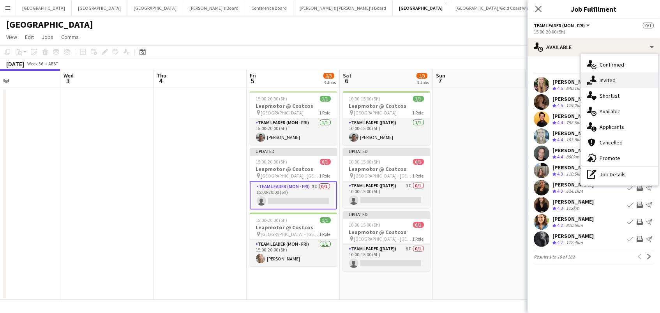
click at [599, 85] on div "single-neutral-actions-share-1 Invited" at bounding box center [619, 80] width 77 height 16
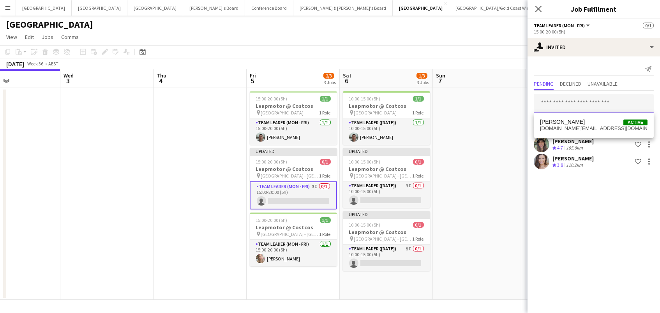
click at [588, 108] on input "text" at bounding box center [594, 103] width 120 height 19
type input "*"
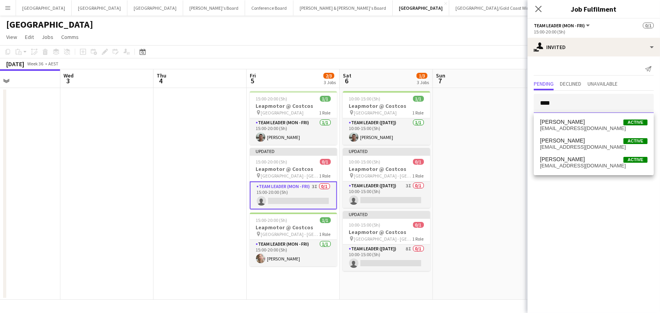
type input "****"
drag, startPoint x: 591, startPoint y: 110, endPoint x: 576, endPoint y: 144, distance: 37.7
click at [576, 144] on span "[EMAIL_ADDRESS][DOMAIN_NAME]" at bounding box center [594, 147] width 108 height 6
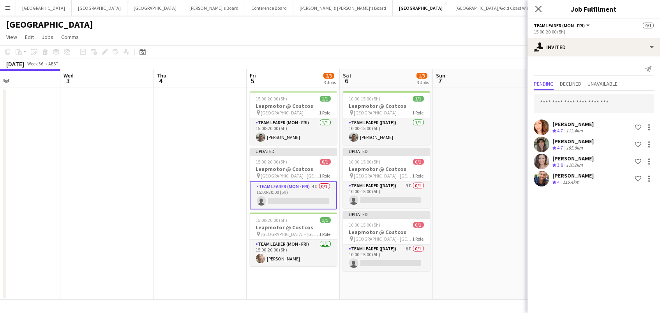
click at [440, 199] on app-date-cell at bounding box center [479, 194] width 93 height 212
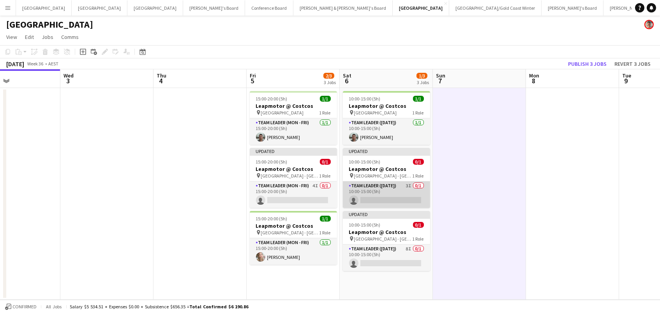
click at [399, 193] on app-card-role "Team Leader ([DATE]) 3I 0/1 10:00-15:00 (5h) single-neutral-actions" at bounding box center [386, 195] width 87 height 27
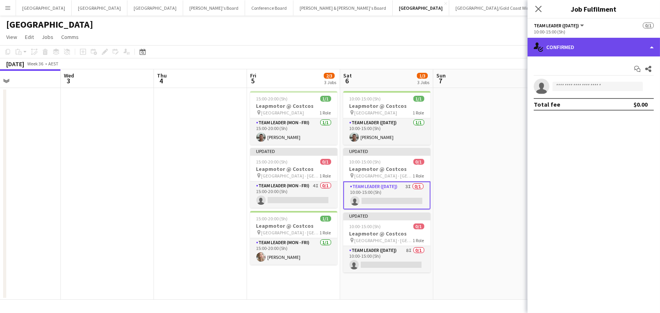
click at [591, 48] on div "single-neutral-actions-check-2 Confirmed" at bounding box center [594, 47] width 133 height 19
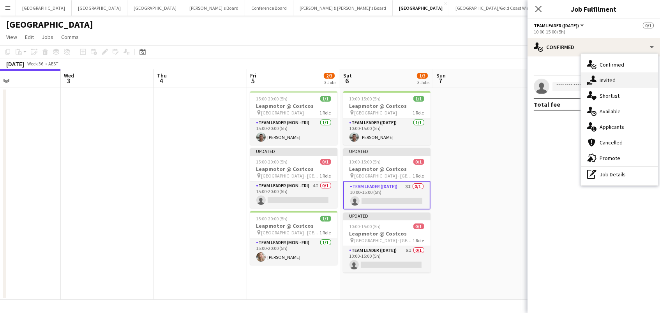
click at [605, 78] on span "Invited" at bounding box center [608, 80] width 16 height 7
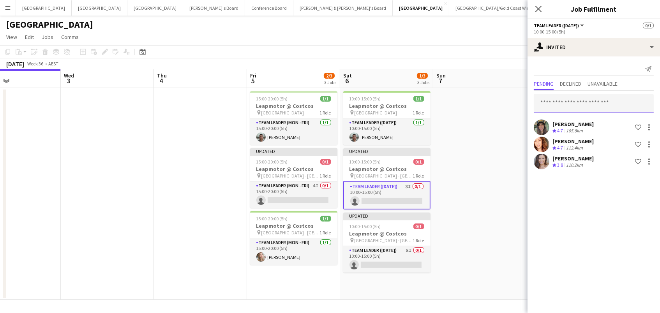
click at [555, 104] on input "text" at bounding box center [594, 103] width 120 height 19
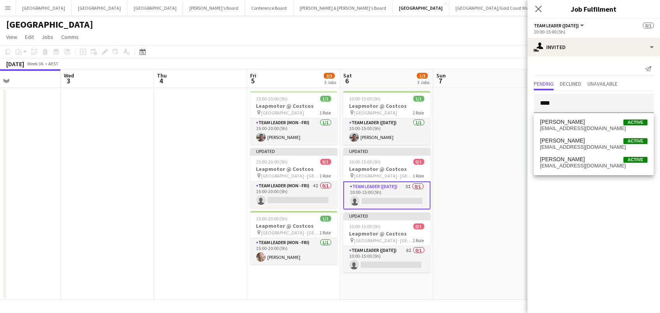
type input "****"
drag, startPoint x: 566, startPoint y: 117, endPoint x: 569, endPoint y: 138, distance: 21.0
click at [569, 140] on span "[PERSON_NAME]" at bounding box center [562, 141] width 45 height 7
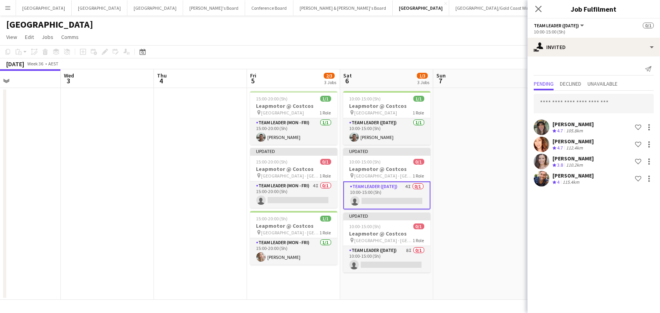
click at [441, 167] on app-date-cell at bounding box center [479, 194] width 93 height 212
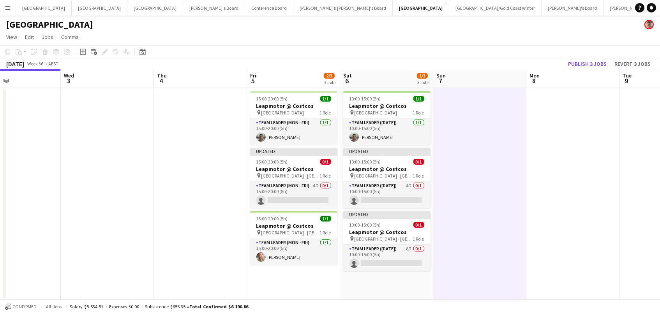
click at [589, 69] on app-board-header-date "Mon 8" at bounding box center [573, 78] width 93 height 19
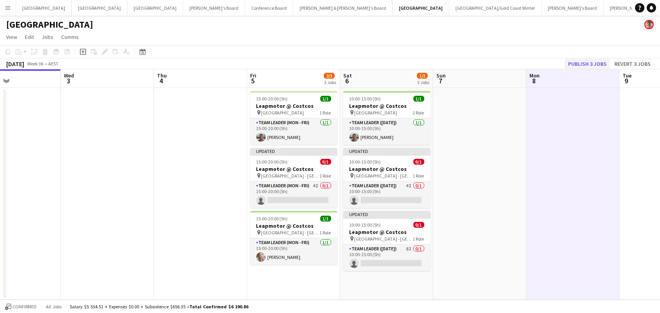
click at [588, 61] on button "Publish 3 jobs" at bounding box center [587, 64] width 45 height 10
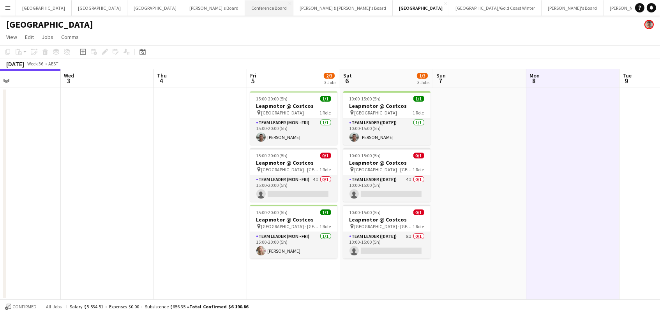
click at [245, 11] on button "Conference Board Close" at bounding box center [269, 7] width 48 height 15
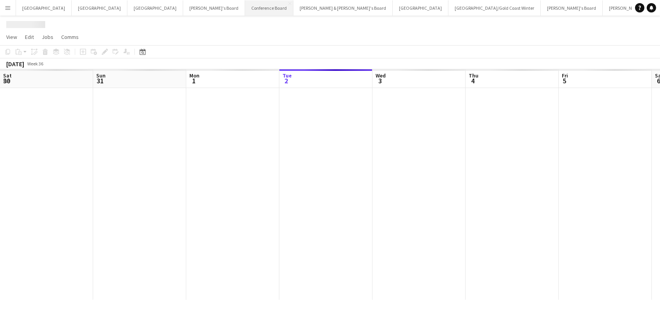
scroll to position [0, 186]
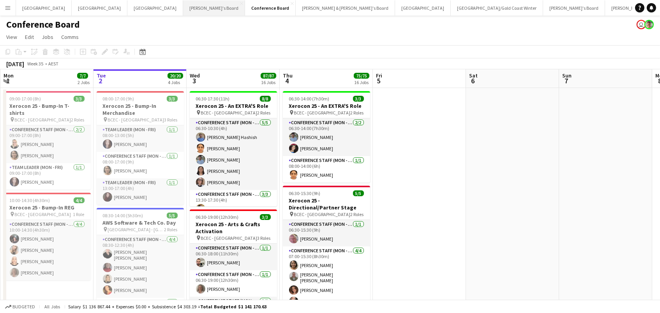
click at [183, 7] on button "Tennille's Board Close" at bounding box center [214, 7] width 62 height 15
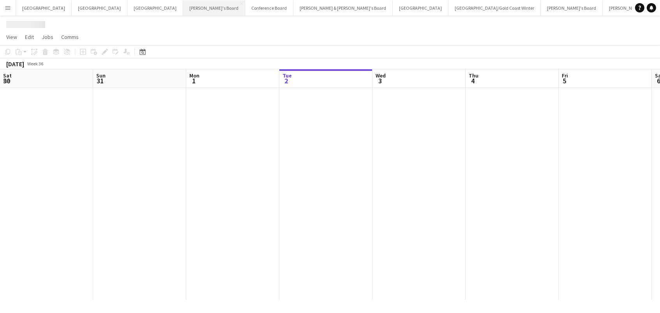
scroll to position [0, 186]
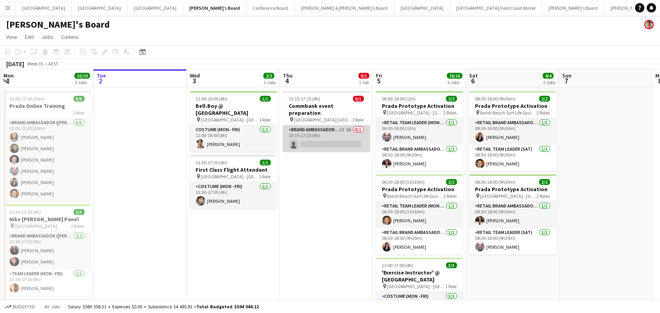
click at [349, 127] on app-card-role "Brand Ambassador (Mon - Fri) 1I 1A 0/1 13:15-17:15 (4h) single-neutral-actions" at bounding box center [326, 138] width 87 height 27
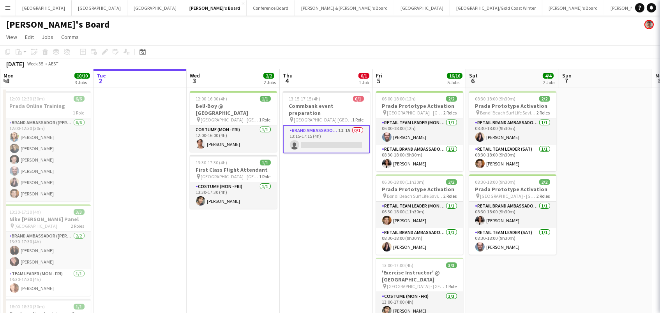
scroll to position [0, 186]
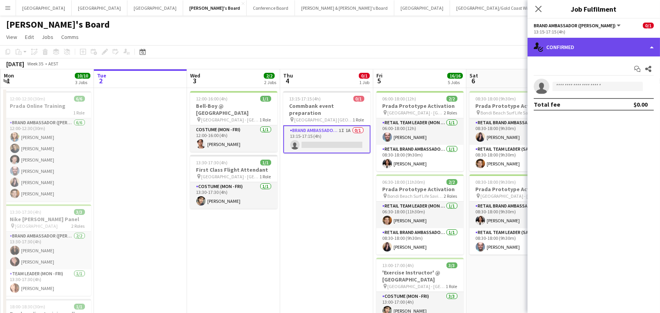
click at [585, 43] on div "single-neutral-actions-check-2 Confirmed" at bounding box center [594, 47] width 133 height 19
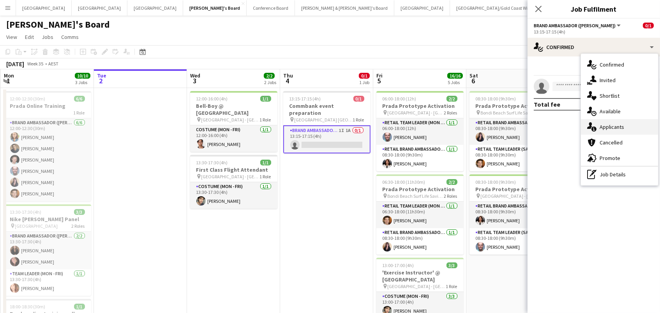
click at [634, 129] on div "single-neutral-actions-information Applicants" at bounding box center [619, 127] width 77 height 16
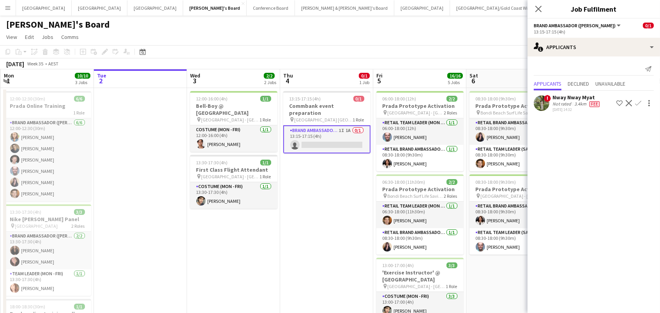
click at [590, 107] on div "[DATE] 14:32" at bounding box center [577, 109] width 49 height 5
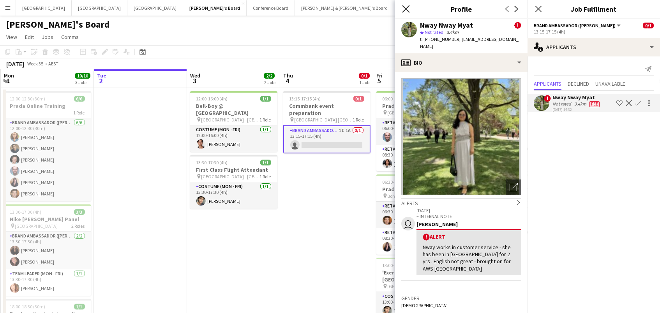
click at [406, 7] on icon "Close pop-in" at bounding box center [405, 8] width 7 height 7
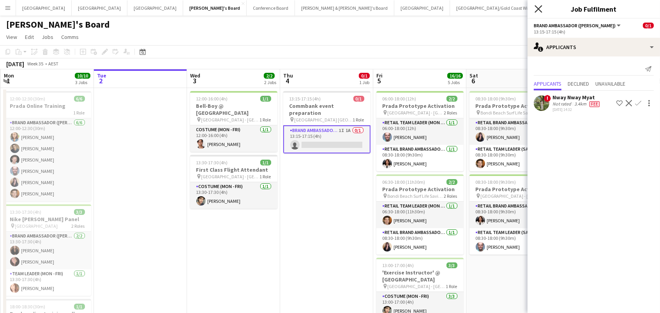
click at [538, 12] on icon "Close pop-in" at bounding box center [538, 8] width 7 height 7
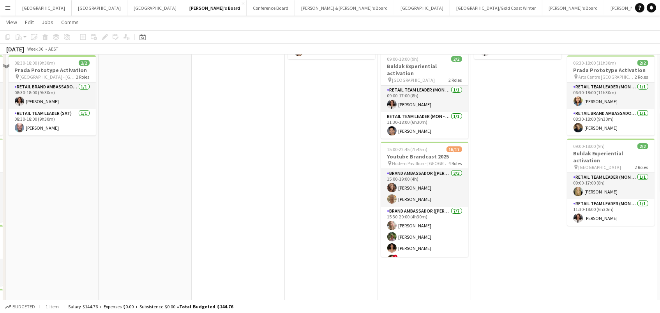
scroll to position [154, 0]
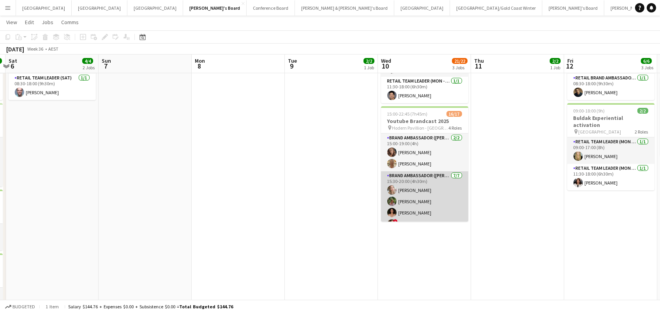
click at [429, 194] on app-card-role "Brand Ambassador (Mon - Fri) [DATE] 15:30-20:00 (4h30m) [PERSON_NAME] [PERSON_N…" at bounding box center [424, 218] width 87 height 94
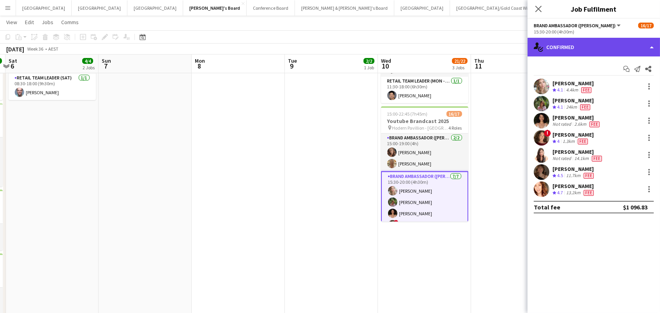
click at [557, 46] on div "single-neutral-actions-check-2 Confirmed" at bounding box center [594, 47] width 133 height 19
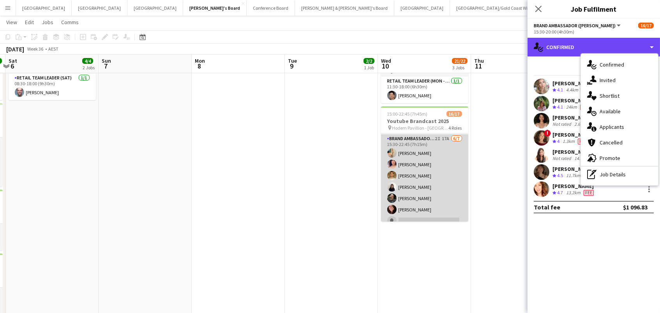
scroll to position [164, 0]
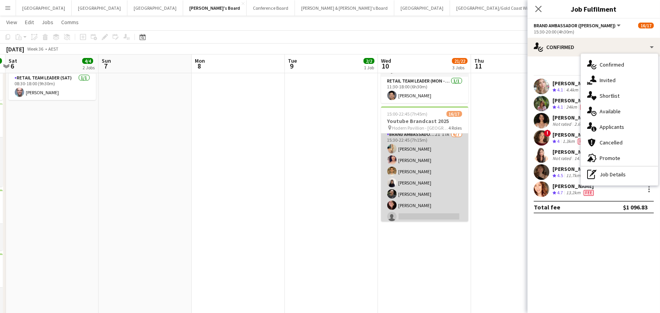
click at [435, 138] on app-card-role "Brand Ambassador ([PERSON_NAME]) 2I 17A [DATE] 15:30-22:45 (7h15m) [PERSON_NAME…" at bounding box center [424, 177] width 87 height 94
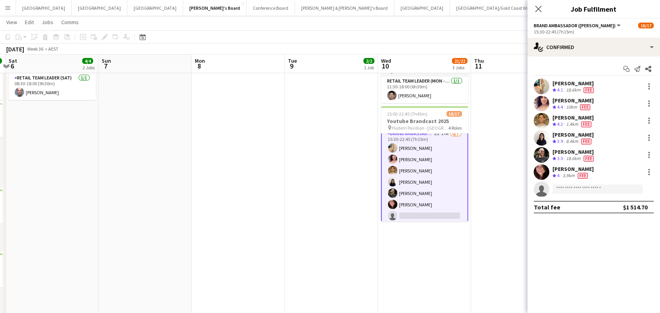
click at [491, 110] on app-date-cell "09:00-18:00 (9h) 2/2 Buldak Experiential activation pin Bondi Junction Westfiel…" at bounding box center [517, 167] width 93 height 468
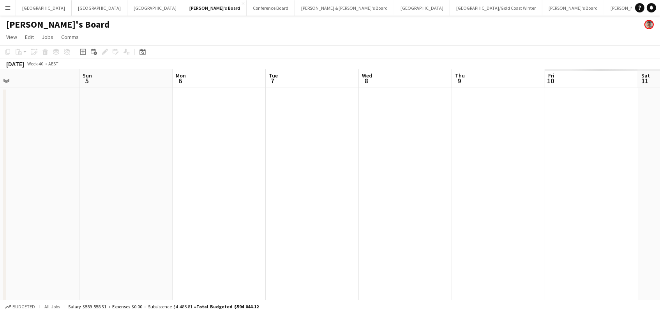
scroll to position [0, 383]
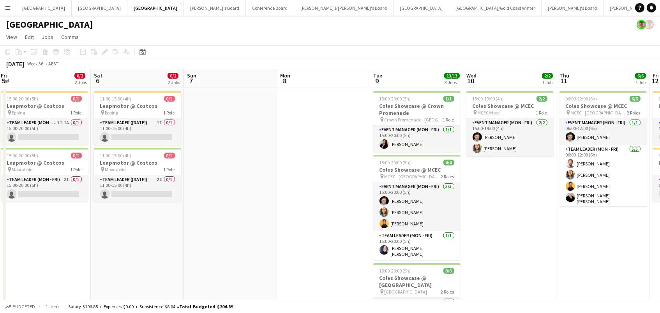
scroll to position [0, 219]
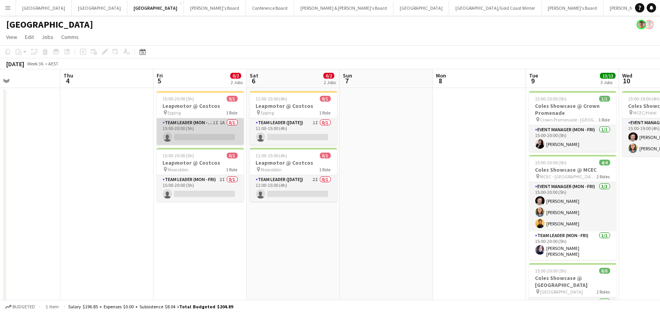
click at [214, 133] on app-card-role "Team Leader (Mon - Fri) 1I 1A 0/1 15:00-20:00 (5h) single-neutral-actions" at bounding box center [200, 131] width 87 height 27
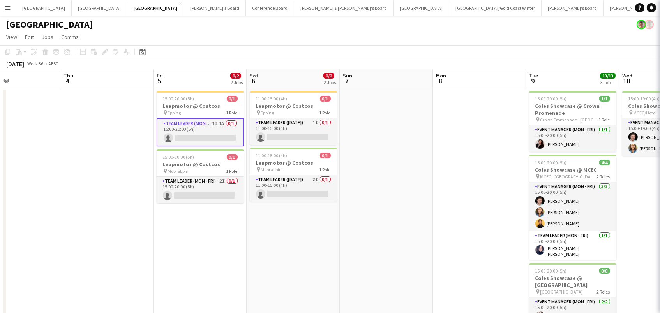
scroll to position [0, 219]
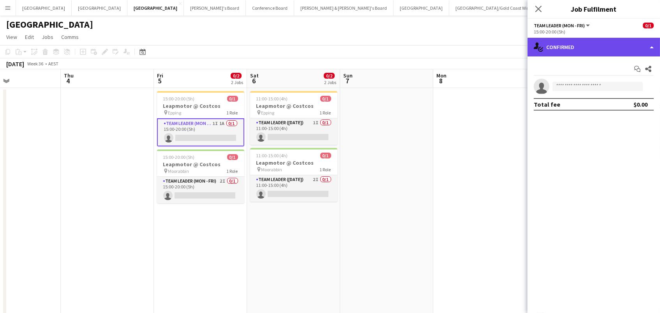
click at [621, 46] on div "single-neutral-actions-check-2 Confirmed" at bounding box center [594, 47] width 133 height 19
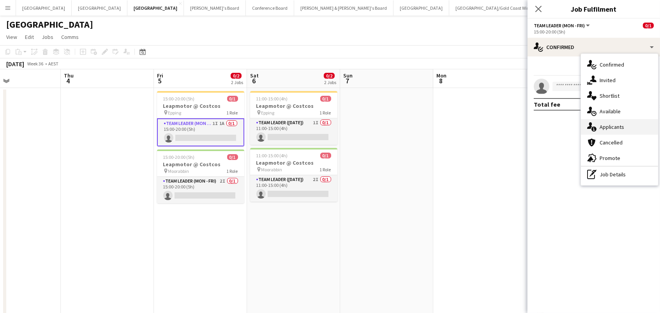
click at [629, 125] on div "single-neutral-actions-information Applicants" at bounding box center [619, 127] width 77 height 16
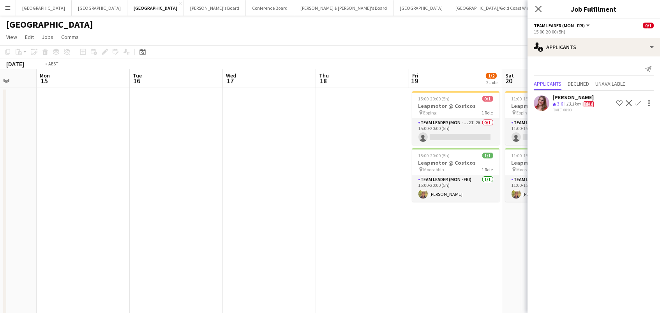
scroll to position [0, 342]
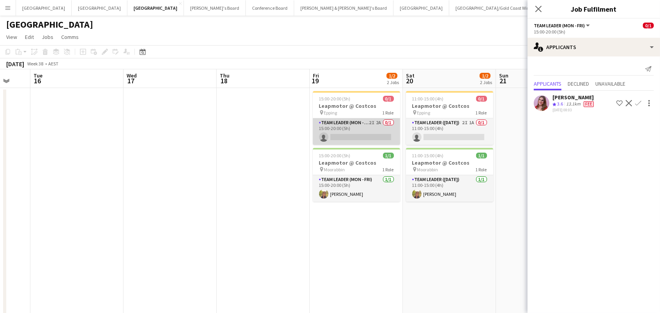
click at [399, 136] on app-card-role "Team Leader (Mon - Fri) 2I 2A 0/1 15:00-20:00 (5h) single-neutral-actions" at bounding box center [356, 131] width 87 height 27
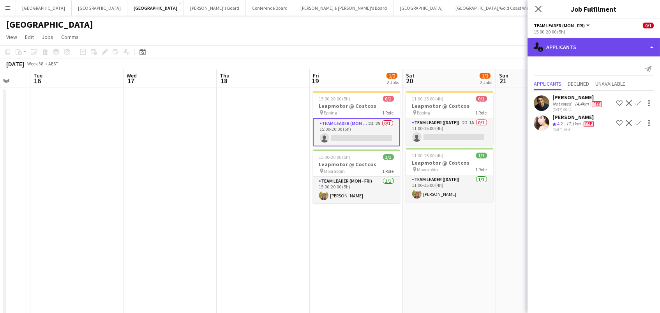
click at [555, 50] on div "single-neutral-actions-information Applicants" at bounding box center [594, 47] width 133 height 19
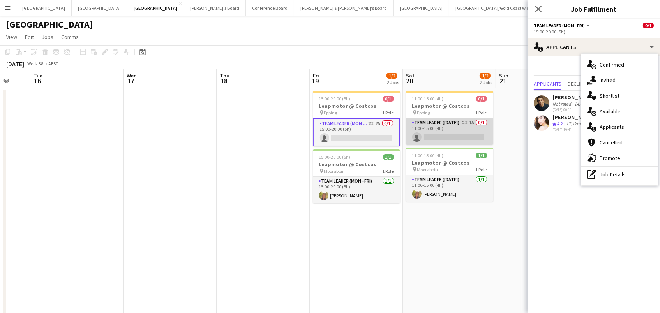
click at [431, 134] on app-card-role "Team Leader (Saturday) 2I 1A 0/1 11:00-15:00 (4h) single-neutral-actions" at bounding box center [449, 131] width 87 height 27
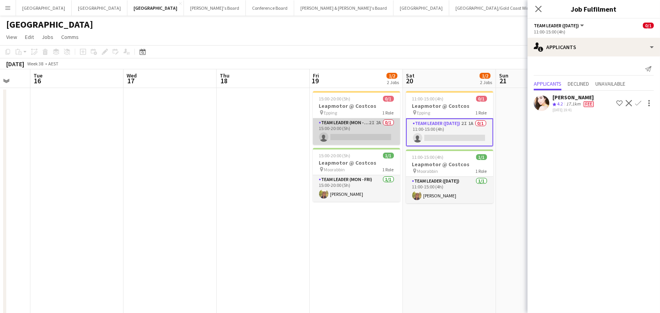
click at [373, 131] on app-card-role "Team Leader (Mon - Fri) 2I 2A 0/1 15:00-20:00 (5h) single-neutral-actions" at bounding box center [356, 131] width 87 height 27
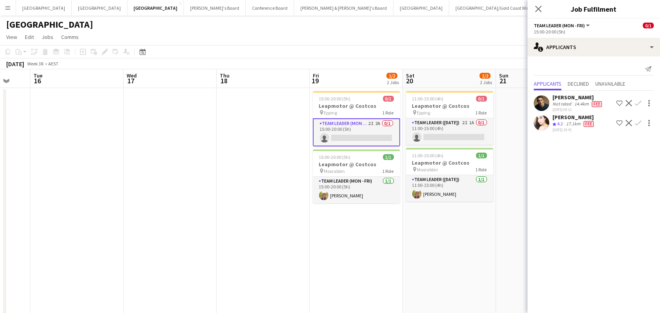
click at [638, 123] on app-icon "Confirm" at bounding box center [638, 123] width 6 height 6
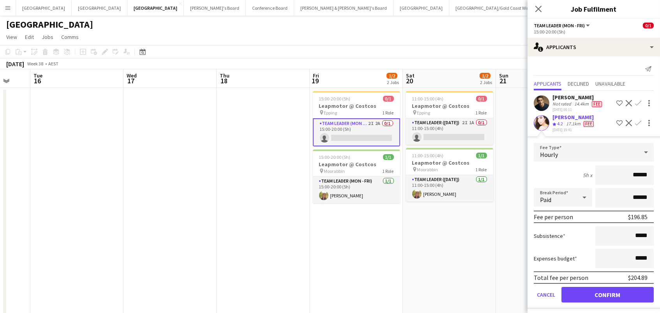
click at [608, 293] on button "Confirm" at bounding box center [608, 295] width 92 height 16
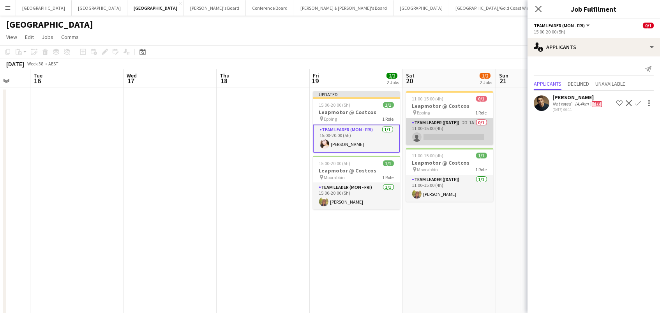
click at [436, 129] on app-card-role "Team Leader (Saturday) 2I 1A 0/1 11:00-15:00 (4h) single-neutral-actions" at bounding box center [449, 131] width 87 height 27
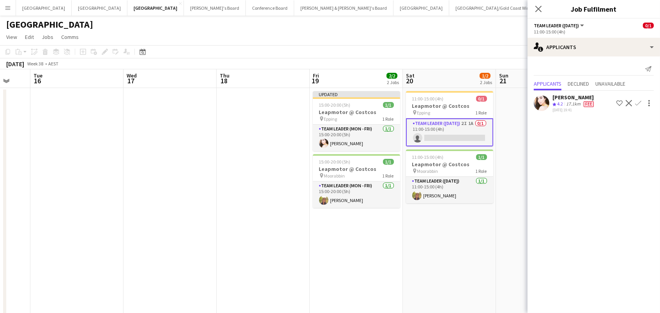
click at [638, 101] on app-icon "Confirm" at bounding box center [638, 103] width 6 height 6
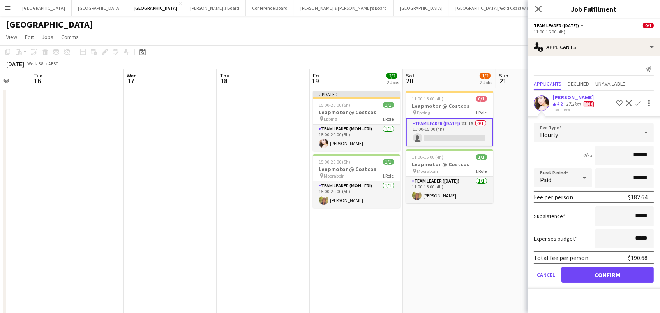
click at [608, 273] on button "Confirm" at bounding box center [608, 275] width 92 height 16
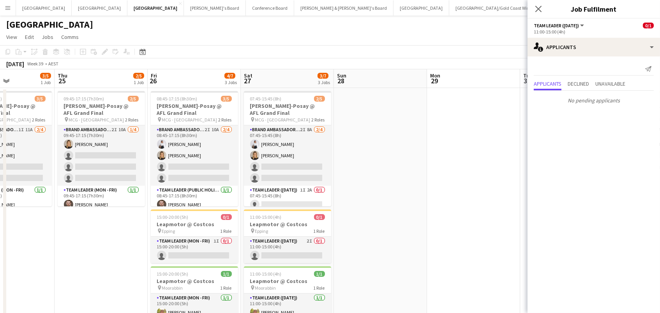
scroll to position [0, 366]
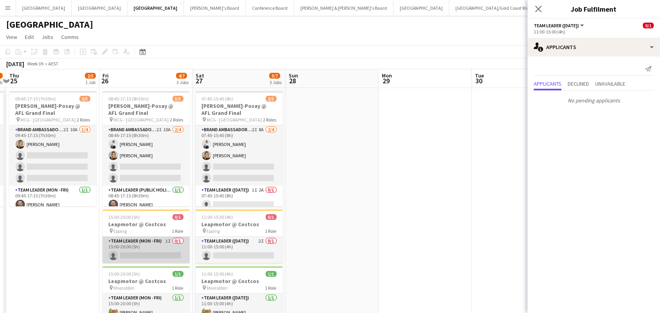
click at [153, 255] on app-card-role "Team Leader (Mon - Fri) 1I 0/1 15:00-20:00 (5h) single-neutral-actions" at bounding box center [145, 250] width 87 height 27
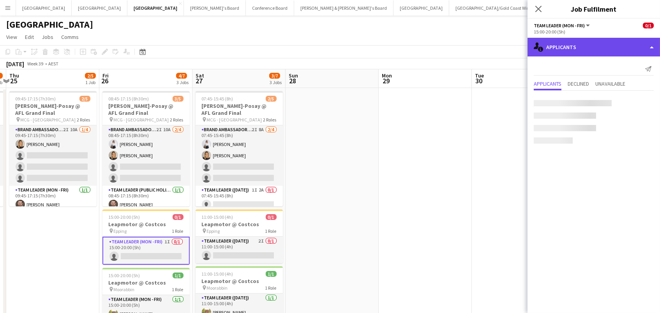
click at [567, 51] on div "single-neutral-actions-information Applicants" at bounding box center [594, 47] width 133 height 19
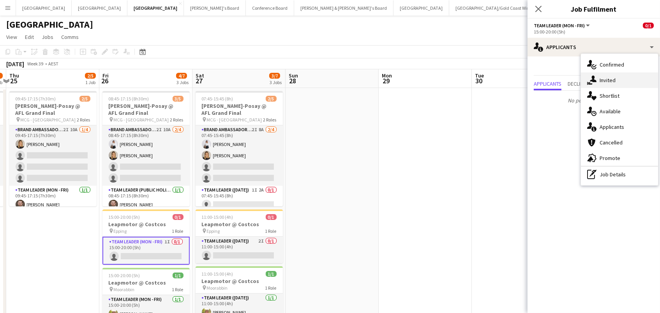
click at [596, 80] on icon "single-neutral-actions-share-1" at bounding box center [591, 80] width 9 height 9
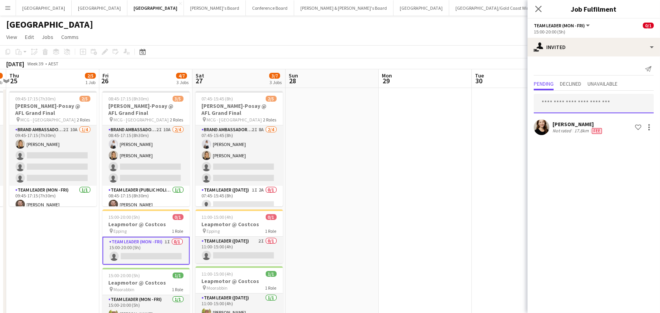
click at [578, 102] on input "text" at bounding box center [594, 103] width 120 height 19
drag, startPoint x: 572, startPoint y: 102, endPoint x: 352, endPoint y: 73, distance: 221.4
click at [352, 73] on body "Menu Boards Boards Boards All jobs Status Workforce Workforce My Workforce Recr…" at bounding box center [330, 207] width 660 height 414
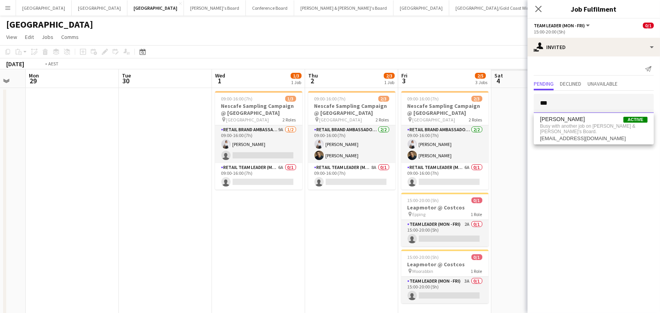
scroll to position [0, 353]
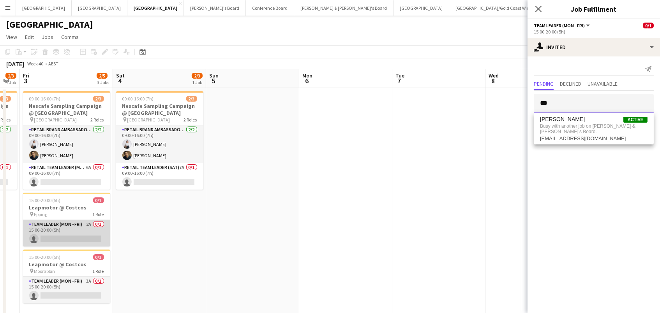
type input "***"
click at [53, 230] on app-card-role "Team Leader (Mon - Fri) 2A 0/1 15:00-20:00 (5h) single-neutral-actions" at bounding box center [66, 233] width 87 height 27
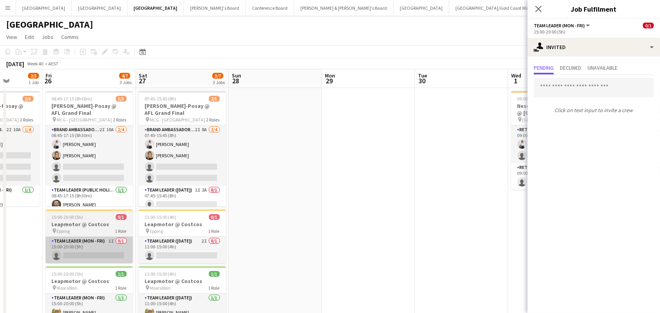
scroll to position [0, 220]
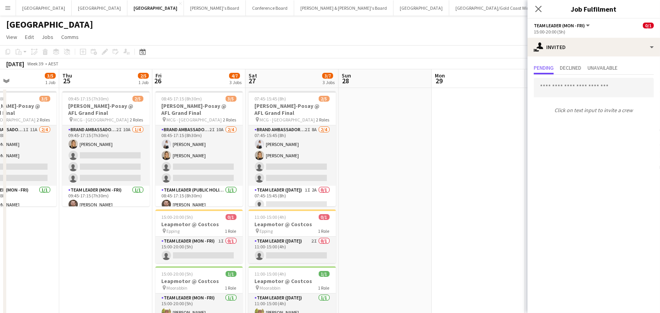
click at [420, 201] on app-date-cell at bounding box center [385, 244] width 93 height 312
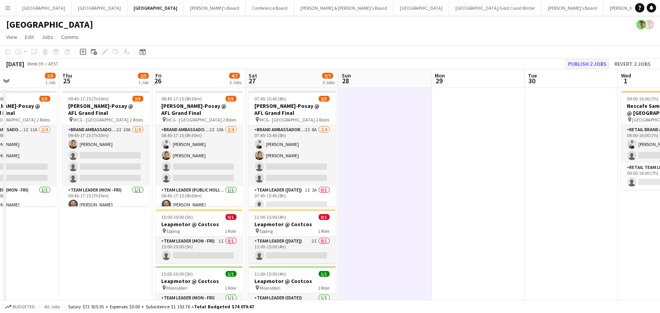
click at [605, 66] on button "Publish 2 jobs" at bounding box center [587, 64] width 45 height 10
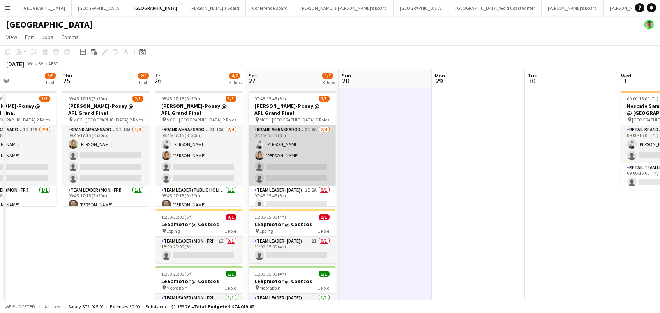
click at [280, 146] on app-card-role "Brand Ambassador (Saturday) 2I 8A 2/4 07:45-15:45 (8h) Vanshika Grover Emily Le…" at bounding box center [292, 155] width 87 height 60
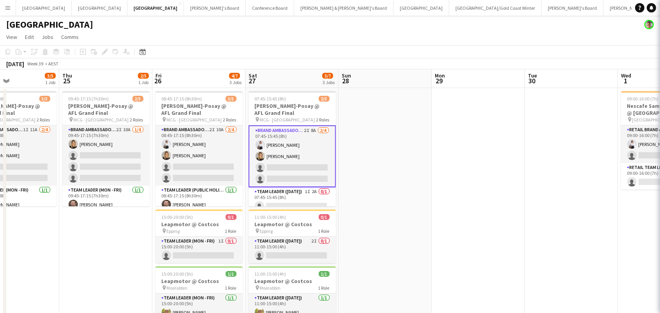
scroll to position [0, 220]
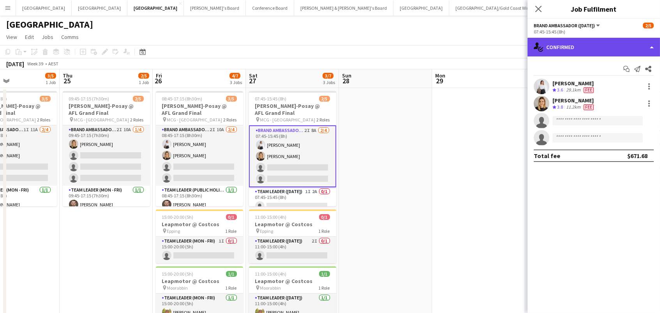
click at [580, 45] on div "single-neutral-actions-check-2 Confirmed" at bounding box center [594, 47] width 133 height 19
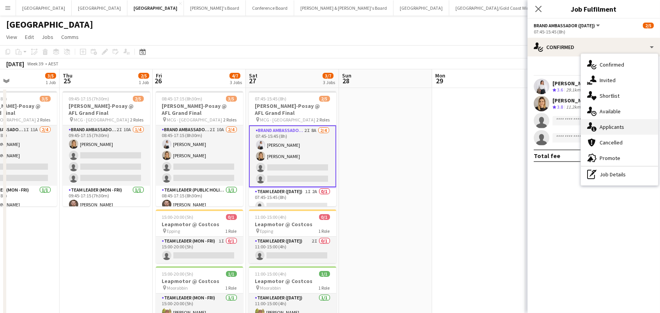
click at [628, 127] on div "single-neutral-actions-information Applicants" at bounding box center [619, 127] width 77 height 16
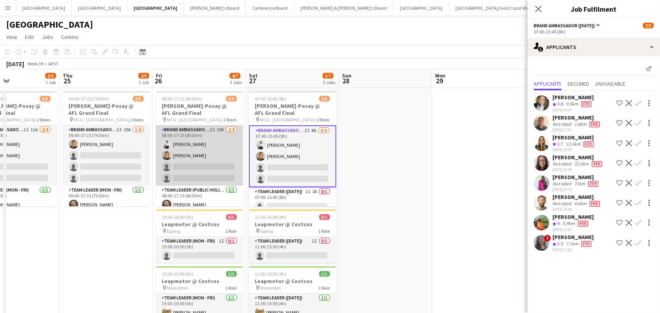
click at [201, 157] on app-card-role "Brand Ambassador (Public Holiday) 2I 10A 2/4 08:45-17:15 (8h30m) Vanshika Grove…" at bounding box center [199, 155] width 87 height 60
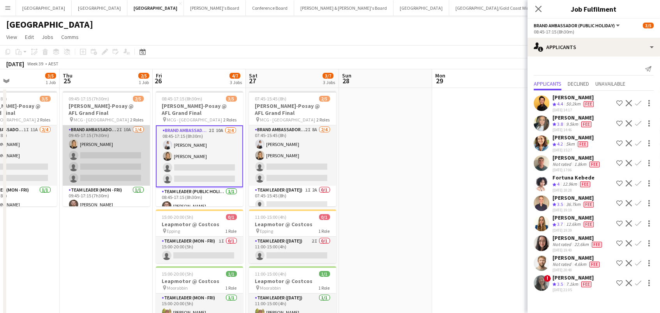
click at [131, 147] on app-card-role "Brand Ambassador (Mon - Fri) 2I 10A 1/4 09:45-17:15 (7h30m) Emily Lewis single-…" at bounding box center [106, 155] width 87 height 60
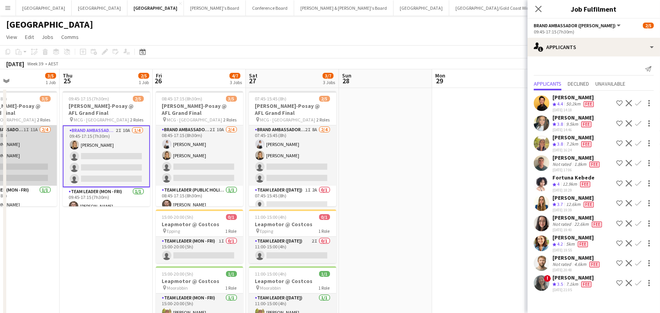
click at [29, 134] on app-card-role "Brand Ambassador (Mon - Fri) 1I 11A 2/4 09:30-17:30 (8h) Onyoo Hwang Emily Lewi…" at bounding box center [13, 155] width 87 height 60
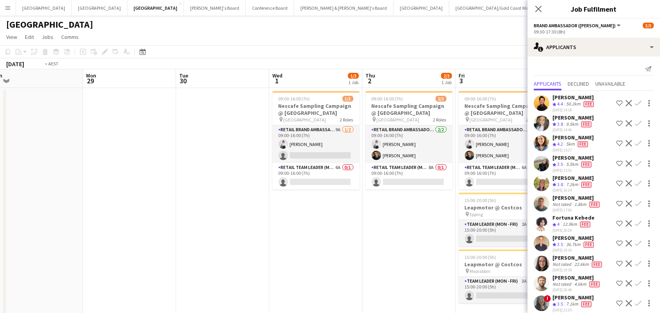
scroll to position [0, 295]
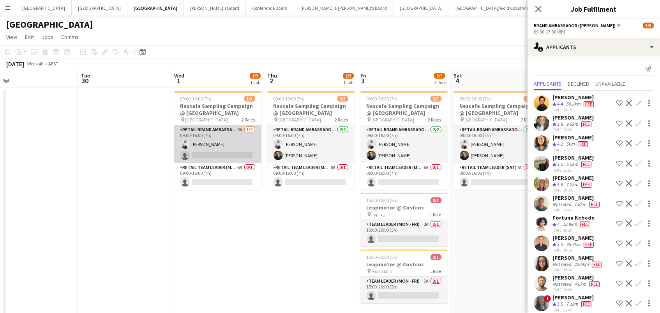
click at [224, 148] on app-card-role "RETAIL Brand Ambassador (Mon - Fri) 9A 1/2 09:00-16:00 (7h) Vanshika Grover sin…" at bounding box center [217, 144] width 87 height 38
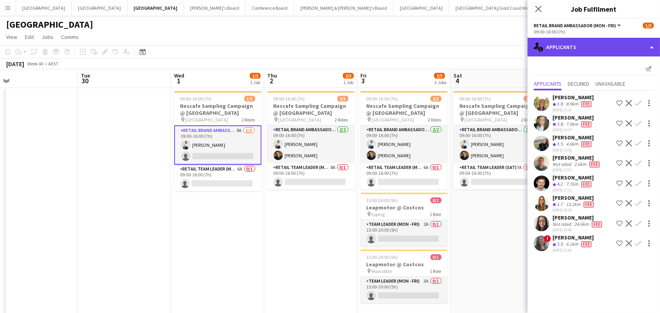
click at [578, 42] on div "single-neutral-actions-information Applicants" at bounding box center [594, 47] width 133 height 19
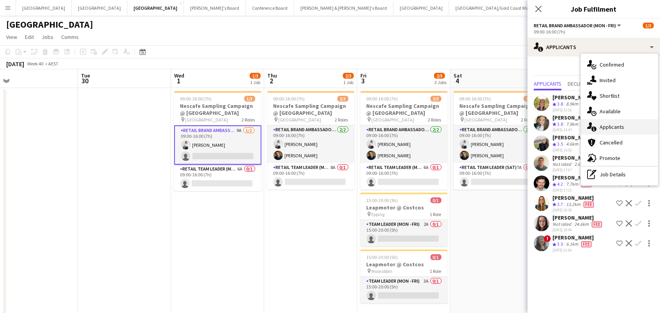
click at [618, 127] on span "Applicants" at bounding box center [612, 127] width 25 height 7
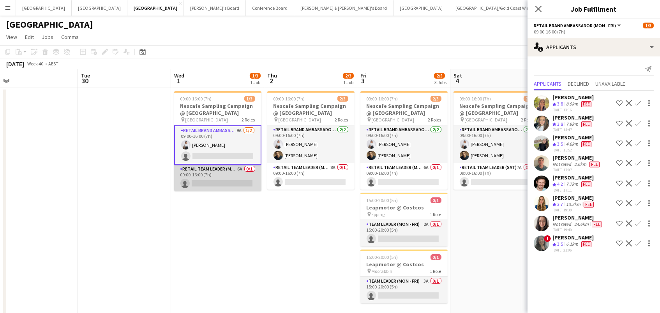
click at [229, 179] on app-card-role "RETAIL Team Leader (Mon - Fri) 6A 0/1 09:00-16:00 (7h) single-neutral-actions" at bounding box center [217, 178] width 87 height 27
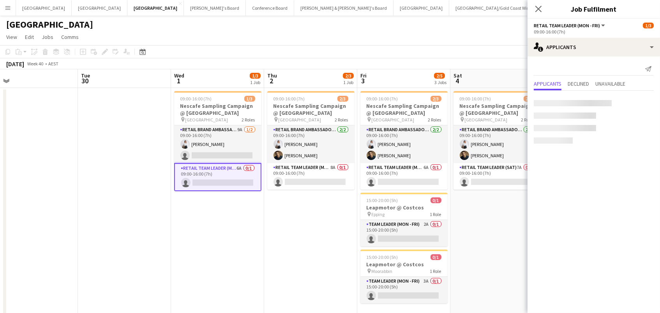
scroll to position [0, 294]
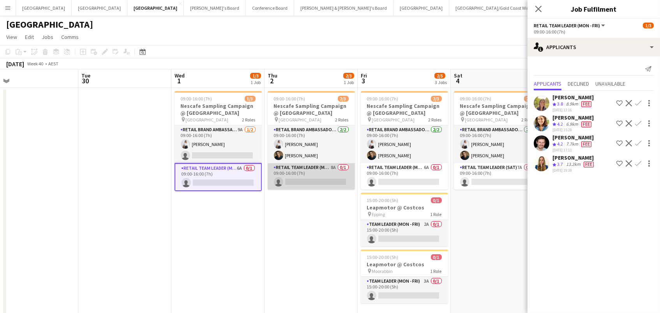
click at [304, 178] on app-card-role "RETAIL Team Leader (Mon - Fri) 8A 0/1 09:00-16:00 (7h) single-neutral-actions" at bounding box center [311, 176] width 87 height 27
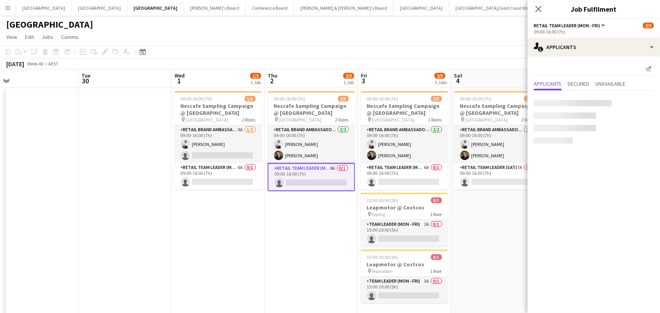
scroll to position [0, 294]
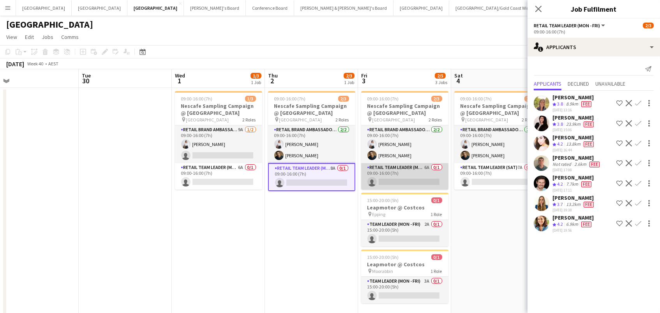
click at [422, 173] on app-card-role "RETAIL Team Leader (Mon - Fri) 6A 0/1 09:00-16:00 (7h) single-neutral-actions" at bounding box center [404, 176] width 87 height 27
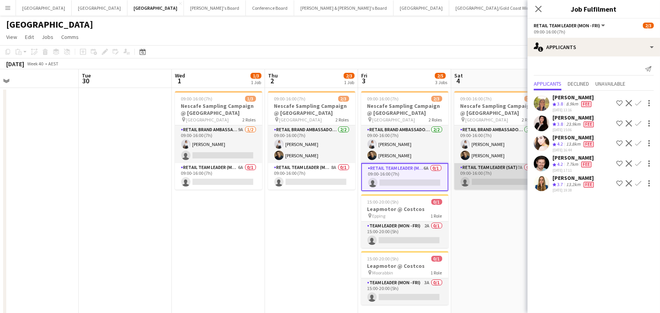
click at [490, 182] on app-card-role "RETAIL Team Leader (Sat) 7A 0/1 09:00-16:00 (7h) single-neutral-actions" at bounding box center [497, 176] width 87 height 27
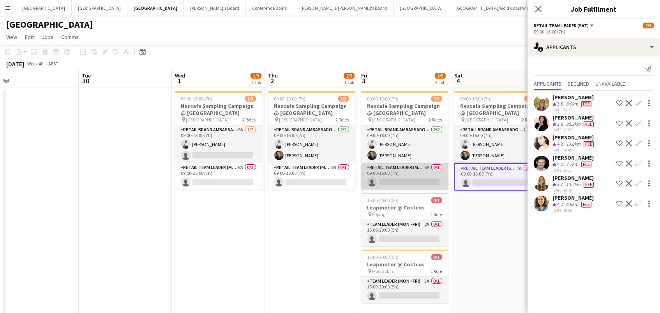
click at [402, 175] on app-card-role "RETAIL Team Leader (Mon - Fri) 6A 0/1 09:00-16:00 (7h) single-neutral-actions" at bounding box center [404, 176] width 87 height 27
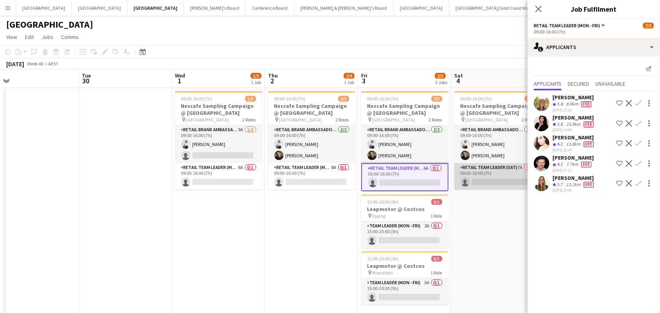
click at [498, 178] on app-card-role "RETAIL Team Leader (Sat) 7A 0/1 09:00-16:00 (7h) single-neutral-actions" at bounding box center [497, 176] width 87 height 27
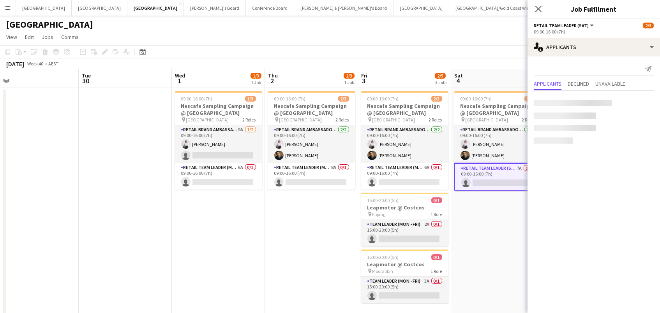
scroll to position [0, 293]
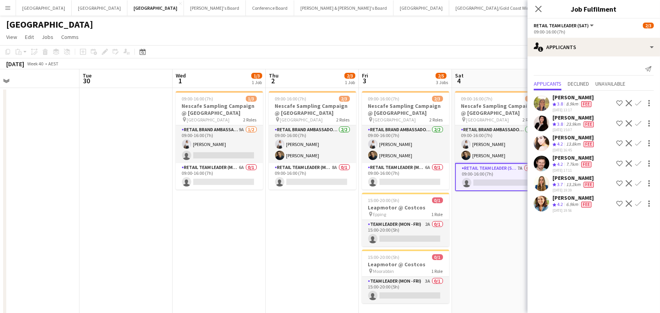
click at [636, 161] on app-icon "Confirm" at bounding box center [638, 164] width 6 height 6
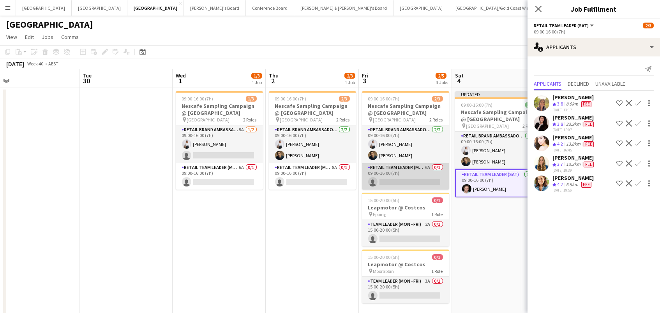
click at [419, 173] on app-card-role "RETAIL Team Leader (Mon - Fri) 6A 0/1 09:00-16:00 (7h) single-neutral-actions" at bounding box center [405, 176] width 87 height 27
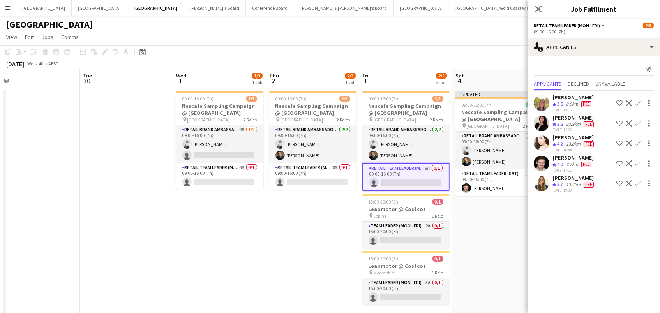
click at [637, 161] on app-icon "Confirm" at bounding box center [638, 164] width 6 height 6
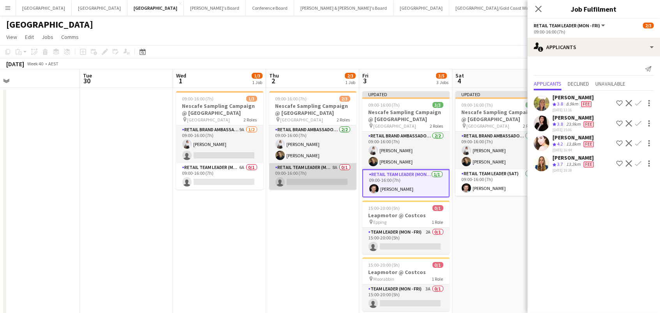
click at [329, 181] on app-card-role "RETAIL Team Leader (Mon - Fri) 8A 0/1 09:00-16:00 (7h) single-neutral-actions" at bounding box center [312, 176] width 87 height 27
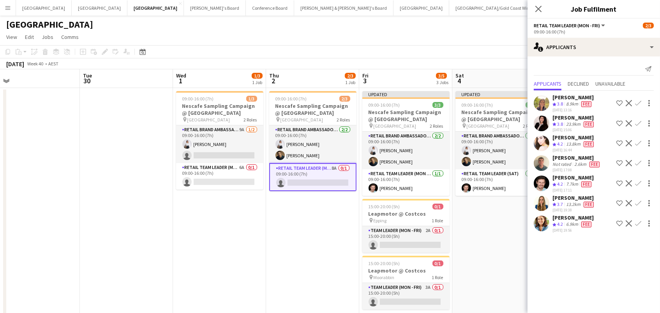
click at [640, 180] on app-icon "Confirm" at bounding box center [638, 183] width 6 height 6
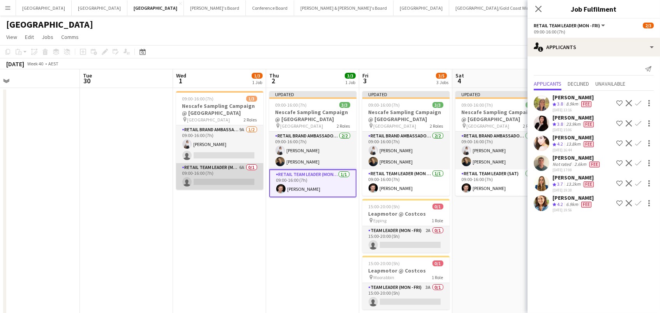
click at [207, 189] on app-card-role "RETAIL Team Leader (Mon - Fri) 6A 0/1 09:00-16:00 (7h) single-neutral-actions" at bounding box center [219, 176] width 87 height 27
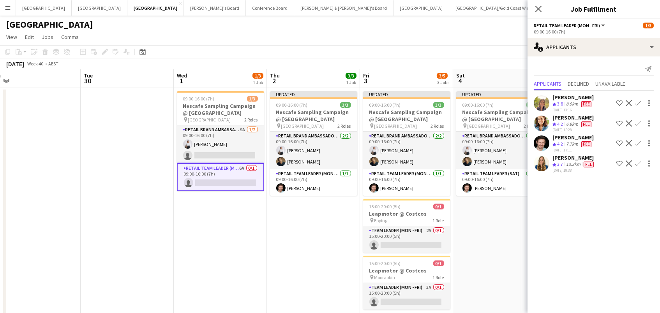
click at [639, 140] on app-icon "Confirm" at bounding box center [638, 143] width 6 height 6
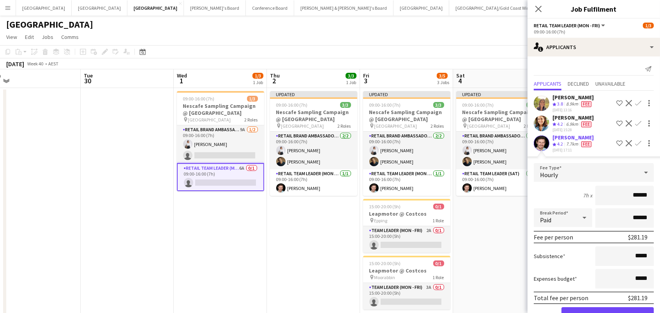
click at [608, 312] on button "Confirm" at bounding box center [608, 315] width 92 height 16
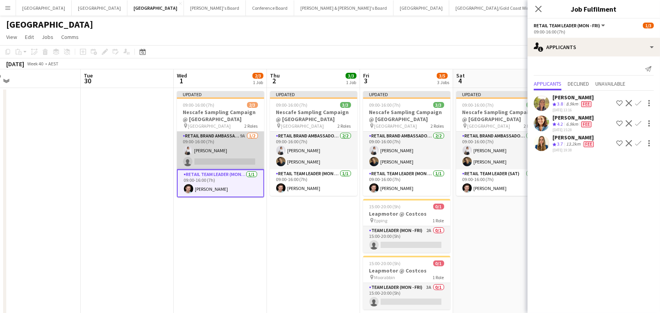
click at [250, 147] on app-card-role "RETAIL Brand Ambassador (Mon - Fri) 9A 1/2 09:00-16:00 (7h) Vanshika Grover sin…" at bounding box center [220, 151] width 87 height 38
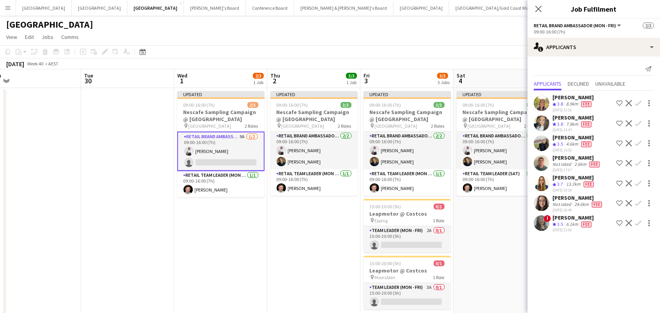
click at [565, 141] on div "4.6km" at bounding box center [572, 144] width 15 height 7
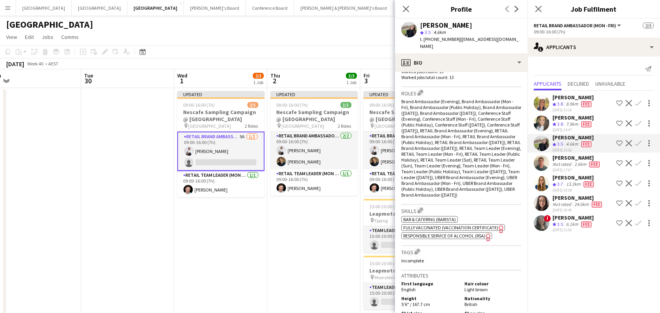
scroll to position [278, 0]
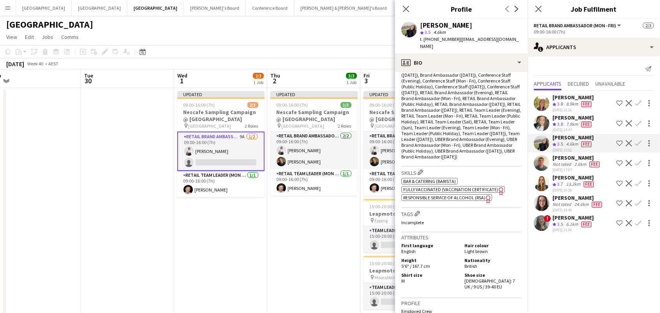
click at [573, 101] on div "8.9km" at bounding box center [572, 104] width 15 height 7
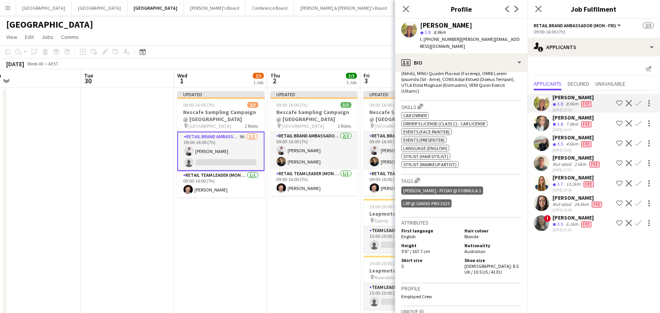
scroll to position [398, 0]
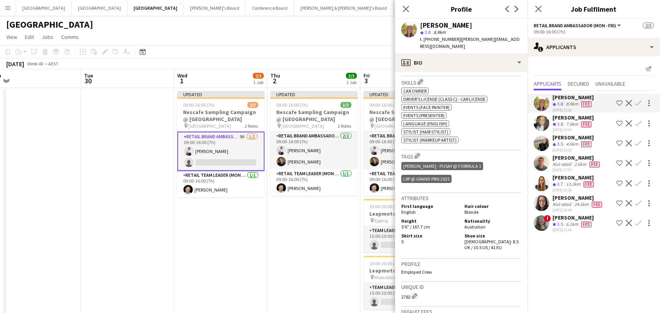
click at [638, 140] on app-icon "Confirm" at bounding box center [638, 143] width 6 height 6
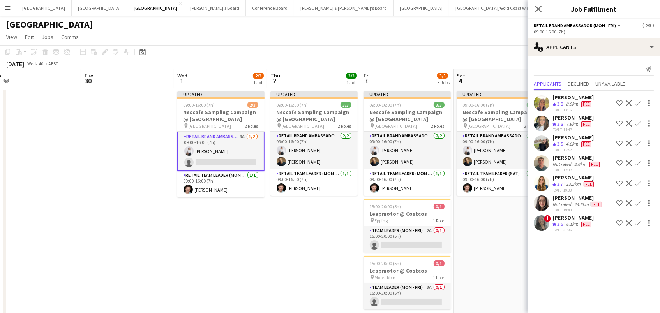
click at [638, 140] on app-icon "Confirm" at bounding box center [638, 143] width 6 height 6
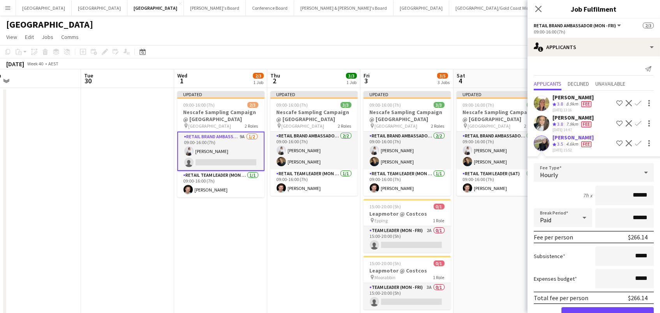
click at [608, 312] on button "Confirm" at bounding box center [608, 315] width 92 height 16
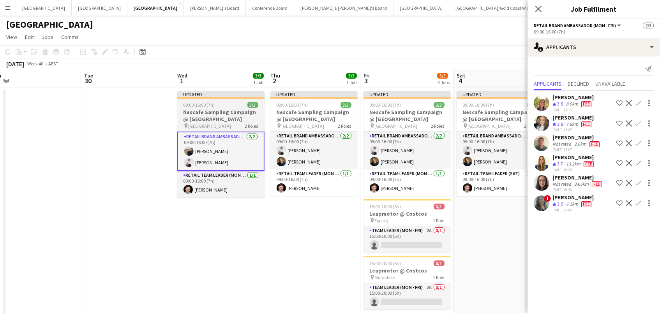
click at [210, 118] on h3 "Nescafe Sampling Campaign @ Melbourne Central" at bounding box center [220, 116] width 87 height 14
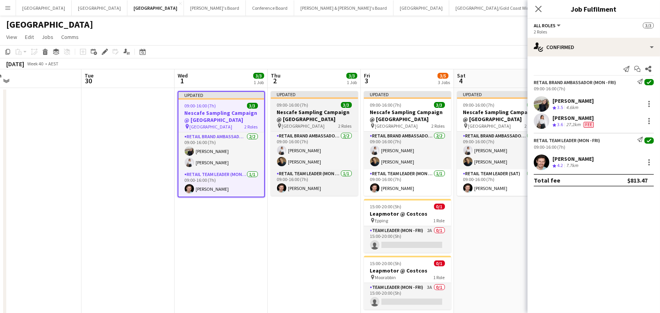
click at [291, 118] on h3 "Nescafe Sampling Campaign @ Melbourne Central" at bounding box center [314, 116] width 87 height 14
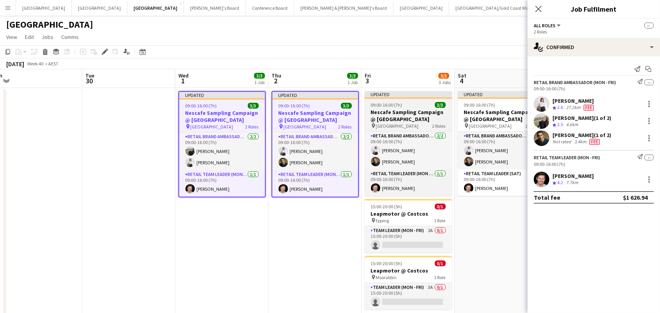
click at [416, 117] on h3 "Nescafe Sampling Campaign @ Melbourne Central" at bounding box center [408, 116] width 87 height 14
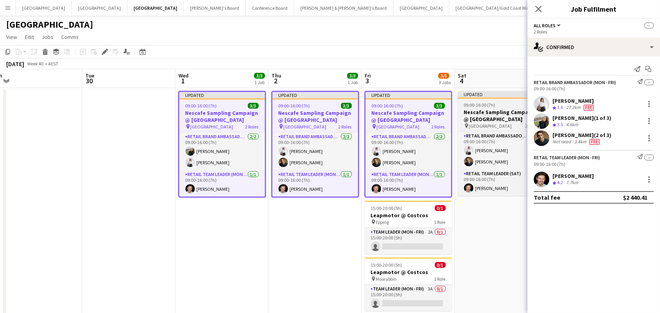
click at [494, 116] on h3 "Nescafe Sampling Campaign @ Melbourne Central" at bounding box center [501, 116] width 87 height 14
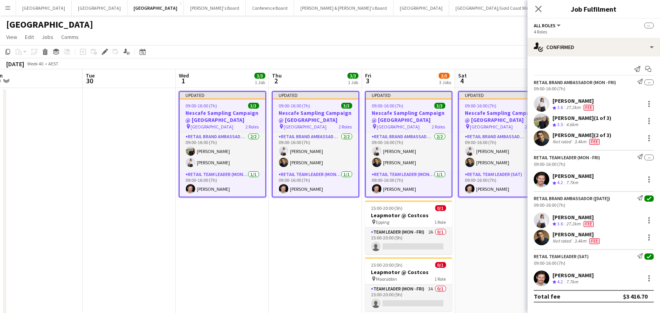
click at [111, 53] on div "Add job Add linked Job Edit Edit linked Job Applicants" at bounding box center [102, 51] width 60 height 9
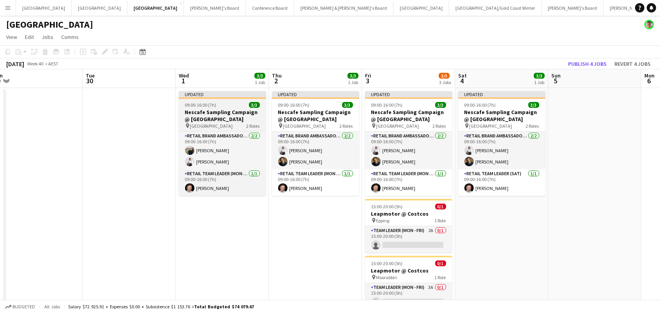
click at [213, 109] on h3 "Nescafe Sampling Campaign @ Melbourne Central" at bounding box center [222, 116] width 87 height 14
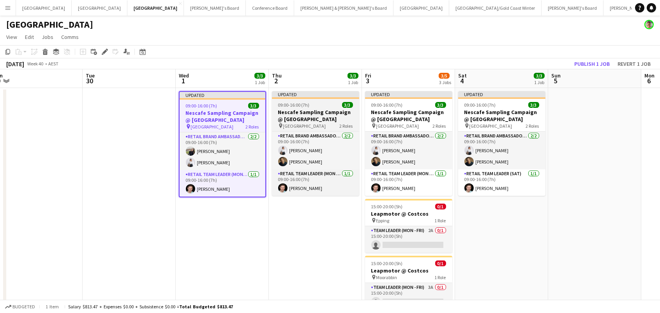
click at [317, 125] on span "[GEOGRAPHIC_DATA]" at bounding box center [304, 126] width 43 height 6
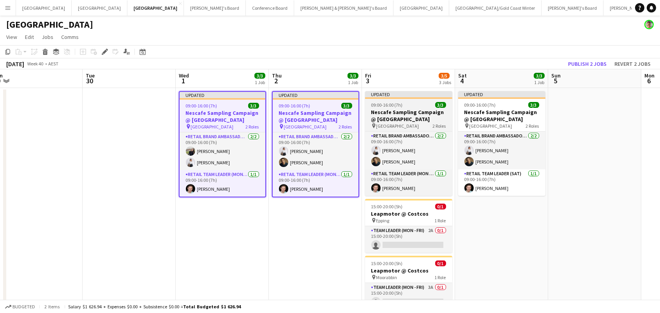
click at [406, 118] on h3 "Nescafe Sampling Campaign @ Melbourne Central" at bounding box center [408, 116] width 87 height 14
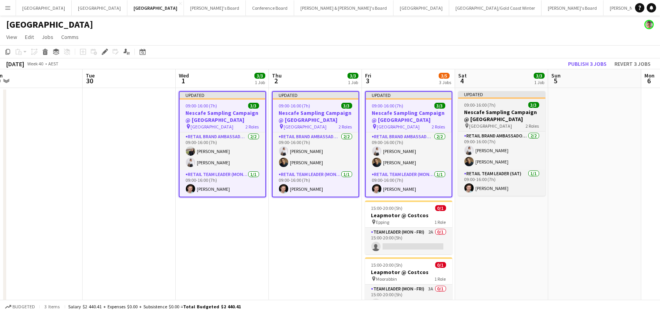
click at [518, 110] on h3 "Nescafe Sampling Campaign @ Melbourne Central" at bounding box center [501, 116] width 87 height 14
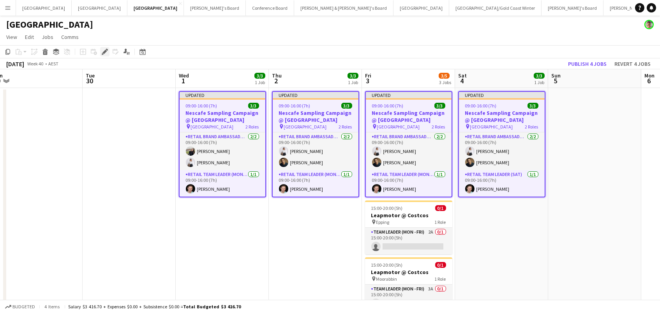
click at [102, 49] on icon "Edit" at bounding box center [105, 52] width 6 height 6
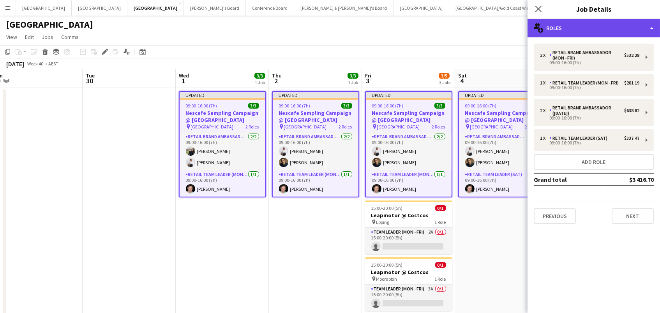
click at [629, 19] on div "multiple-users-add Roles" at bounding box center [594, 28] width 133 height 19
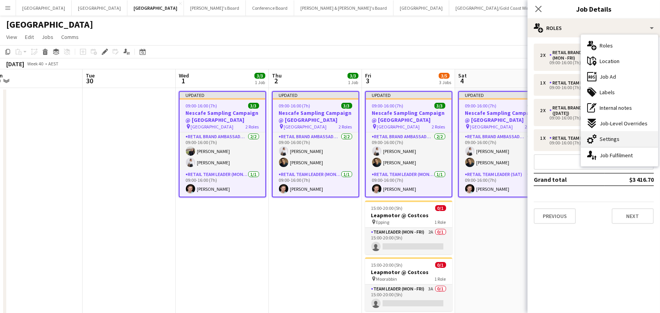
click at [637, 140] on div "cog-double-3 Settings" at bounding box center [619, 139] width 77 height 16
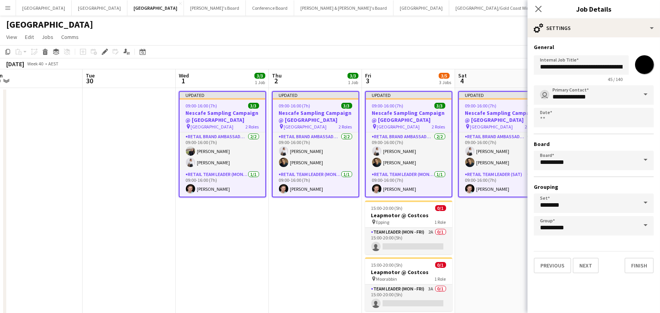
click at [647, 65] on input "*******" at bounding box center [645, 65] width 28 height 28
type input "*******"
click at [518, 58] on div "Copy Paste Paste Command V Paste with crew Command Shift V Paste linked Job [GE…" at bounding box center [330, 57] width 660 height 24
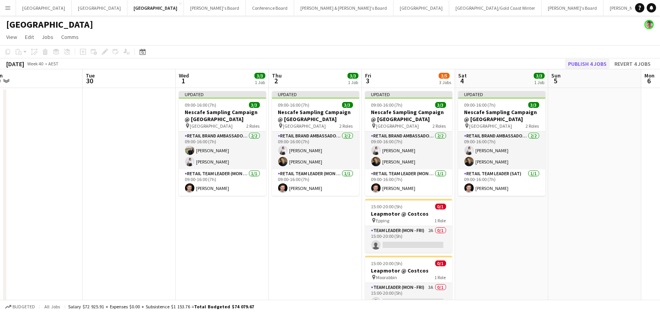
click at [578, 61] on button "Publish 4 jobs" at bounding box center [587, 64] width 45 height 10
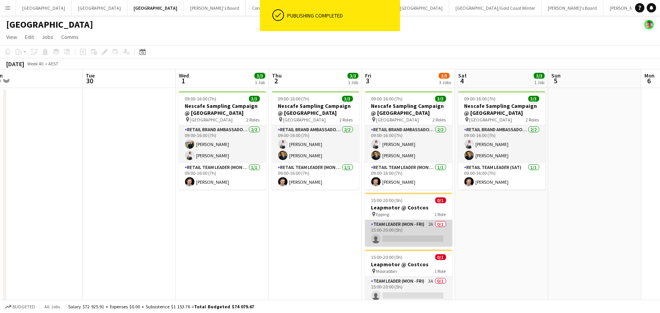
click at [422, 232] on app-card-role "Team Leader (Mon - Fri) 2A 0/1 15:00-20:00 (5h) single-neutral-actions" at bounding box center [408, 233] width 87 height 27
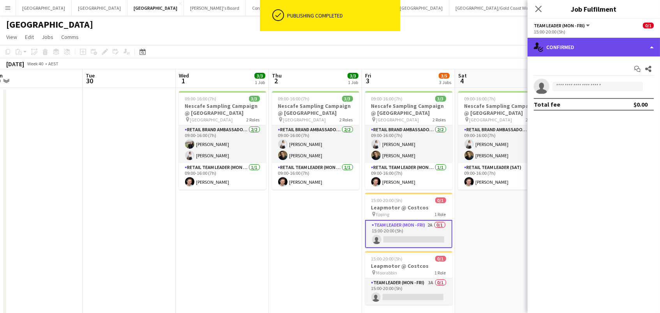
click at [567, 42] on div "single-neutral-actions-check-2 Confirmed" at bounding box center [594, 47] width 133 height 19
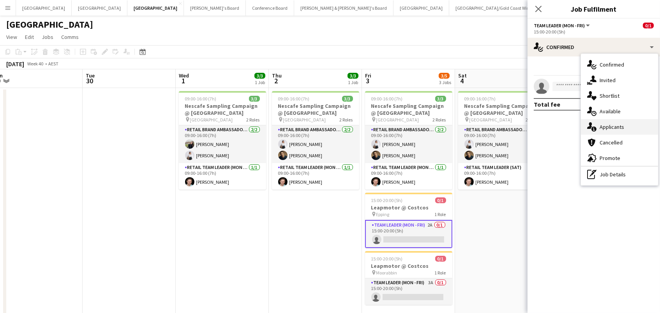
click at [625, 124] on div "single-neutral-actions-information Applicants" at bounding box center [619, 127] width 77 height 16
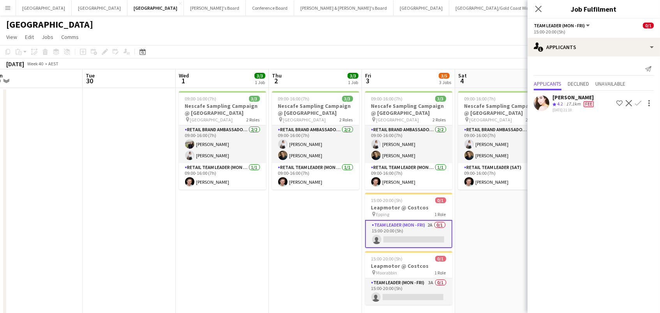
click at [437, 53] on app-toolbar "Copy Paste Paste Command V Paste with crew Command Shift V Paste linked Job [GE…" at bounding box center [330, 51] width 660 height 13
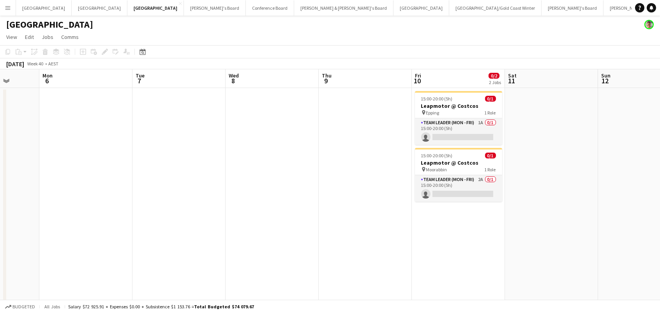
scroll to position [0, 0]
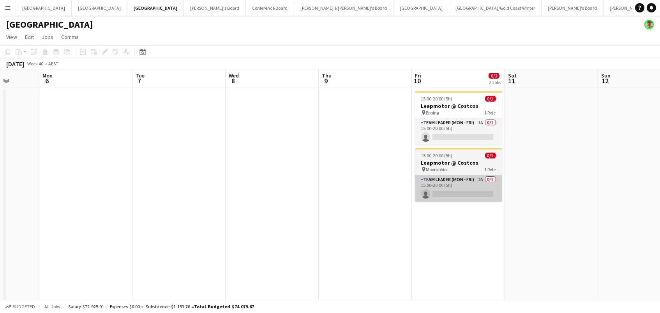
click at [466, 182] on app-card-role "Team Leader (Mon - Fri) 2A 0/1 15:00-20:00 (5h) single-neutral-actions" at bounding box center [458, 188] width 87 height 27
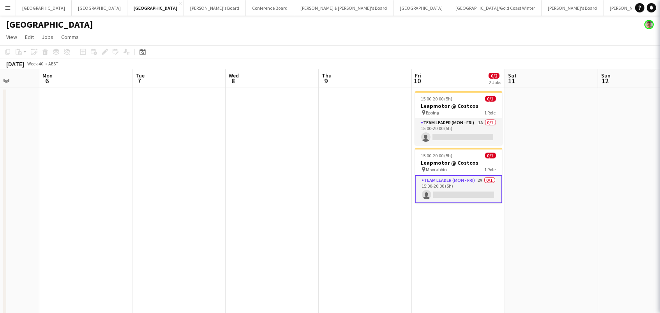
scroll to position [0, 240]
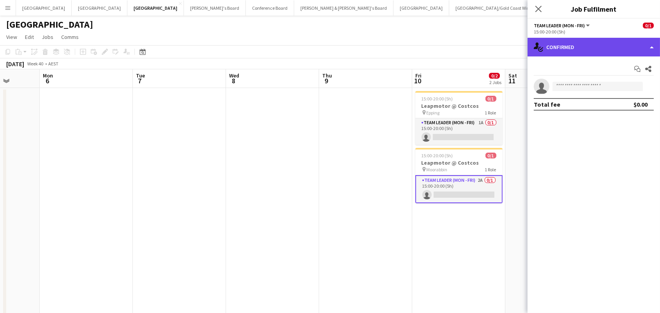
click at [594, 48] on div "single-neutral-actions-check-2 Confirmed" at bounding box center [594, 47] width 133 height 19
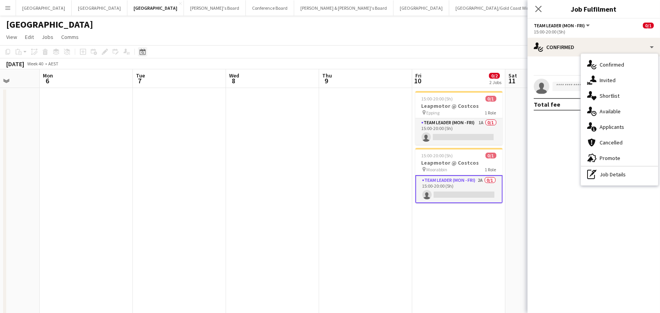
click at [138, 51] on div "Date picker" at bounding box center [142, 51] width 9 height 9
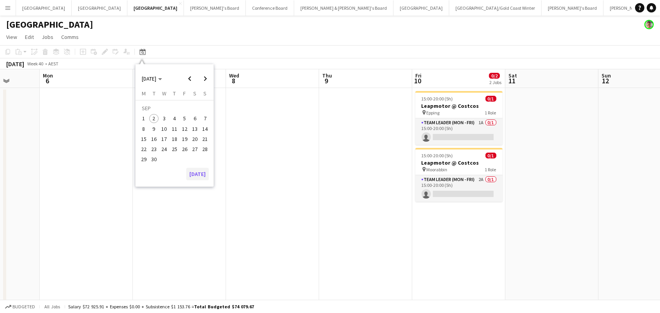
click at [199, 175] on button "[DATE]" at bounding box center [197, 174] width 23 height 12
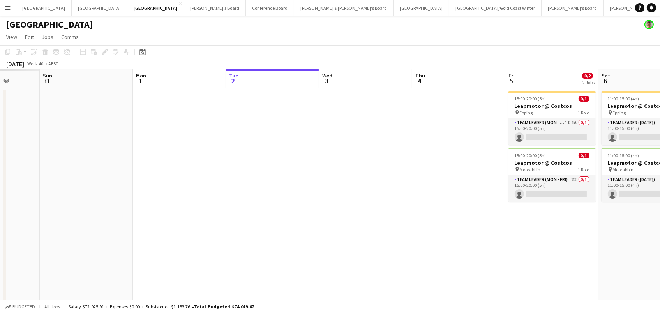
scroll to position [0, 267]
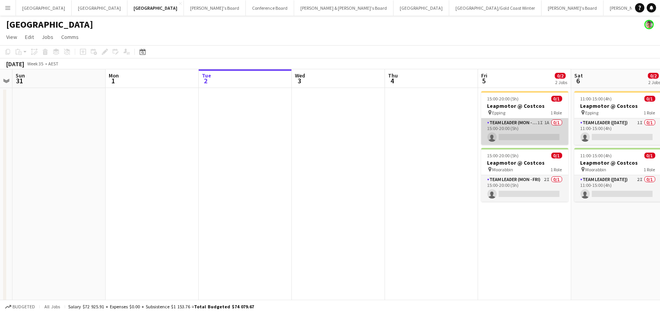
click at [526, 134] on app-card-role "Team Leader (Mon - Fri) 1I 1A 0/1 15:00-20:00 (5h) single-neutral-actions" at bounding box center [524, 131] width 87 height 27
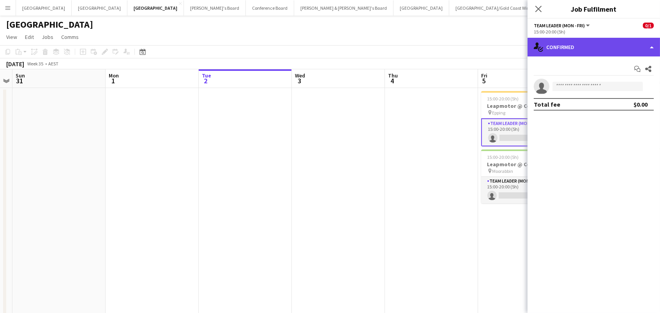
click at [601, 46] on div "single-neutral-actions-check-2 Confirmed" at bounding box center [594, 47] width 133 height 19
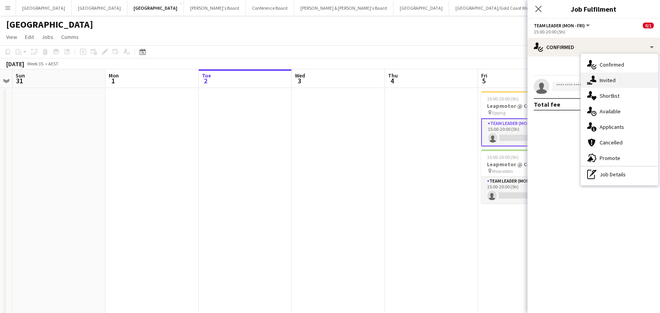
click at [614, 87] on div "single-neutral-actions-share-1 Invited" at bounding box center [619, 80] width 77 height 16
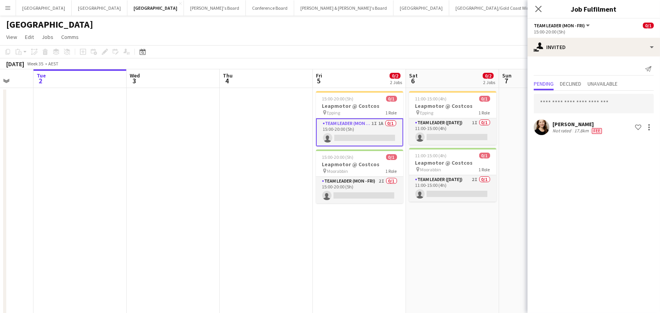
scroll to position [0, 253]
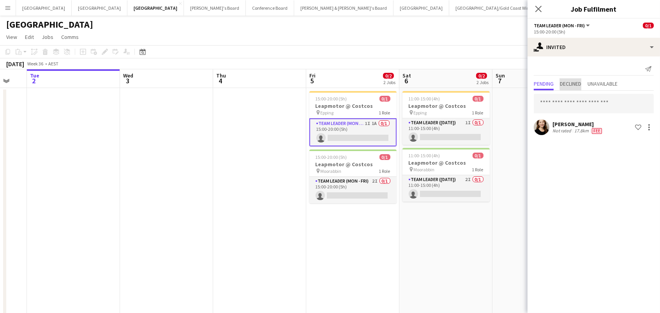
click at [581, 82] on span "Declined" at bounding box center [570, 83] width 21 height 5
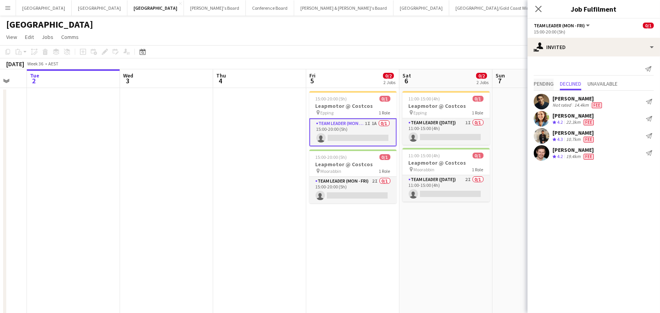
click at [550, 81] on span "Pending" at bounding box center [544, 83] width 20 height 5
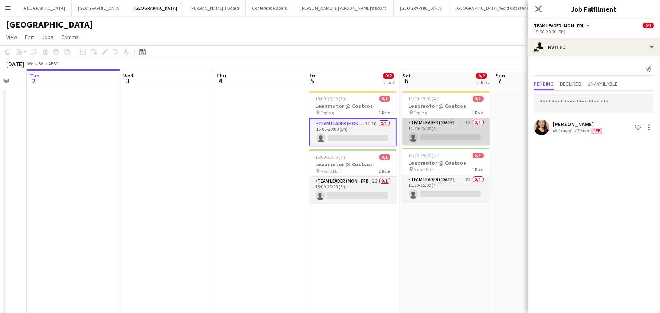
click at [459, 125] on app-card-role "Team Leader (Saturday) 1I 0/1 11:00-15:00 (4h) single-neutral-actions" at bounding box center [446, 131] width 87 height 27
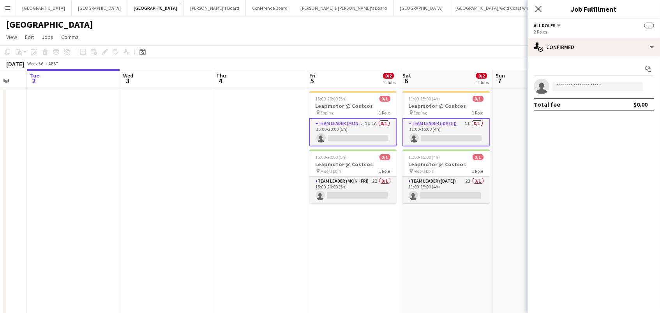
click at [333, 138] on app-card-role "Team Leader (Mon - Fri) 1I 1A 0/1 15:00-20:00 (5h) single-neutral-actions" at bounding box center [352, 132] width 87 height 28
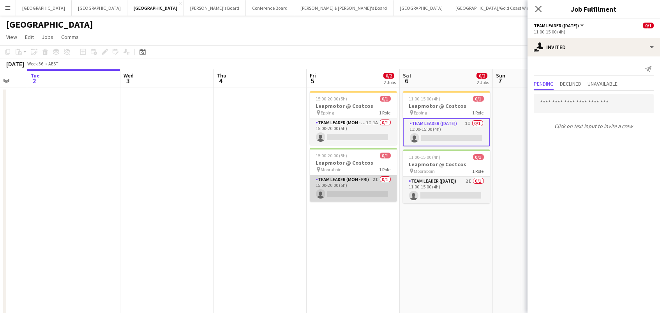
click at [342, 193] on app-card-role "Team Leader (Mon - Fri) 2I 0/1 15:00-20:00 (5h) single-neutral-actions" at bounding box center [353, 188] width 87 height 27
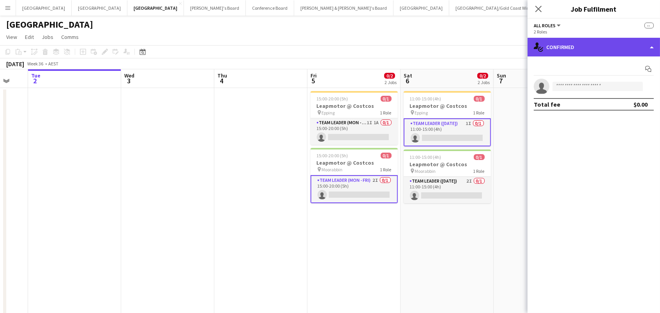
click at [581, 48] on div "single-neutral-actions-check-2 Confirmed" at bounding box center [594, 47] width 133 height 19
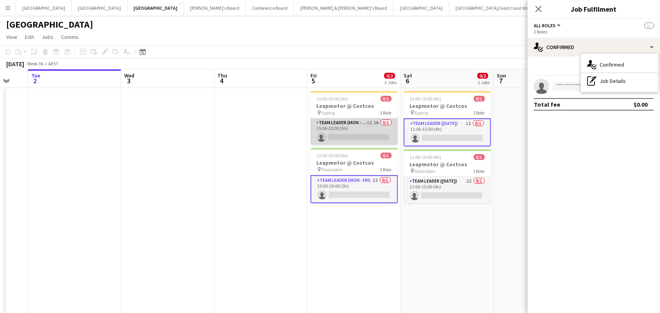
click at [370, 134] on app-card-role "Team Leader (Mon - Fri) 1I 1A 0/1 15:00-20:00 (5h) single-neutral-actions" at bounding box center [354, 131] width 87 height 27
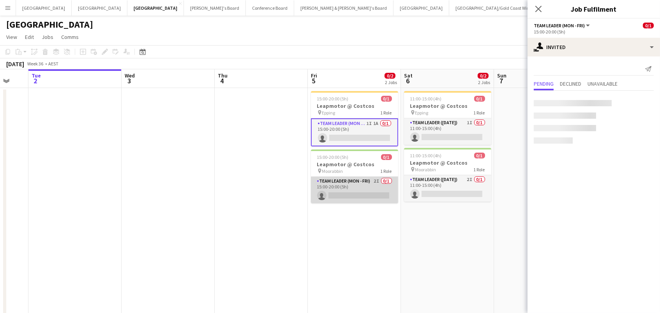
click at [358, 196] on app-card-role "Team Leader (Mon - Fri) 2I 0/1 15:00-20:00 (5h) single-neutral-actions" at bounding box center [354, 190] width 87 height 27
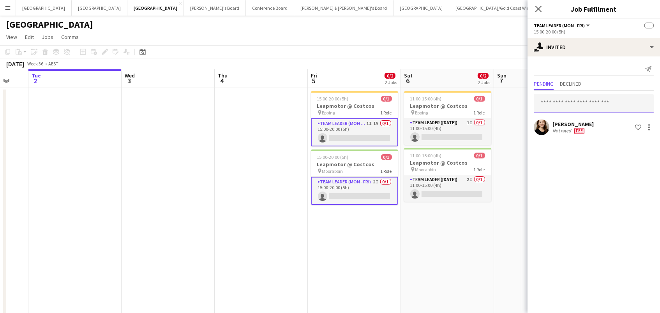
click at [553, 99] on input "text" at bounding box center [594, 103] width 120 height 19
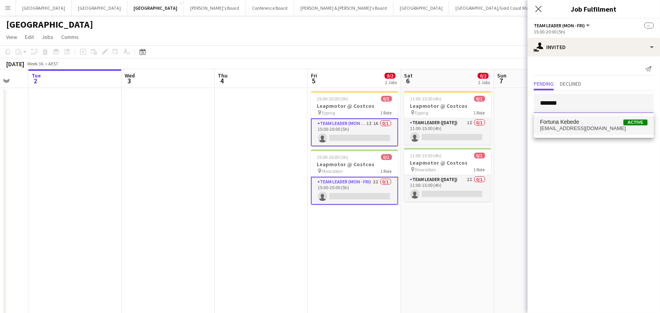
type input "*******"
click at [568, 125] on span "Fortuna Kebede" at bounding box center [559, 122] width 39 height 7
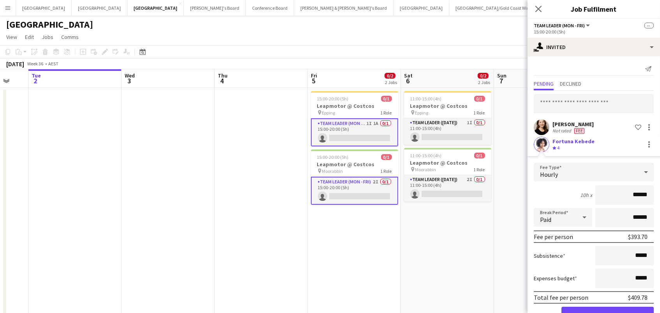
click at [608, 313] on button "Confirm" at bounding box center [608, 315] width 92 height 16
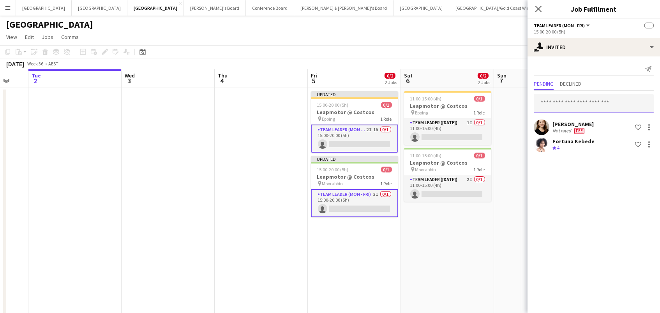
click at [565, 105] on input "text" at bounding box center [594, 103] width 120 height 19
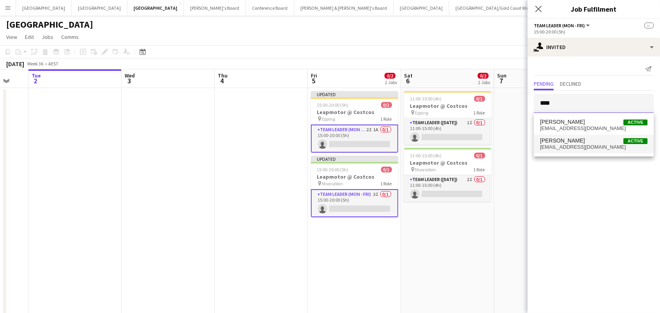
type input "****"
click at [574, 143] on span "Amanda Jonasen" at bounding box center [562, 141] width 45 height 7
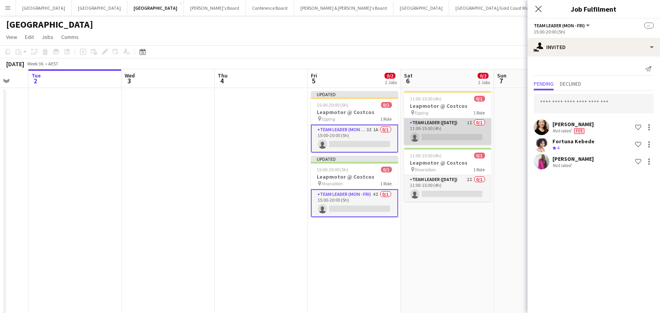
click at [456, 132] on app-card-role "Team Leader (Saturday) 1I 0/1 11:00-15:00 (4h) single-neutral-actions" at bounding box center [447, 131] width 87 height 27
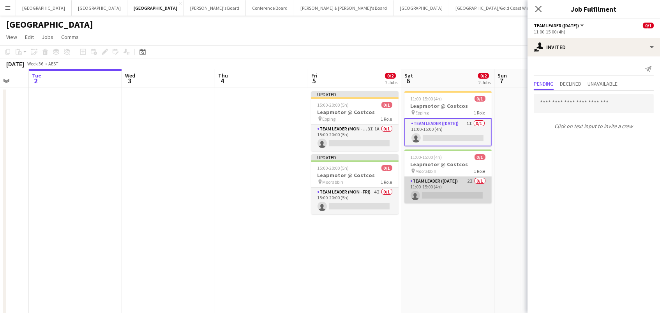
click at [455, 185] on app-card-role "Team Leader (Saturday) 2I 0/1 11:00-15:00 (4h) single-neutral-actions" at bounding box center [448, 190] width 87 height 27
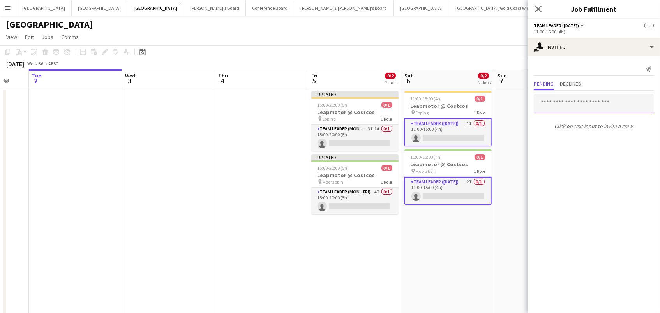
click at [564, 101] on input "text" at bounding box center [594, 103] width 120 height 19
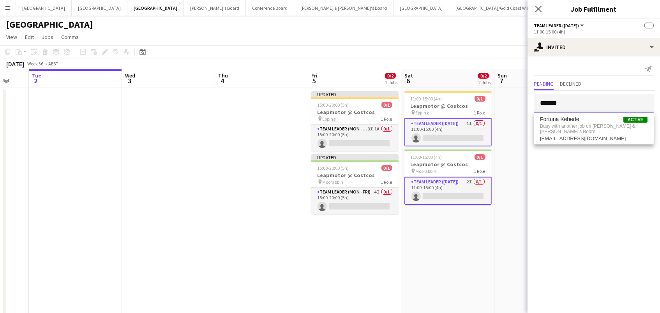
type input "*******"
click at [572, 123] on span "Fortuna Kebede" at bounding box center [559, 119] width 39 height 7
type input "****"
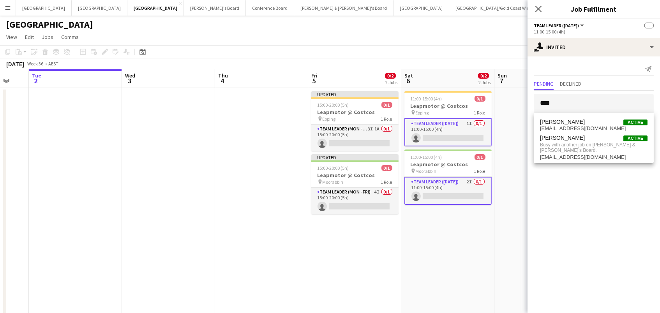
click at [521, 134] on app-date-cell at bounding box center [541, 244] width 93 height 312
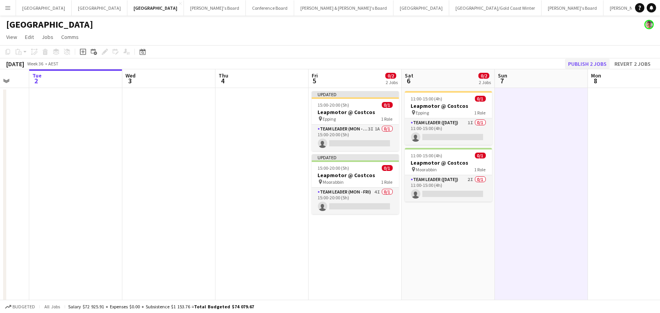
click at [587, 62] on button "Publish 2 jobs" at bounding box center [587, 64] width 45 height 10
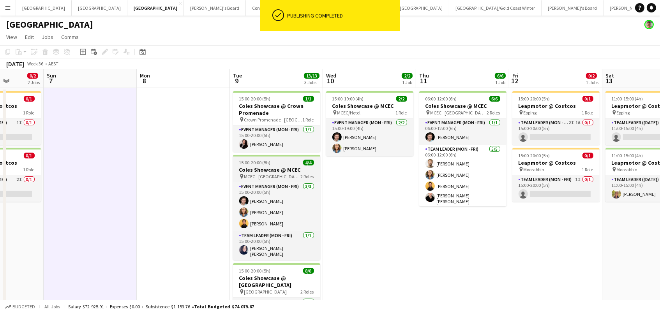
scroll to position [0, 300]
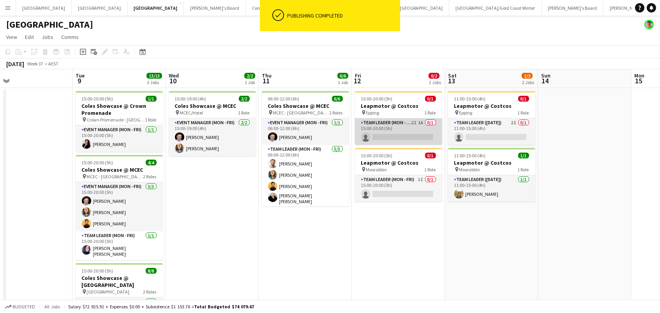
click at [399, 135] on app-card-role "Team Leader (Mon - Fri) 2I 1A 0/1 15:00-20:00 (5h) single-neutral-actions" at bounding box center [398, 131] width 87 height 27
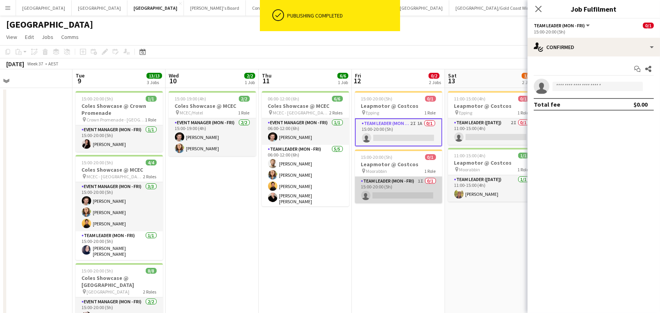
click at [401, 200] on app-card-role "Team Leader (Mon - Fri) 1I 0/1 15:00-20:00 (5h) single-neutral-actions" at bounding box center [398, 190] width 87 height 27
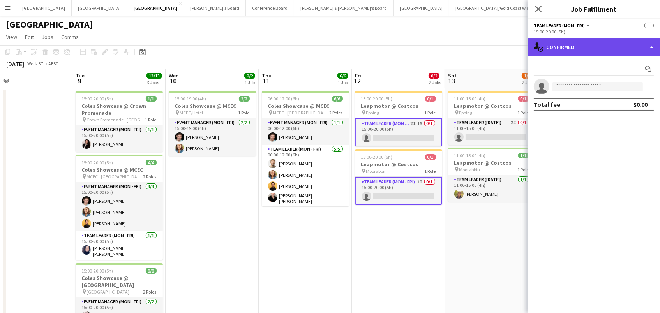
click at [603, 46] on div "single-neutral-actions-check-2 Confirmed" at bounding box center [594, 47] width 133 height 19
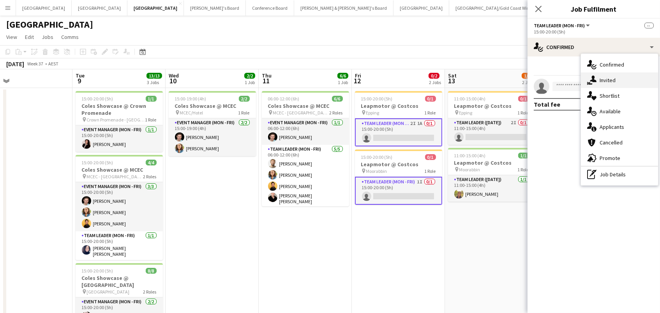
click at [614, 80] on span "Invited" at bounding box center [608, 80] width 16 height 7
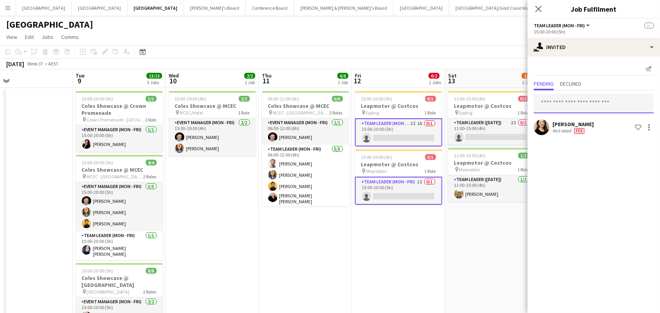
click at [555, 100] on input "text" at bounding box center [594, 103] width 120 height 19
type input "*******"
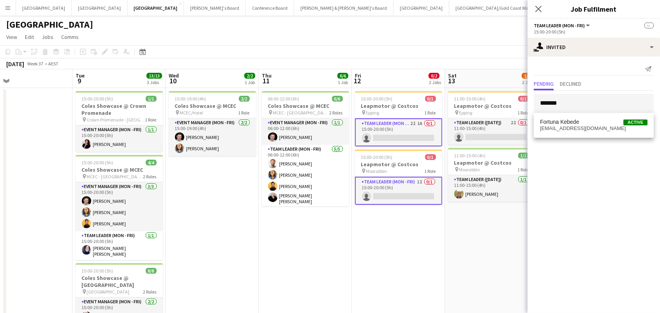
click at [573, 126] on span "vintagemelt@gmail.com" at bounding box center [594, 128] width 108 height 6
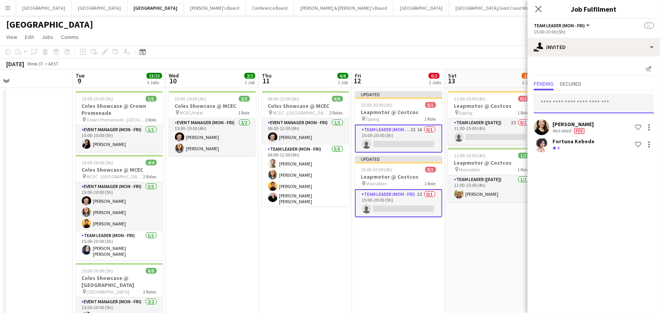
click at [549, 97] on input "text" at bounding box center [594, 103] width 120 height 19
click at [549, 97] on input "******" at bounding box center [594, 103] width 120 height 19
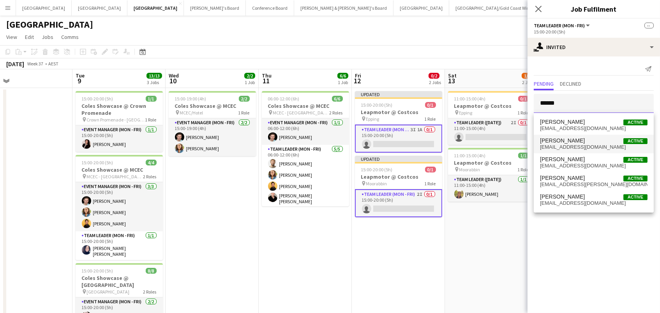
type input "******"
click at [570, 148] on span "amandajonasen30@gmail.com" at bounding box center [594, 147] width 108 height 6
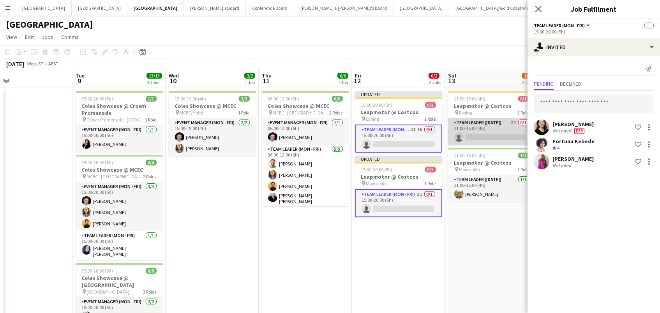
click at [493, 130] on app-card-role "Team Leader (Saturday) 2I 0/1 11:00-15:00 (4h) single-neutral-actions" at bounding box center [491, 131] width 87 height 27
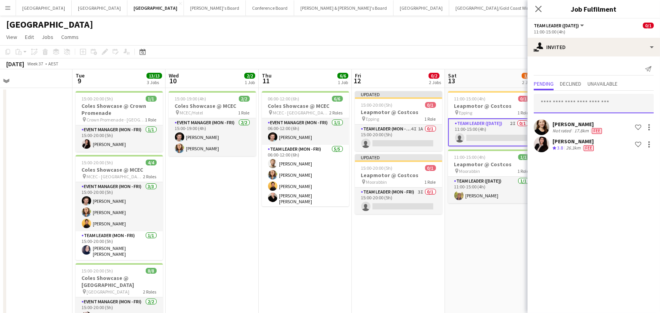
click at [567, 101] on input "text" at bounding box center [594, 103] width 120 height 19
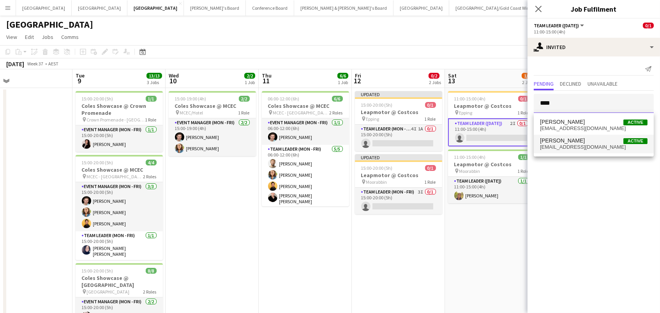
type input "****"
click at [567, 140] on span "Amanda Jonasen" at bounding box center [562, 141] width 45 height 7
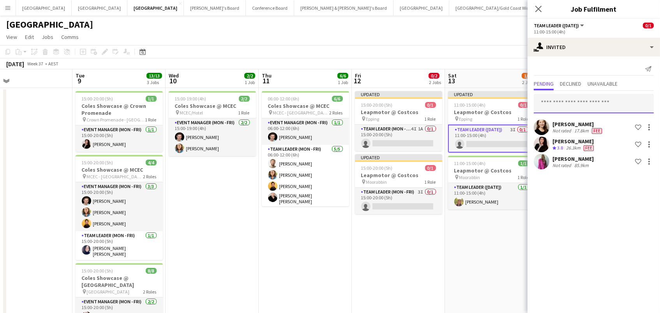
click at [548, 110] on input "text" at bounding box center [594, 103] width 120 height 19
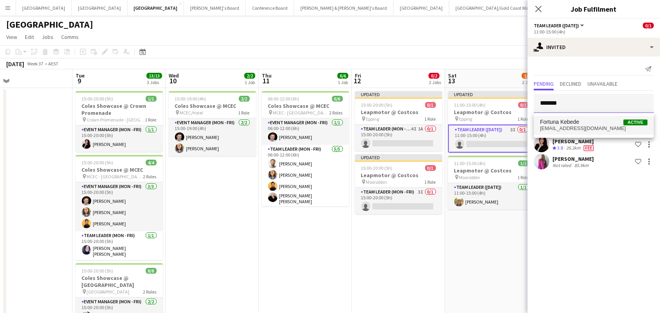
type input "*******"
click at [568, 124] on span "Fortuna Kebede" at bounding box center [559, 122] width 39 height 7
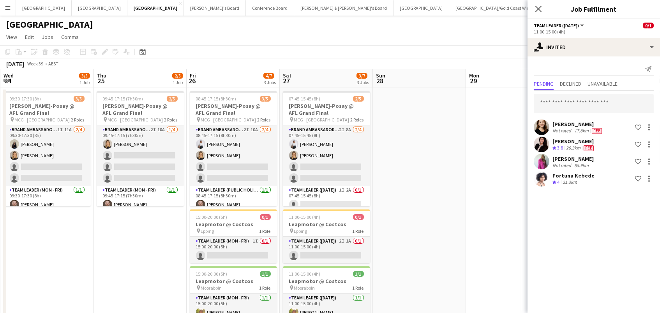
scroll to position [0, 375]
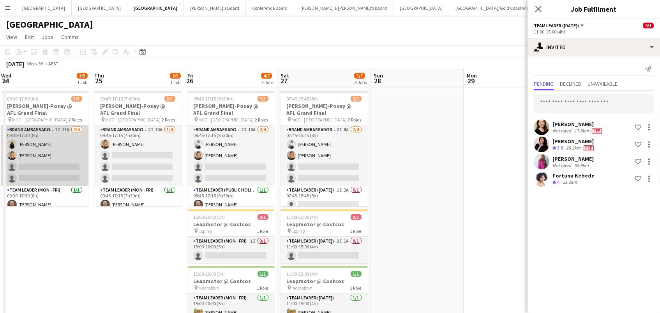
click at [58, 134] on app-card-role "Brand Ambassador (Mon - Fri) 1I 11A 2/4 09:30-17:30 (8h) Onyoo Hwang Emily Lewi…" at bounding box center [44, 155] width 87 height 60
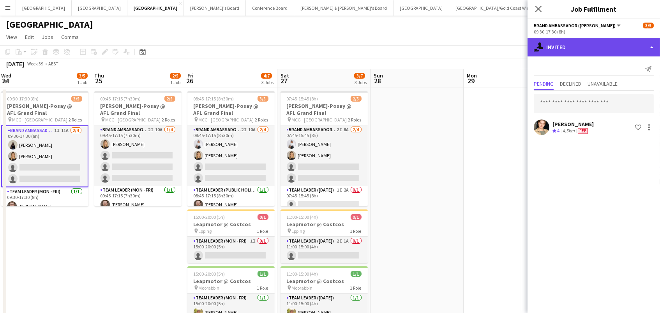
click at [555, 51] on div "single-neutral-actions-share-1 Invited" at bounding box center [594, 47] width 133 height 19
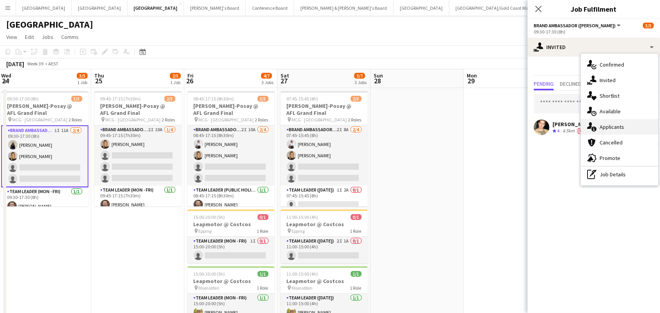
click at [620, 122] on div "single-neutral-actions-information Applicants" at bounding box center [619, 127] width 77 height 16
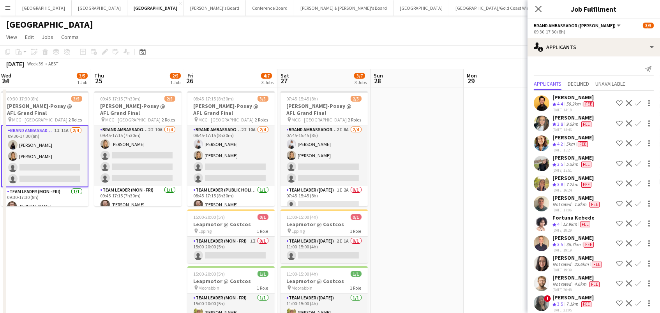
click at [463, 142] on app-date-cell at bounding box center [417, 244] width 93 height 312
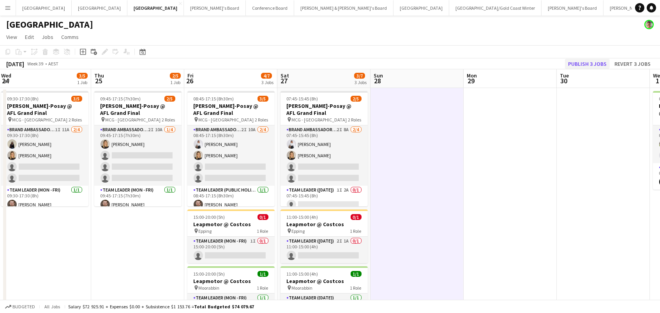
click at [598, 61] on button "Publish 3 jobs" at bounding box center [587, 64] width 45 height 10
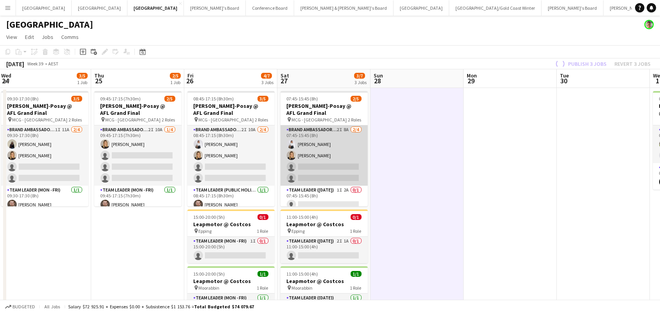
click at [338, 152] on app-card-role "Brand Ambassador (Saturday) 2I 8A 2/4 07:45-15:45 (8h) Vanshika Grover Emily Le…" at bounding box center [324, 155] width 87 height 60
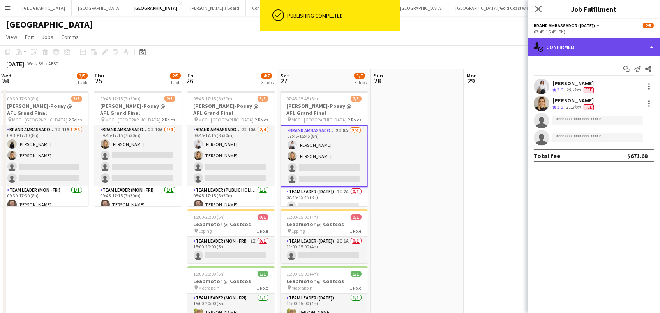
click at [615, 48] on div "single-neutral-actions-check-2 Confirmed" at bounding box center [594, 47] width 133 height 19
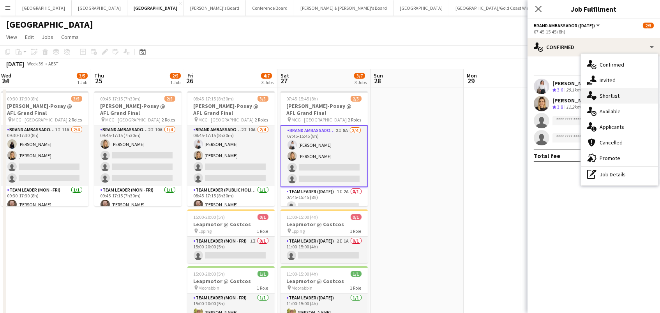
click at [614, 88] on div "single-neutral-actions-heart Shortlist" at bounding box center [619, 96] width 77 height 16
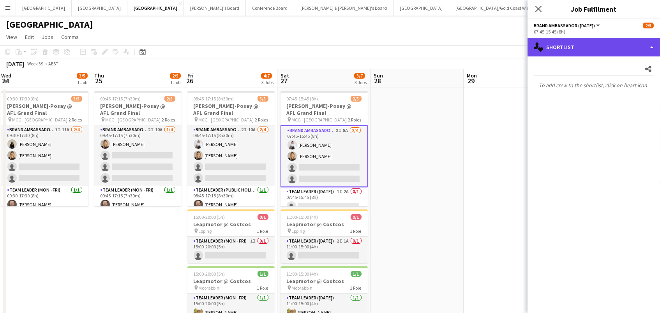
click at [573, 50] on div "single-neutral-actions-heart Shortlist" at bounding box center [594, 47] width 133 height 19
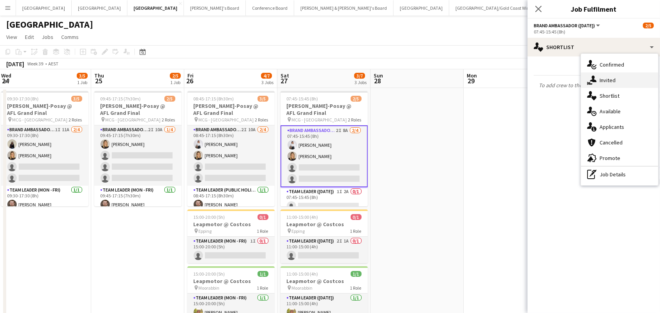
click at [589, 87] on div "single-neutral-actions-share-1 Invited" at bounding box center [619, 80] width 77 height 16
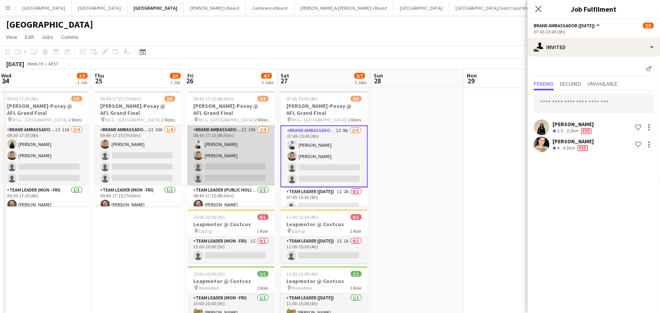
click at [223, 157] on app-card-role "Brand Ambassador (Public Holiday) 2I 10A 2/4 08:45-17:15 (8h30m) Vanshika Grove…" at bounding box center [230, 155] width 87 height 60
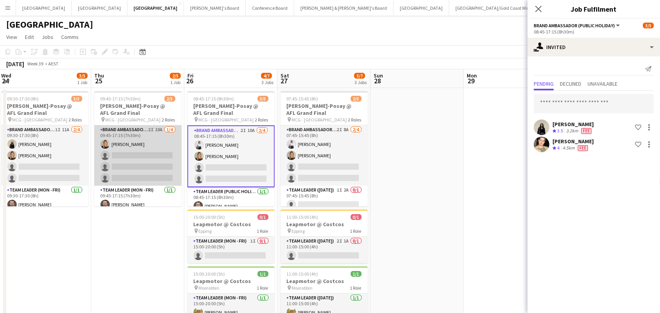
click at [129, 149] on app-card-role "Brand Ambassador (Mon - Fri) 2I 10A 1/4 09:45-17:15 (7h30m) Emily Lewis single-…" at bounding box center [137, 155] width 87 height 60
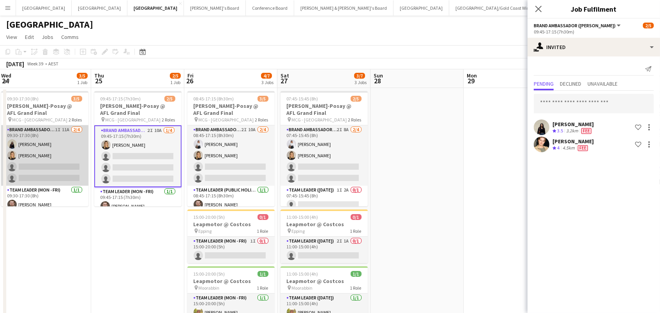
click at [67, 156] on app-card-role "Brand Ambassador (Mon - Fri) 1I 11A 2/4 09:30-17:30 (8h) Onyoo Hwang Emily Lewi…" at bounding box center [44, 155] width 87 height 60
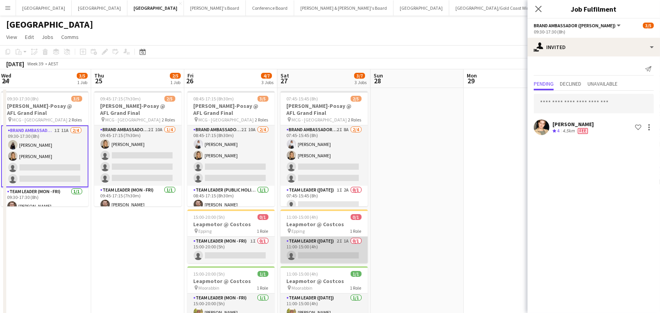
click at [324, 244] on app-card-role "Team Leader (Saturday) 2I 1A 0/1 11:00-15:00 (4h) single-neutral-actions" at bounding box center [324, 250] width 87 height 27
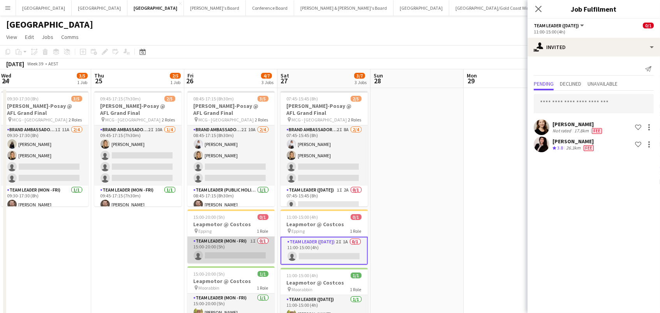
click at [273, 245] on app-card-role "Team Leader (Mon - Fri) 1I 0/1 15:00-20:00 (5h) single-neutral-actions" at bounding box center [230, 250] width 87 height 27
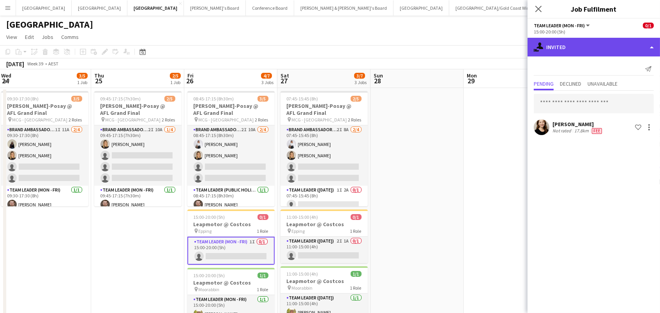
click at [576, 49] on div "single-neutral-actions-share-1 Invited" at bounding box center [594, 47] width 133 height 19
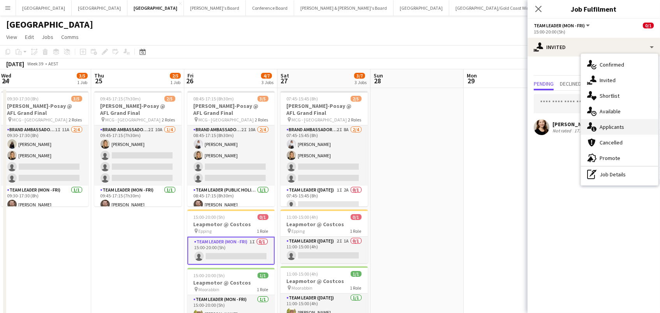
click at [604, 126] on span "Applicants" at bounding box center [612, 127] width 25 height 7
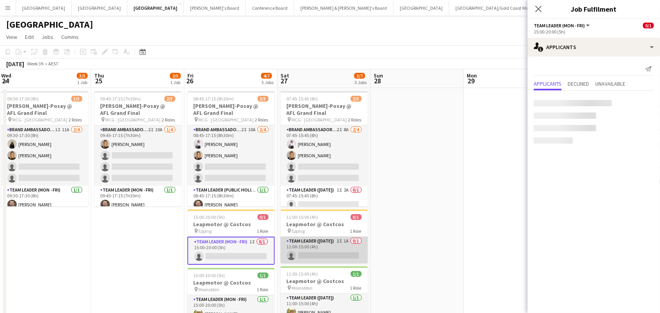
click at [342, 240] on app-card-role "Team Leader (Saturday) 2I 1A 0/1 11:00-15:00 (4h) single-neutral-actions" at bounding box center [324, 250] width 87 height 27
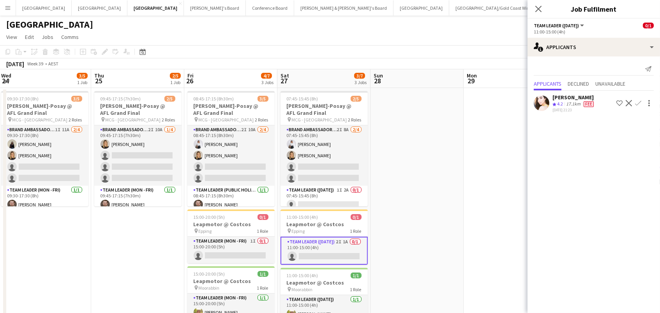
click at [637, 103] on app-icon "Confirm" at bounding box center [638, 103] width 6 height 6
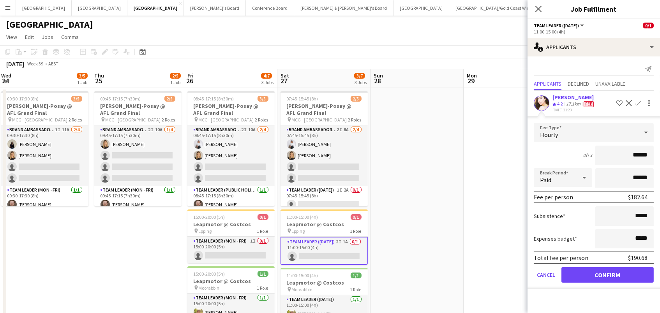
click at [608, 273] on button "Confirm" at bounding box center [608, 275] width 92 height 16
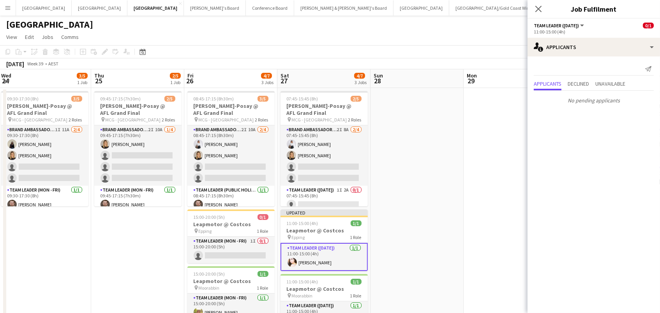
click at [459, 235] on app-date-cell at bounding box center [417, 244] width 93 height 312
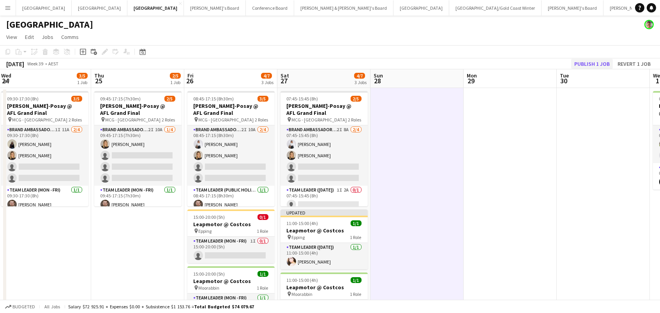
click at [598, 61] on button "Publish 1 job" at bounding box center [592, 64] width 42 height 10
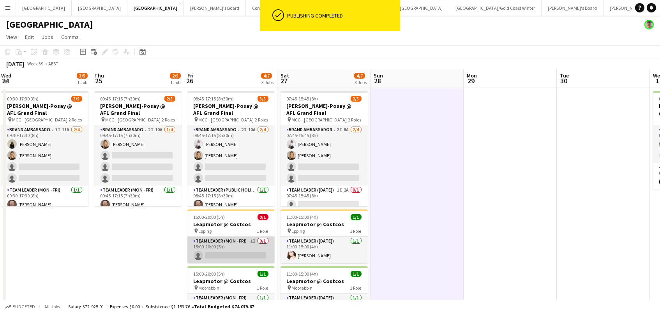
click at [243, 248] on app-card-role "Team Leader (Mon - Fri) 1I 0/1 15:00-20:00 (5h) single-neutral-actions" at bounding box center [230, 250] width 87 height 27
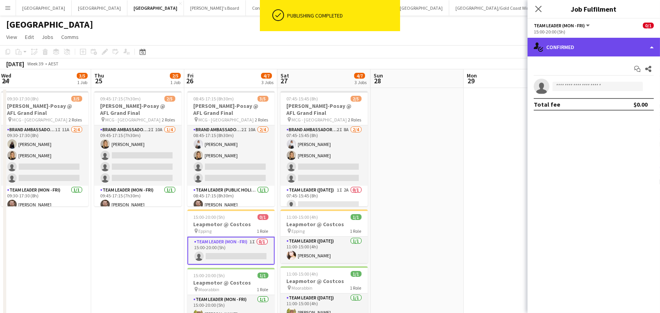
click at [575, 51] on div "single-neutral-actions-check-2 Confirmed" at bounding box center [594, 47] width 133 height 19
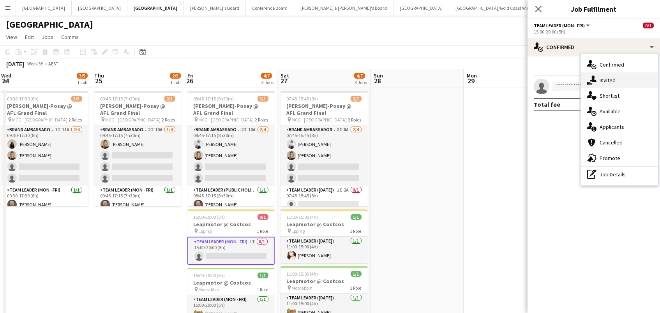
click at [602, 83] on div "single-neutral-actions-share-1 Invited" at bounding box center [619, 80] width 77 height 16
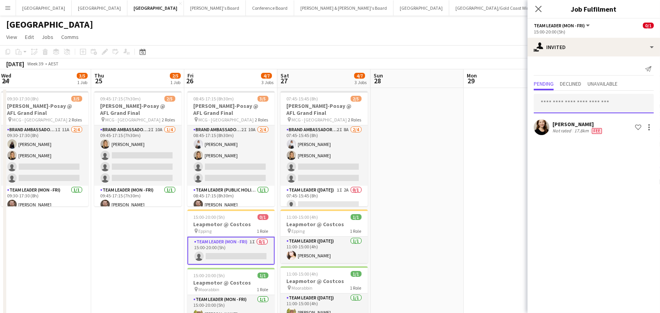
click at [577, 103] on input "text" at bounding box center [594, 103] width 120 height 19
type input "***"
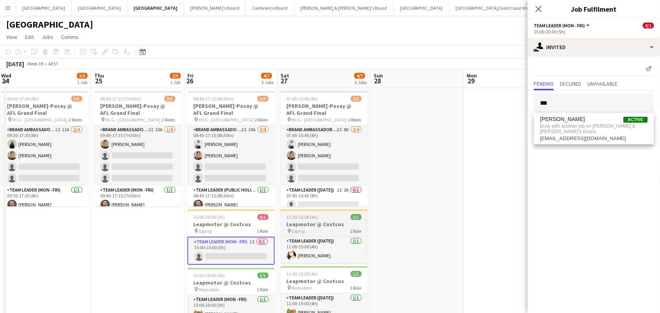
click at [316, 221] on h3 "Leapmotor @ Costcos" at bounding box center [324, 224] width 87 height 7
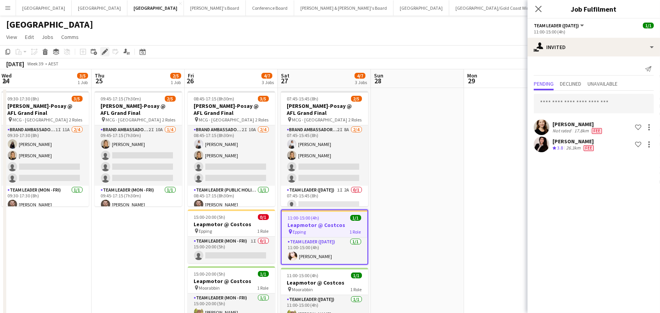
click at [107, 49] on icon at bounding box center [107, 50] width 2 height 2
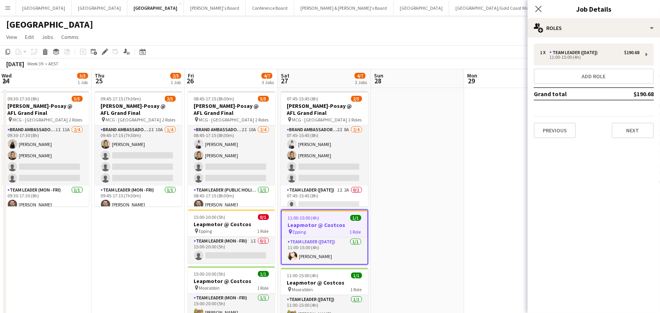
click at [560, 17] on div "Close pop-in Job Details" at bounding box center [594, 9] width 133 height 19
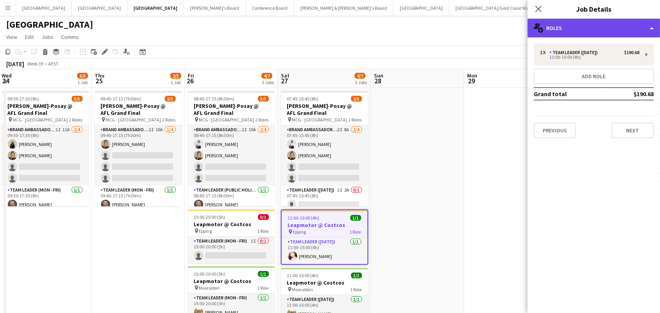
click at [564, 24] on div "multiple-users-add Roles" at bounding box center [594, 28] width 133 height 19
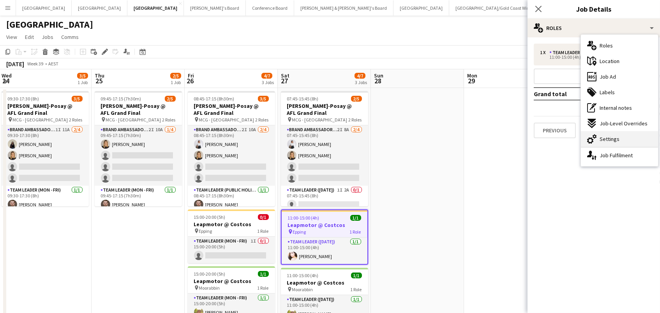
click at [609, 134] on div "cog-double-3 Settings" at bounding box center [619, 139] width 77 height 16
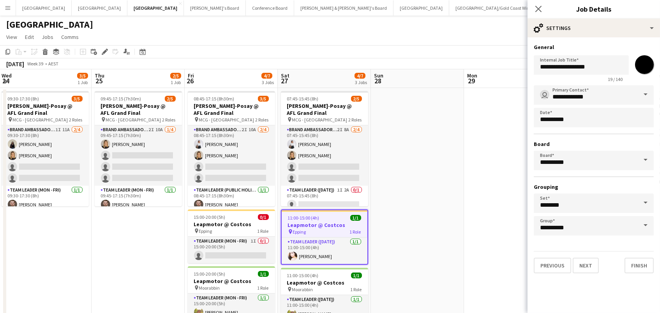
click at [640, 68] on input "*******" at bounding box center [645, 65] width 28 height 28
type input "*******"
click at [458, 156] on app-date-cell at bounding box center [417, 244] width 93 height 312
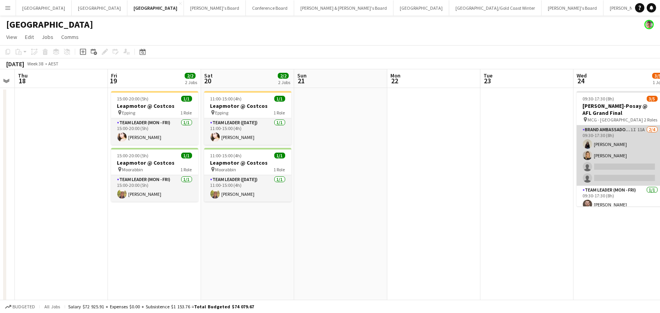
scroll to position [0, 218]
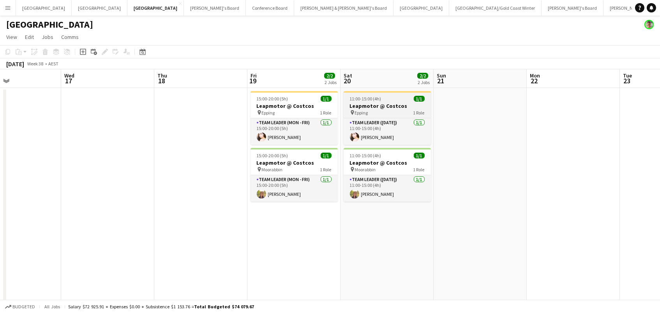
click at [393, 93] on app-job-card "11:00-15:00 (4h) 1/1 Leapmotor @ Costcos pin Epping 1 Role Team Leader (Saturda…" at bounding box center [387, 118] width 87 height 54
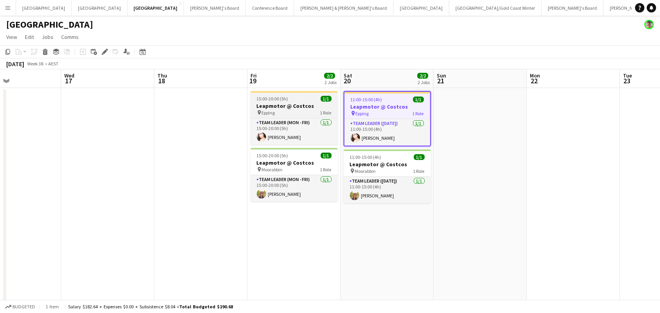
click at [285, 100] on span "15:00-20:00 (5h)" at bounding box center [273, 99] width 32 height 6
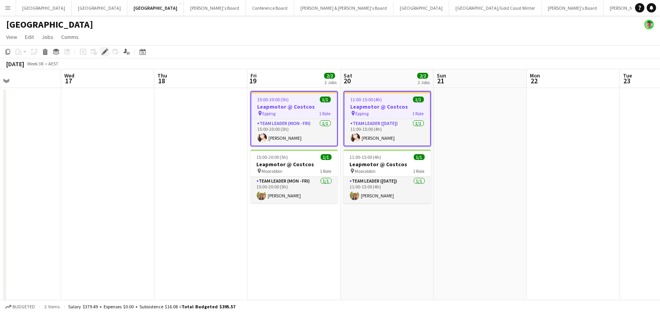
click at [104, 51] on icon at bounding box center [104, 52] width 4 height 4
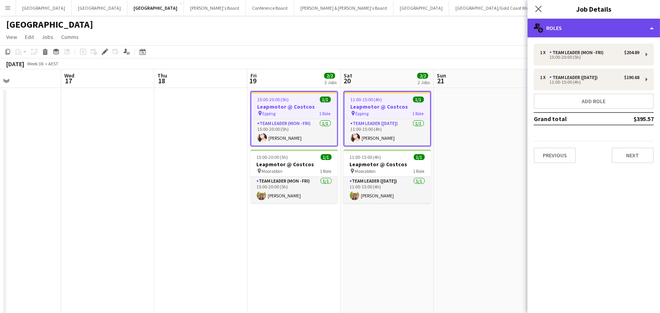
click at [554, 33] on div "multiple-users-add Roles" at bounding box center [594, 28] width 133 height 19
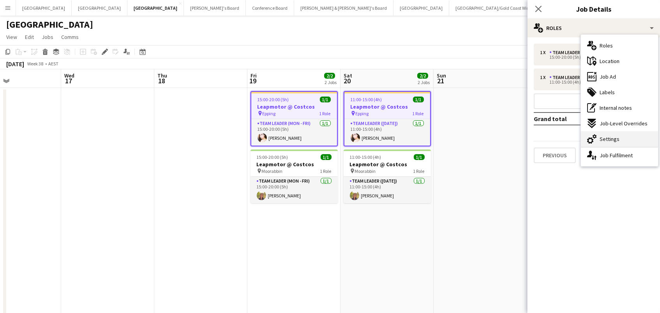
click at [627, 141] on div "cog-double-3 Settings" at bounding box center [619, 139] width 77 height 16
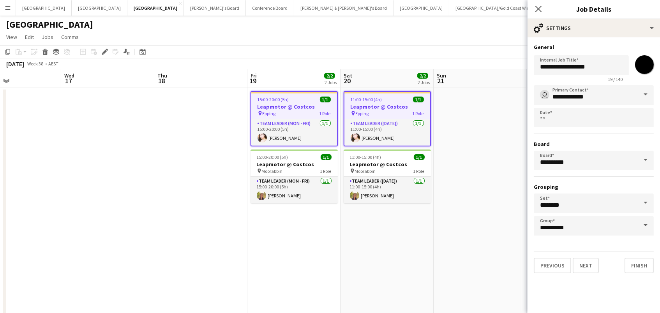
click at [643, 62] on input "*******" at bounding box center [645, 65] width 28 height 28
type input "*******"
click at [467, 165] on app-date-cell at bounding box center [481, 244] width 93 height 312
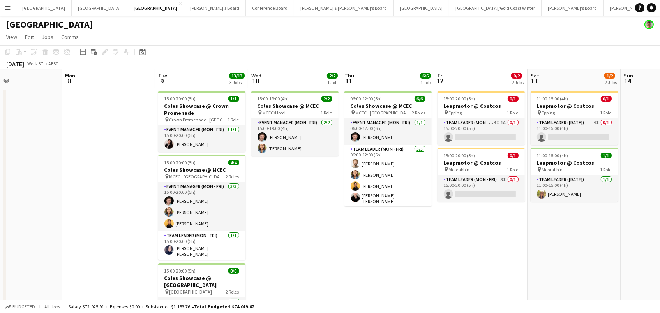
scroll to position [0, 217]
click at [490, 132] on app-card-role "Team Leader (Mon - Fri) 4I 1A 0/1 15:00-20:00 (5h) single-neutral-actions" at bounding box center [481, 131] width 87 height 27
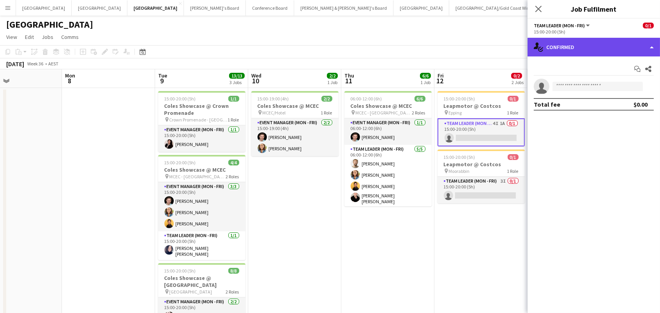
click at [608, 50] on div "single-neutral-actions-check-2 Confirmed" at bounding box center [594, 47] width 133 height 19
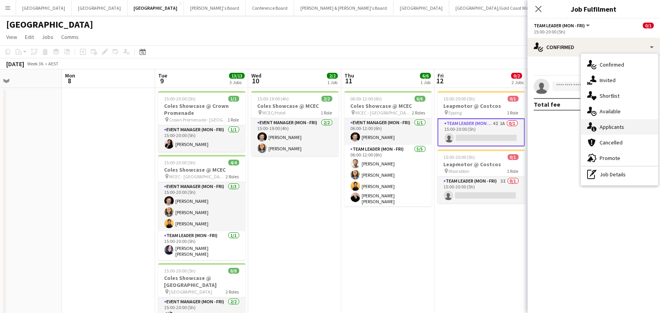
click at [637, 122] on div "single-neutral-actions-information Applicants" at bounding box center [619, 127] width 77 height 16
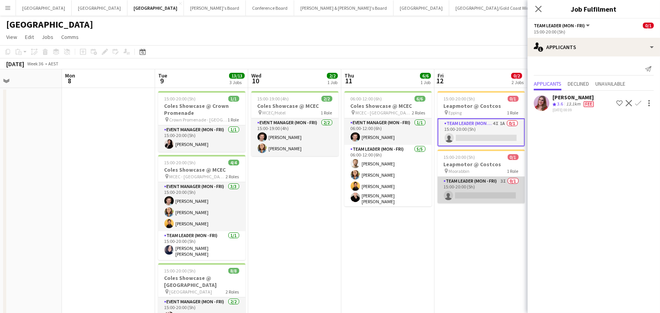
click at [504, 191] on app-card-role "Team Leader (Mon - Fri) 3I 0/1 15:00-20:00 (5h) single-neutral-actions" at bounding box center [481, 190] width 87 height 27
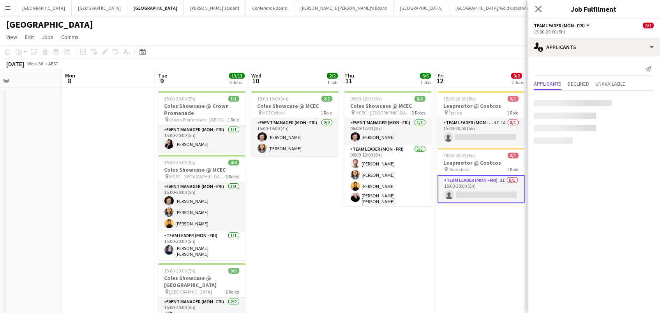
click at [390, 52] on app-toolbar "Copy Paste Paste Command V Paste with crew Command Shift V Paste linked Job [GE…" at bounding box center [330, 51] width 660 height 13
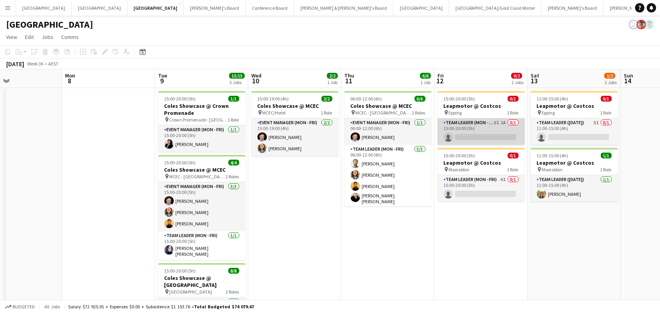
click at [479, 137] on app-card-role "Team Leader (Mon - Fri) 5I 1A 0/1 15:00-20:00 (5h) single-neutral-actions" at bounding box center [481, 131] width 87 height 27
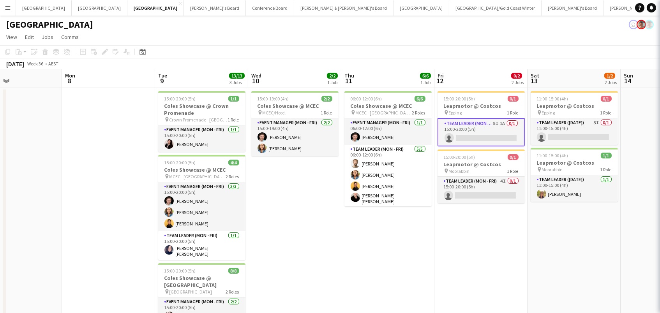
scroll to position [0, 217]
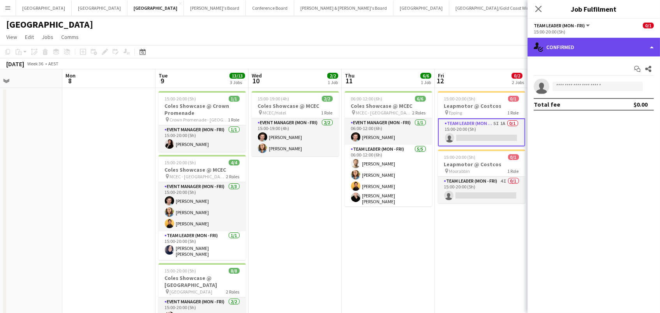
click at [618, 50] on div "single-neutral-actions-check-2 Confirmed" at bounding box center [594, 47] width 133 height 19
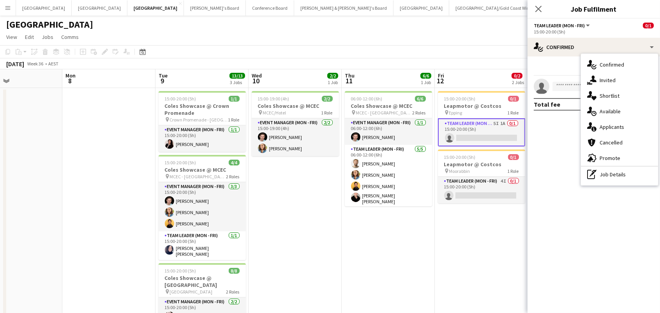
click at [326, 280] on app-date-cell "15:00-19:00 (4h) 2/2 Coles Showcase @ MCEC pin MCEC/Hotel 1 Role Event Manager …" at bounding box center [295, 244] width 93 height 312
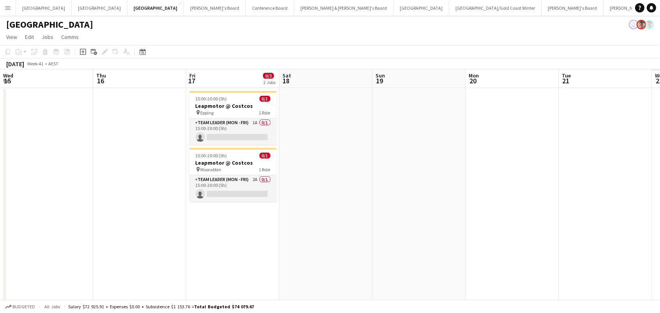
scroll to position [0, 307]
